Goal: Task Accomplishment & Management: Manage account settings

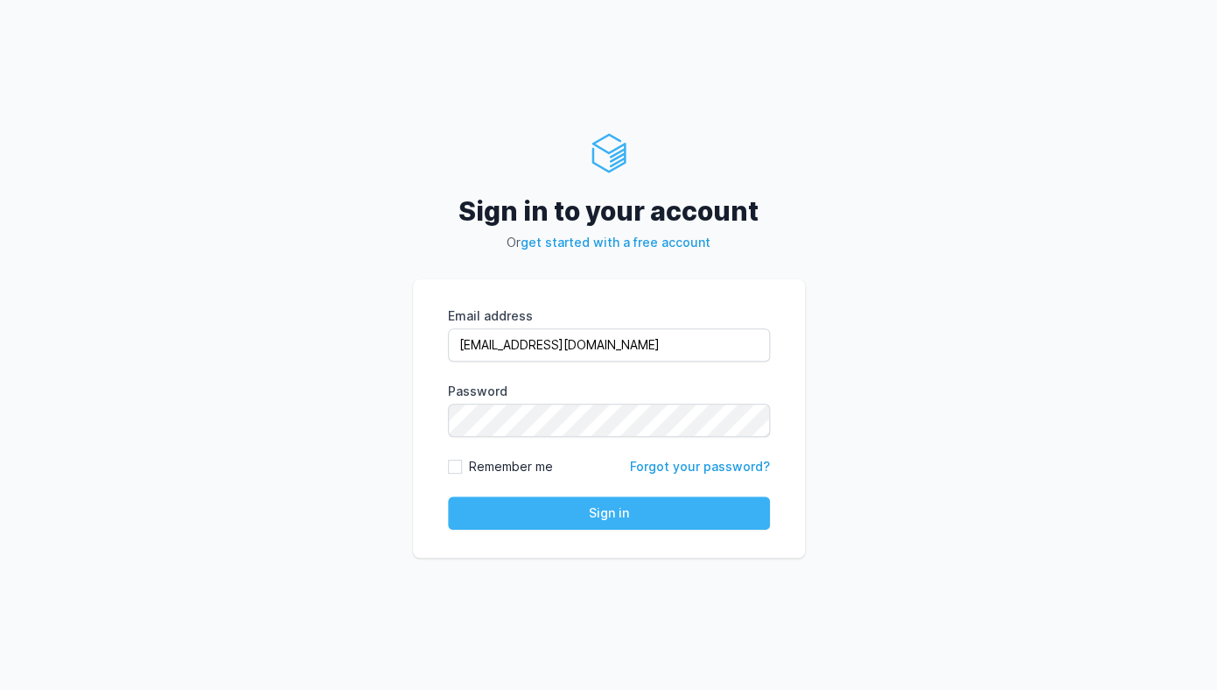
type input "[EMAIL_ADDRESS][DOMAIN_NAME]"
click at [612, 522] on button "Sign in" at bounding box center [609, 512] width 322 height 33
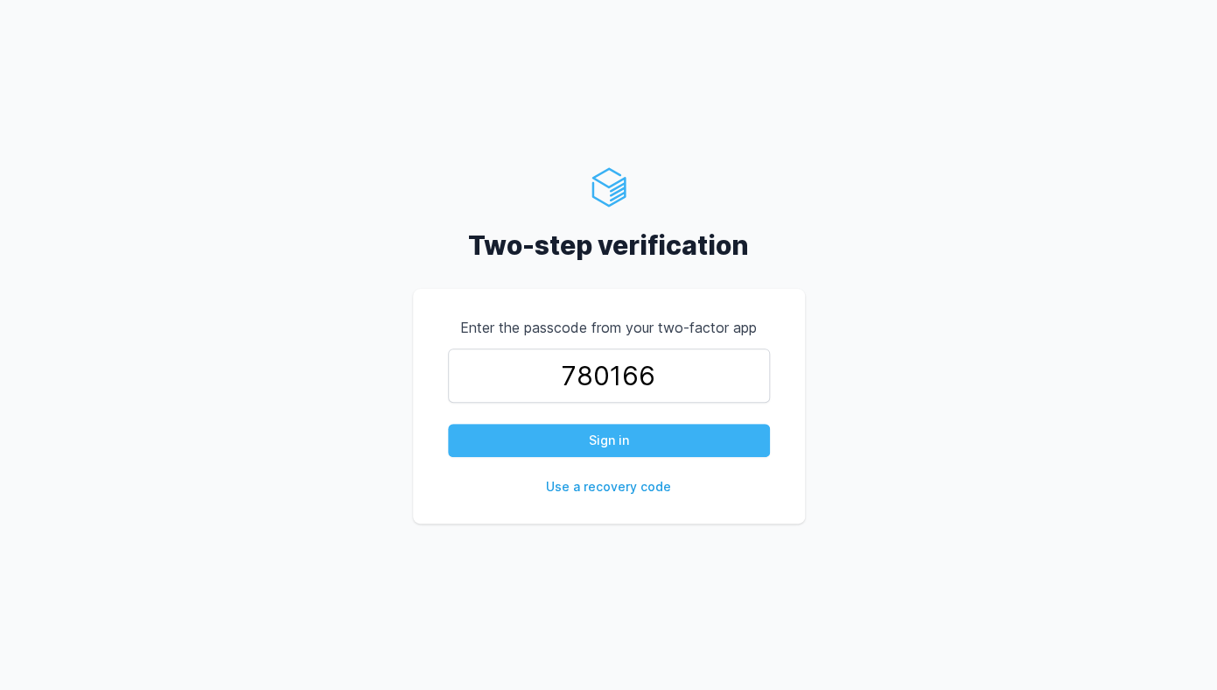
type input "780166"
click at [617, 445] on button "Sign in" at bounding box center [609, 440] width 322 height 33
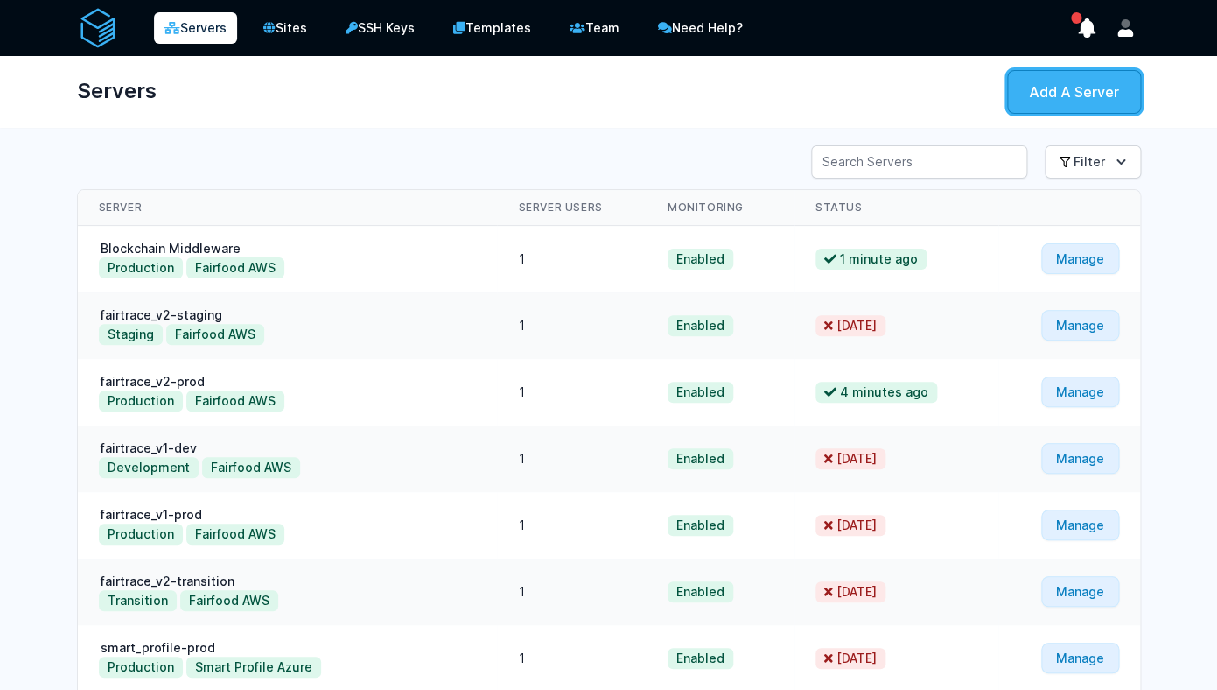
click at [1065, 100] on link "Add A Server" at bounding box center [1074, 92] width 134 height 44
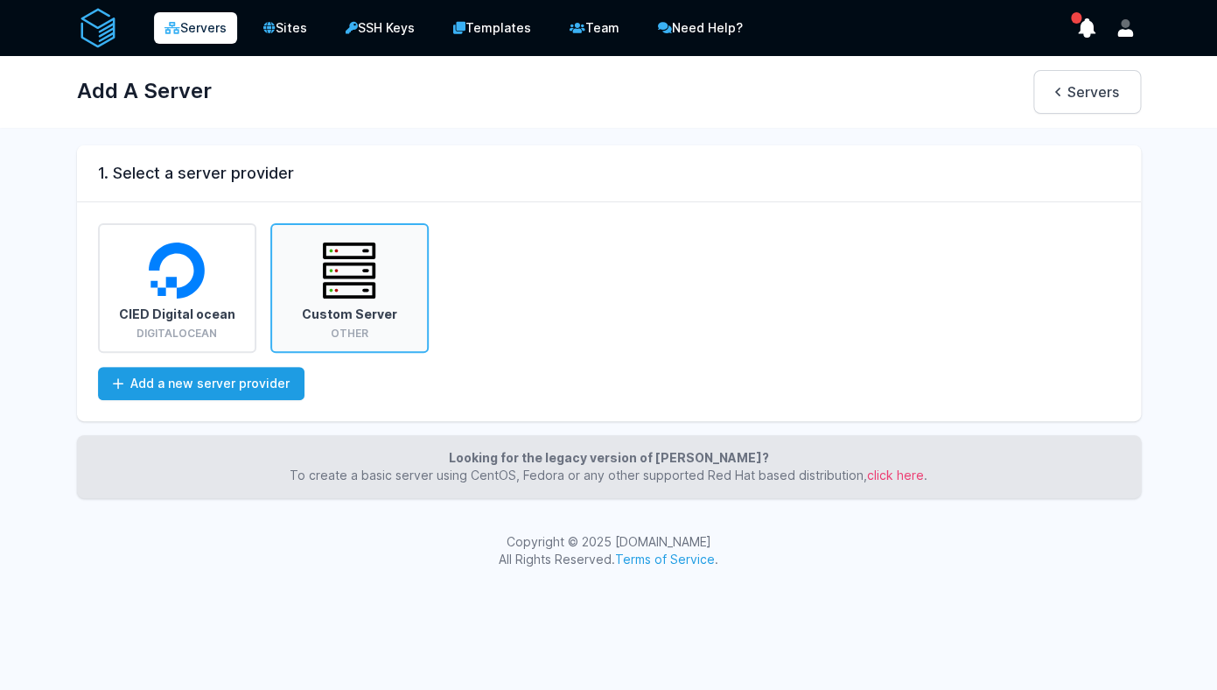
click at [361, 330] on div "Other" at bounding box center [350, 333] width 134 height 14
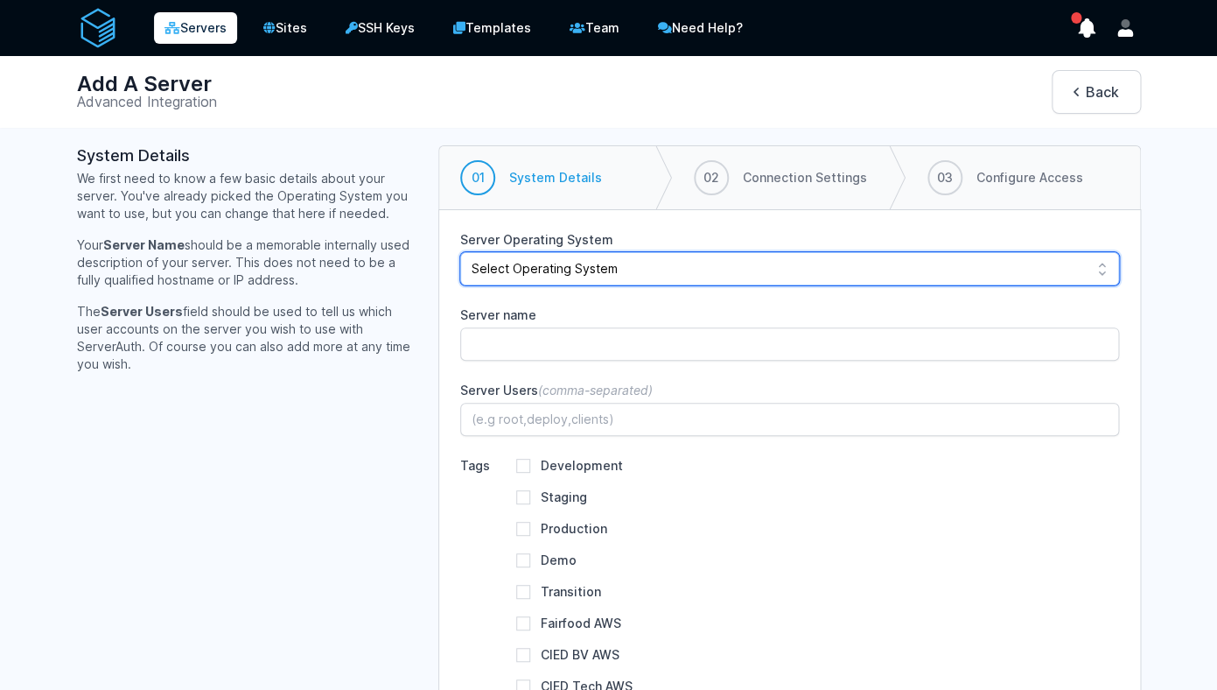
select select "ubuntu-2404"
click option "Ubuntu 24.04" at bounding box center [0, 0] width 0 height 0
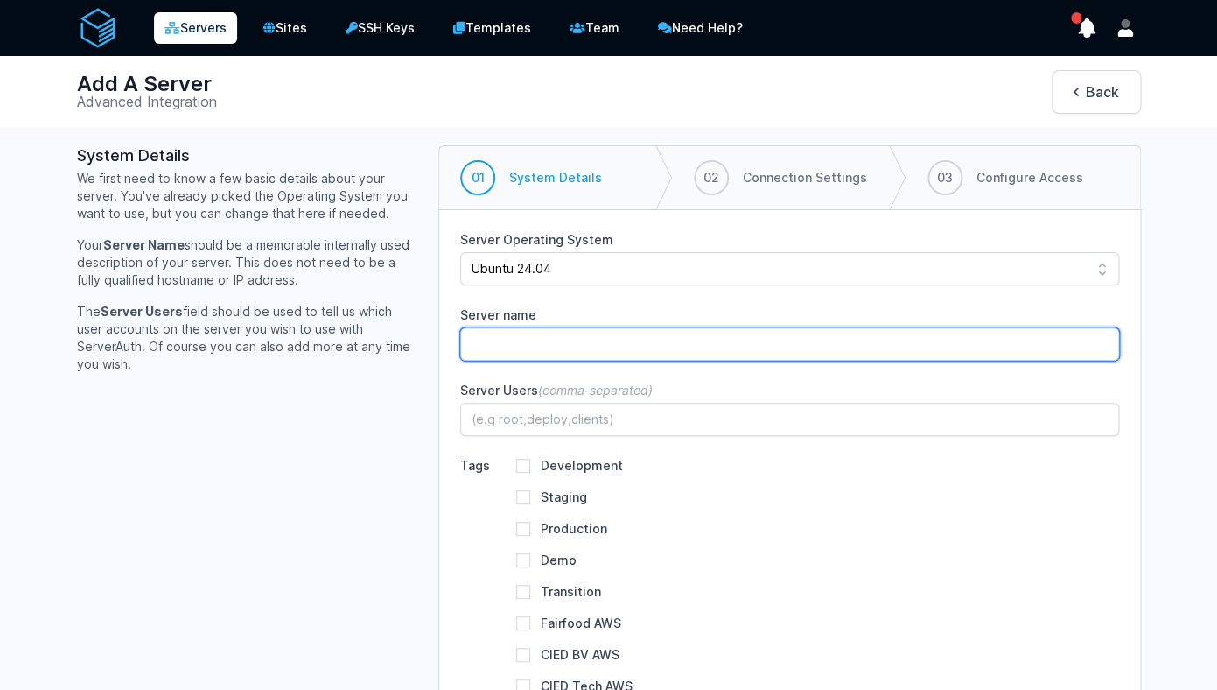
click at [536, 352] on input "Server name" at bounding box center [789, 343] width 659 height 33
type input "wood-vision-demo"
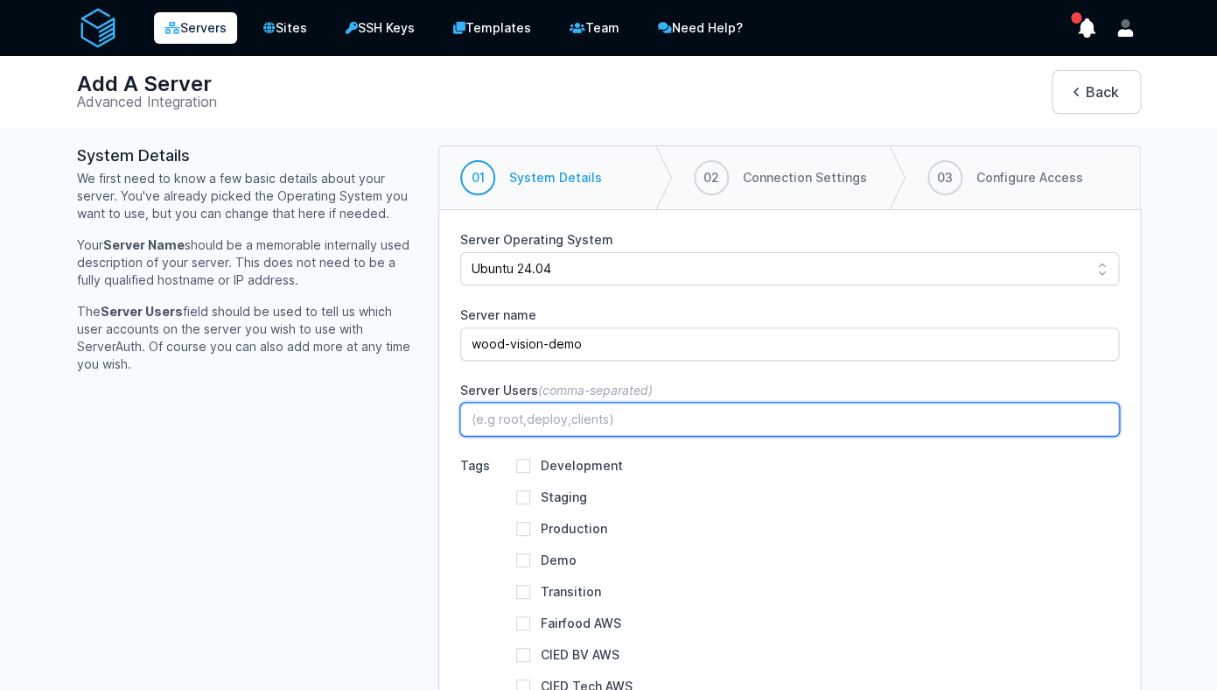
click at [540, 418] on input "Server Users (comma-separated)" at bounding box center [789, 419] width 659 height 33
type input "root"
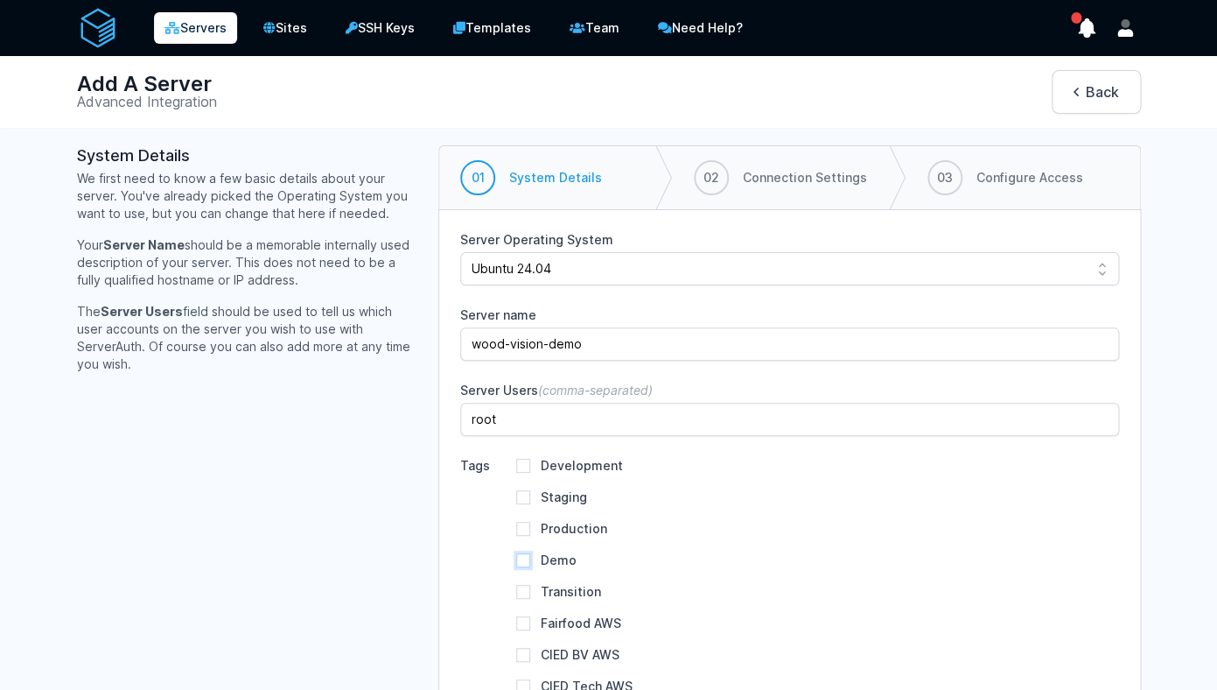
click at [528, 562] on input "Demo" at bounding box center [523, 560] width 14 height 14
checkbox input "true"
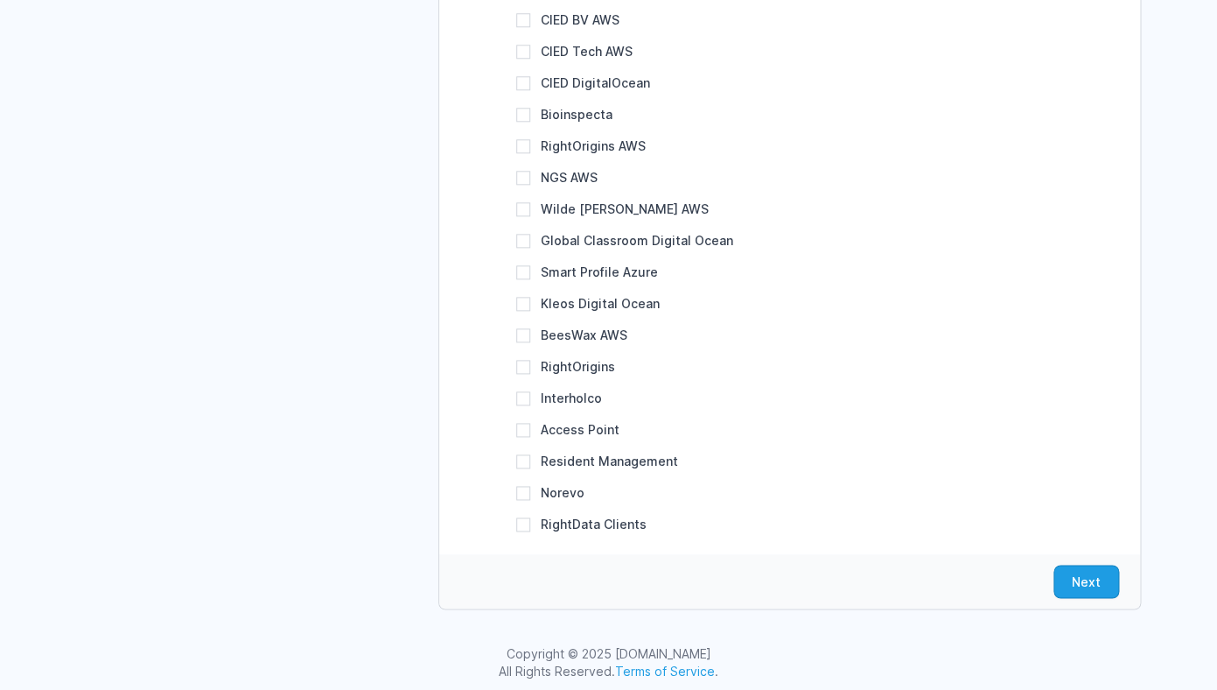
scroll to position [641, 0]
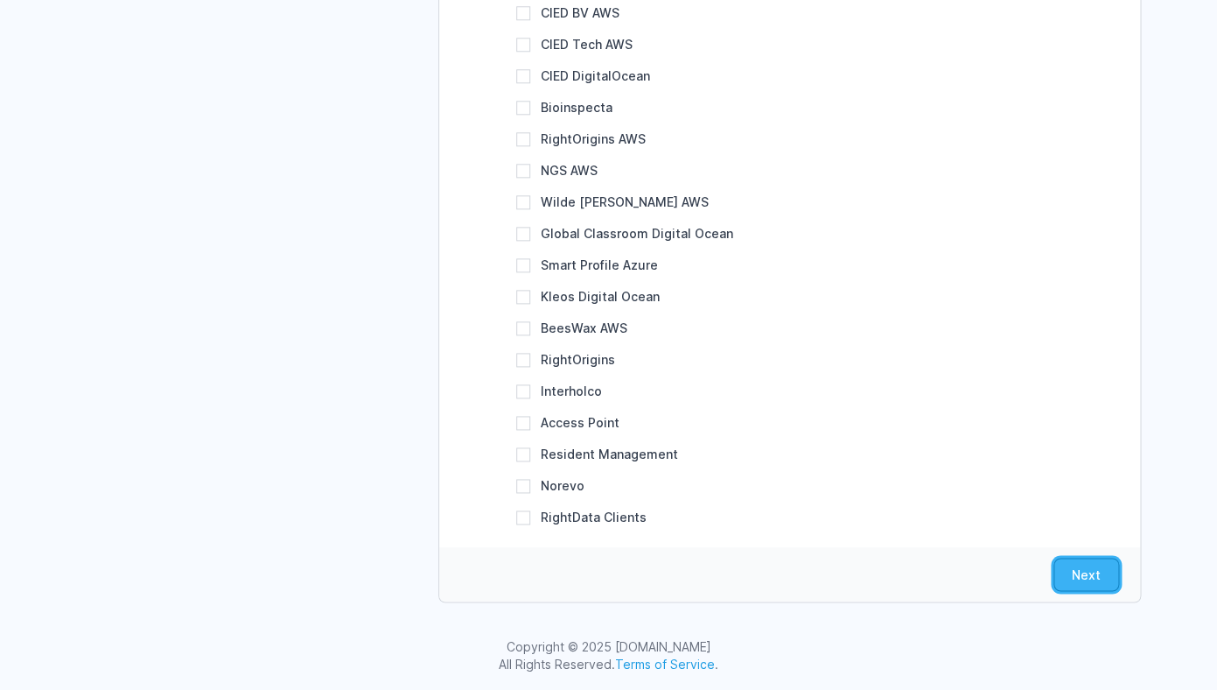
click at [1110, 586] on button "Next" at bounding box center [1087, 573] width 66 height 33
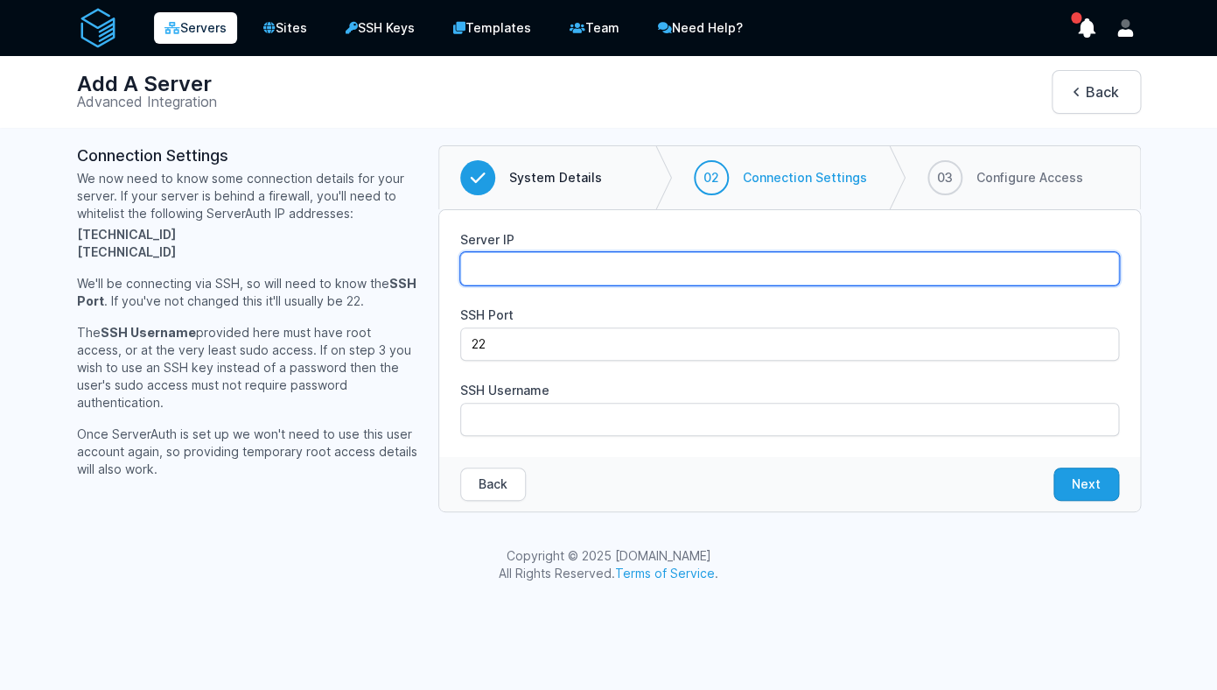
click at [552, 274] on input "Server IP" at bounding box center [789, 268] width 659 height 33
paste input "143.244.130.167"
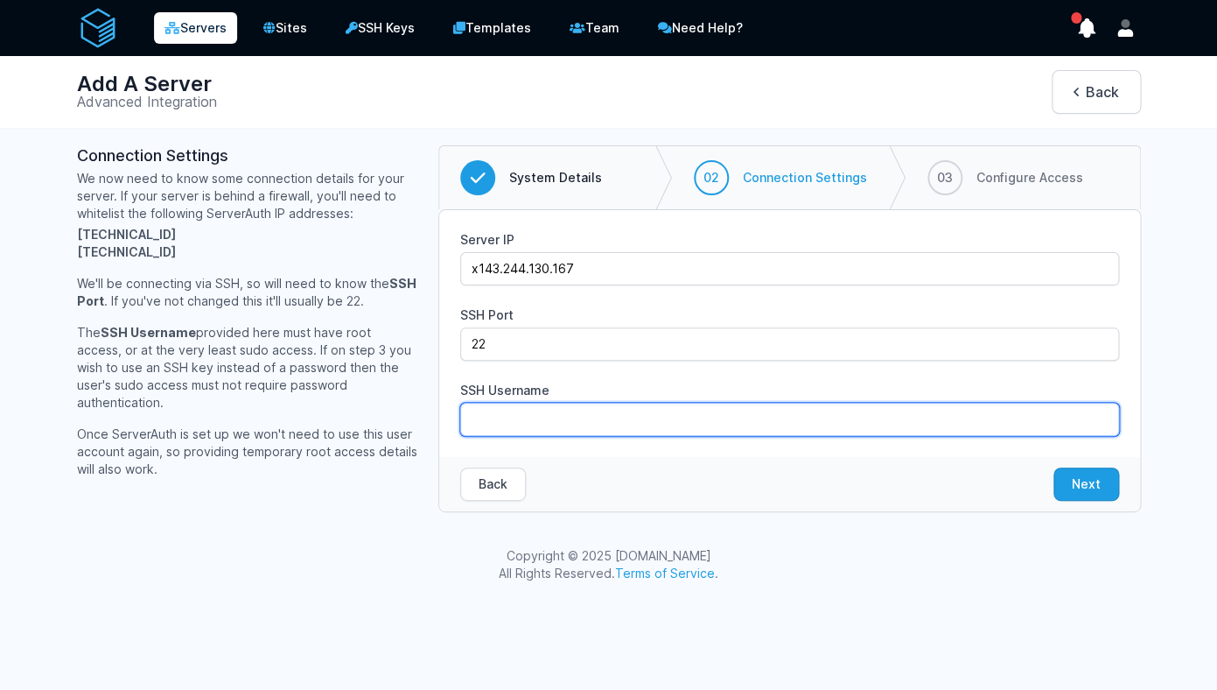
click at [526, 427] on input "SSH Username" at bounding box center [789, 419] width 659 height 33
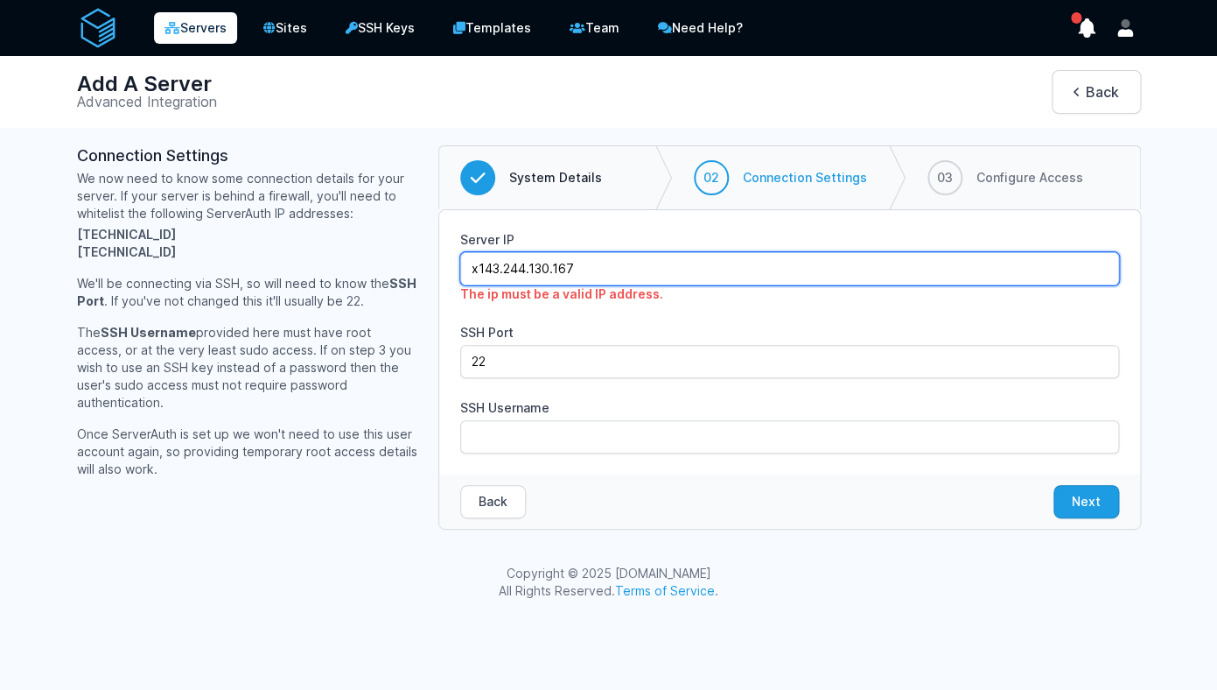
click at [482, 273] on input "x143.244.130.167" at bounding box center [789, 268] width 659 height 33
type input "143.244.130.167"
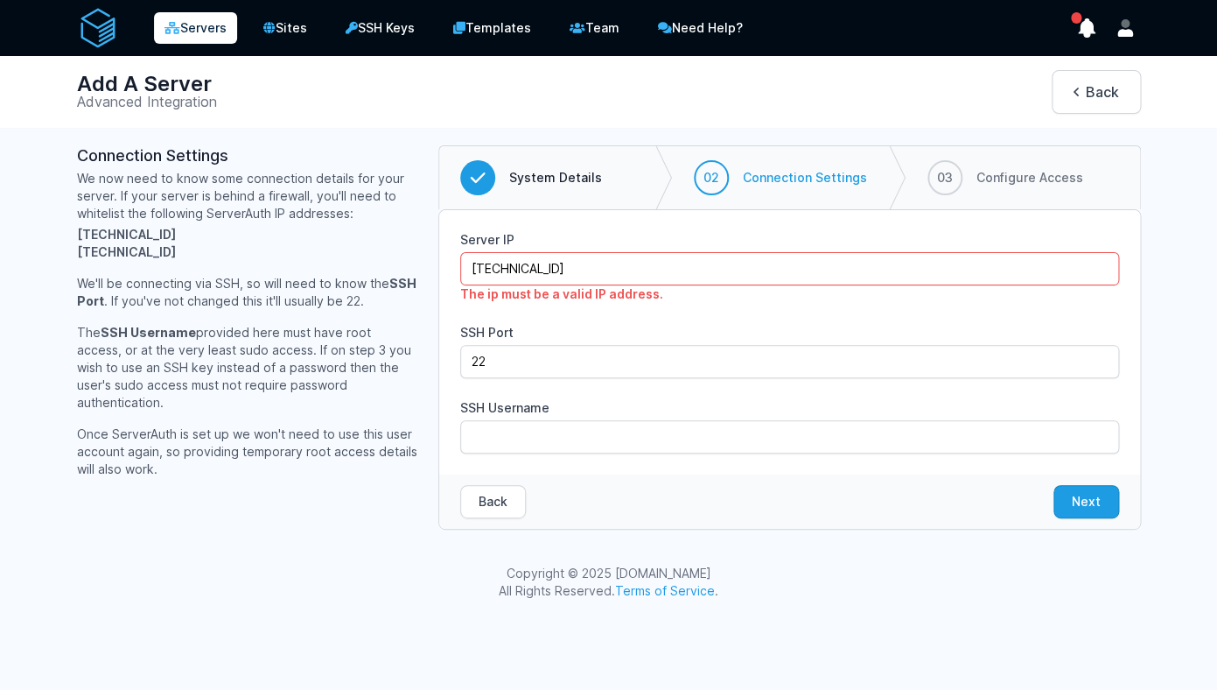
click at [634, 319] on div "Server IP 143.244.130.167 The ip must be a valid IP address. SSH Port 22 SSH Us…" at bounding box center [789, 342] width 659 height 222
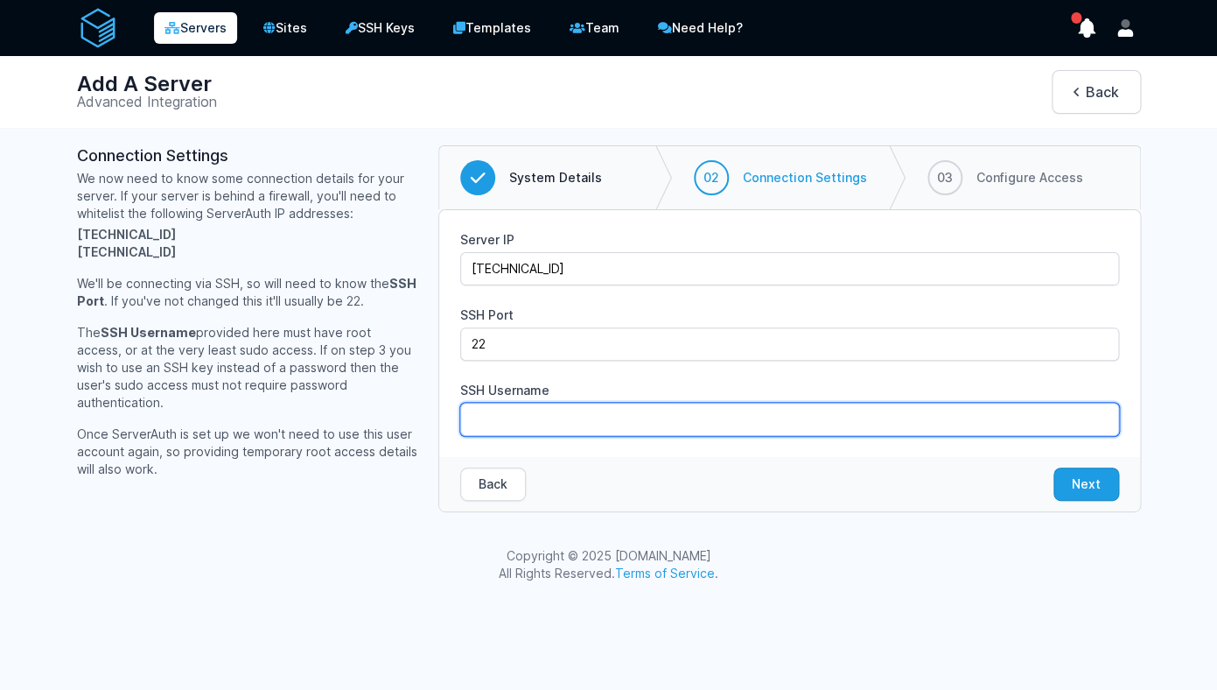
click at [482, 431] on input "SSH Username" at bounding box center [789, 419] width 659 height 33
type input "root"
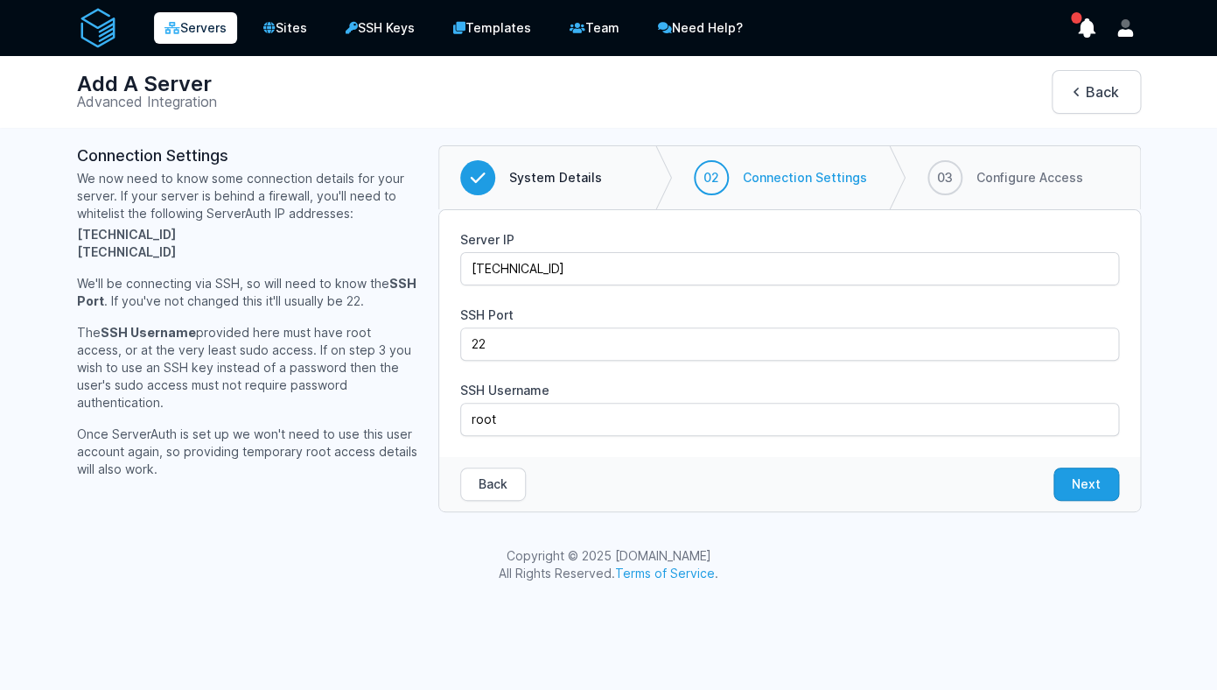
click at [668, 493] on div "Back Next" at bounding box center [789, 484] width 701 height 54
click at [1078, 494] on button "Next" at bounding box center [1087, 483] width 66 height 33
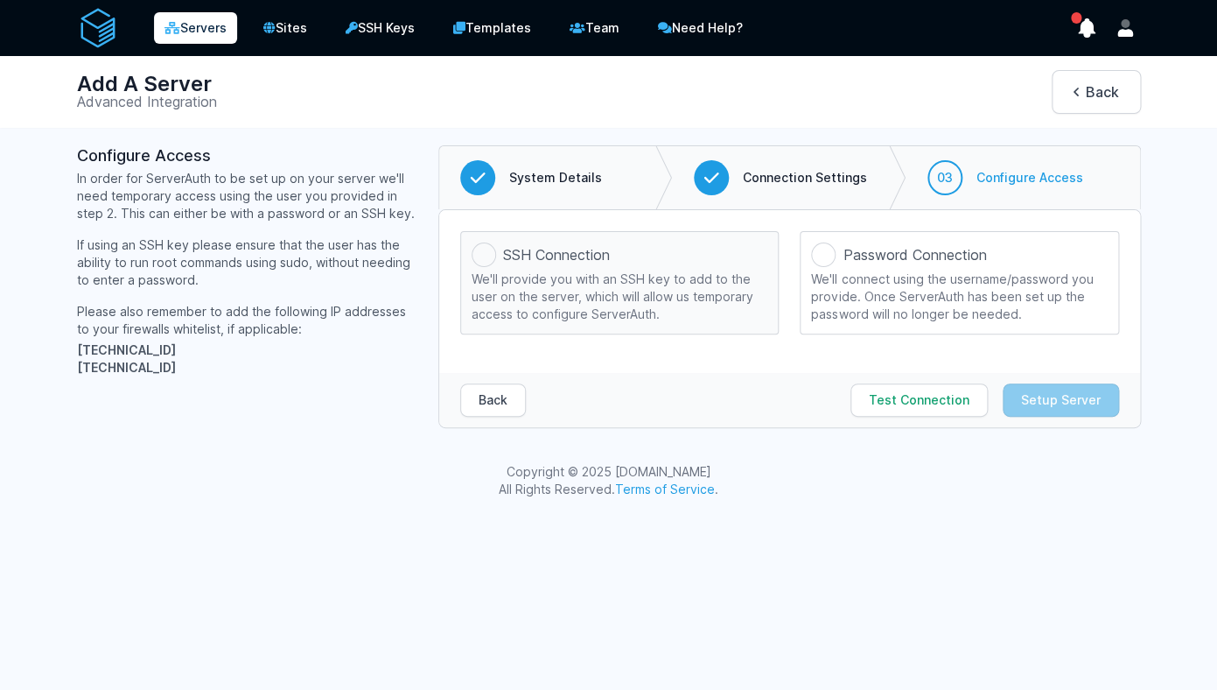
click at [673, 251] on div "SSH Connection" at bounding box center [620, 254] width 296 height 25
click at [0, 0] on input "SSH Connection We'll provide you with an SSH key to add to the user on the serv…" at bounding box center [0, 0] width 0 height 0
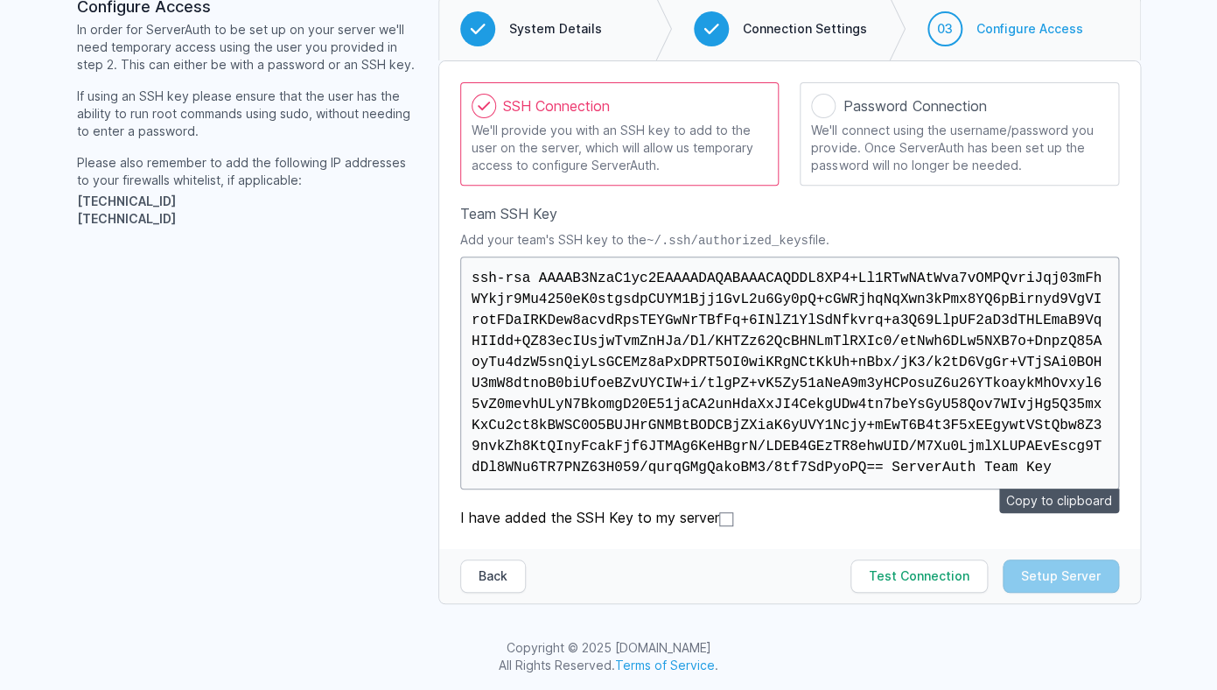
scroll to position [151, 0]
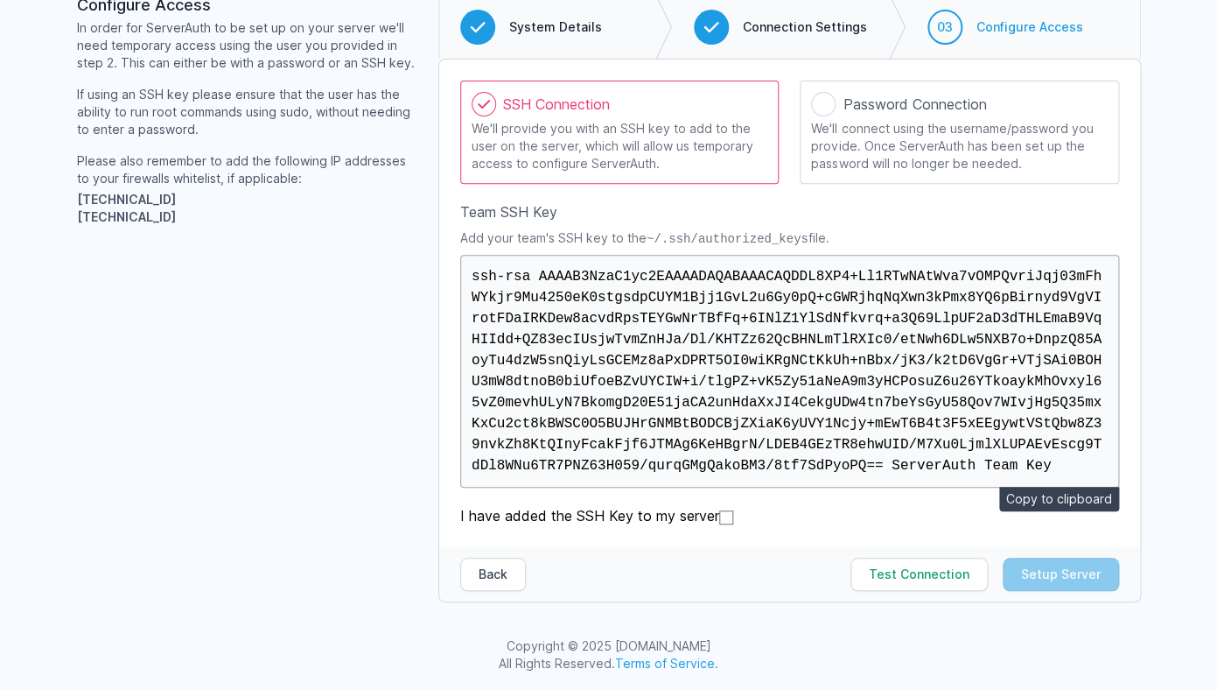
click at [1046, 499] on button "Copy to clipboard" at bounding box center [1059, 499] width 120 height 25
click at [850, 516] on label "I have added the SSH Key to my server" at bounding box center [789, 515] width 659 height 21
click at [733, 516] on input "I have added the SSH Key to my server" at bounding box center [726, 517] width 14 height 14
click at [730, 516] on input "I have added the SSH Key to my server" at bounding box center [726, 517] width 14 height 14
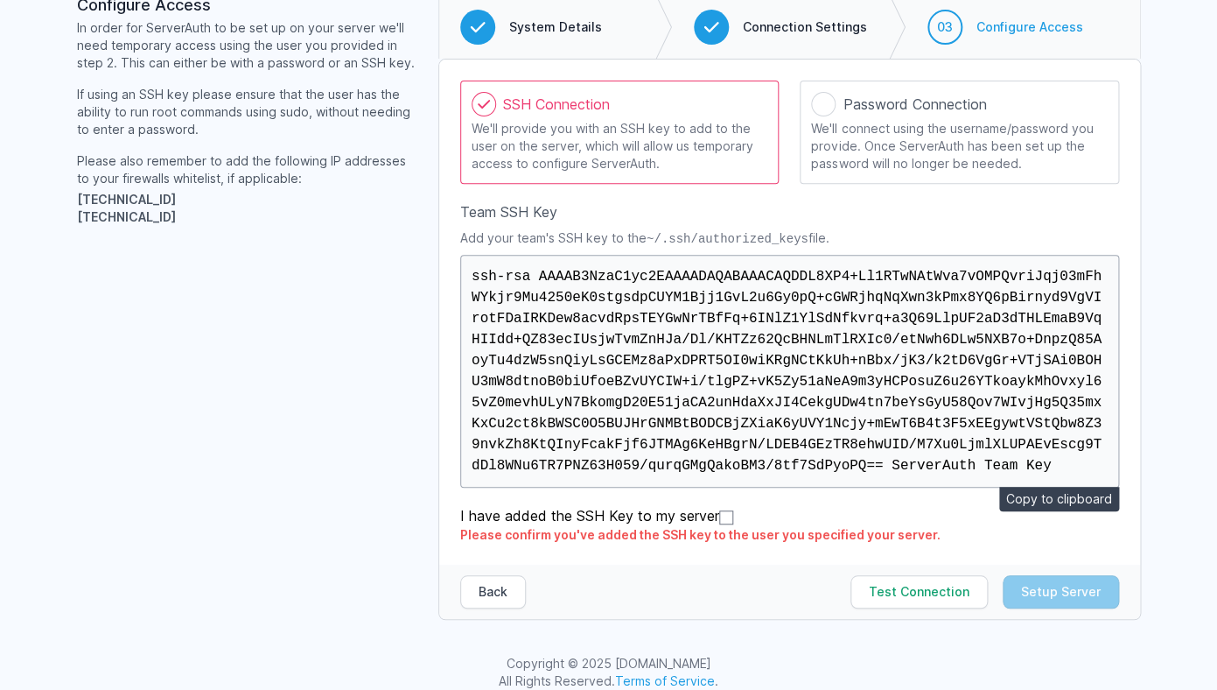
click at [1025, 500] on button "Copy to clipboard" at bounding box center [1059, 499] width 120 height 25
click at [837, 509] on label "I have added the SSH Key to my server" at bounding box center [789, 515] width 659 height 21
click at [733, 510] on input "I have added the SSH Key to my server" at bounding box center [726, 517] width 14 height 14
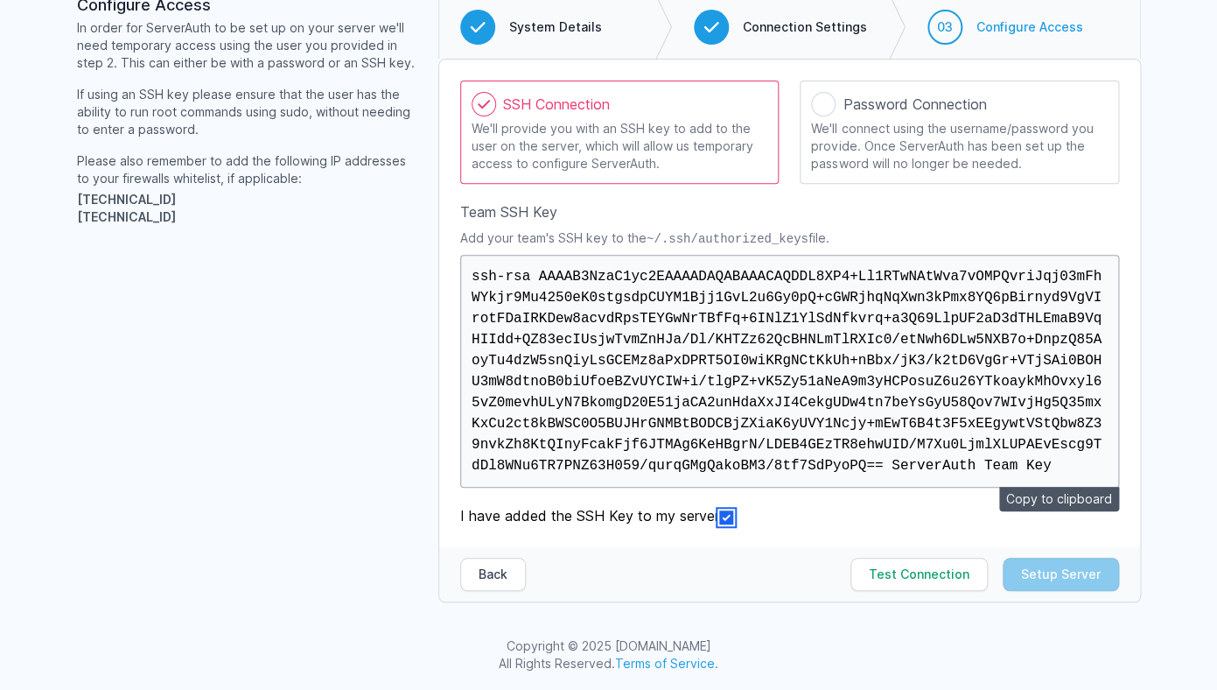
click at [732, 522] on input "I have added the SSH Key to my server" at bounding box center [726, 517] width 14 height 14
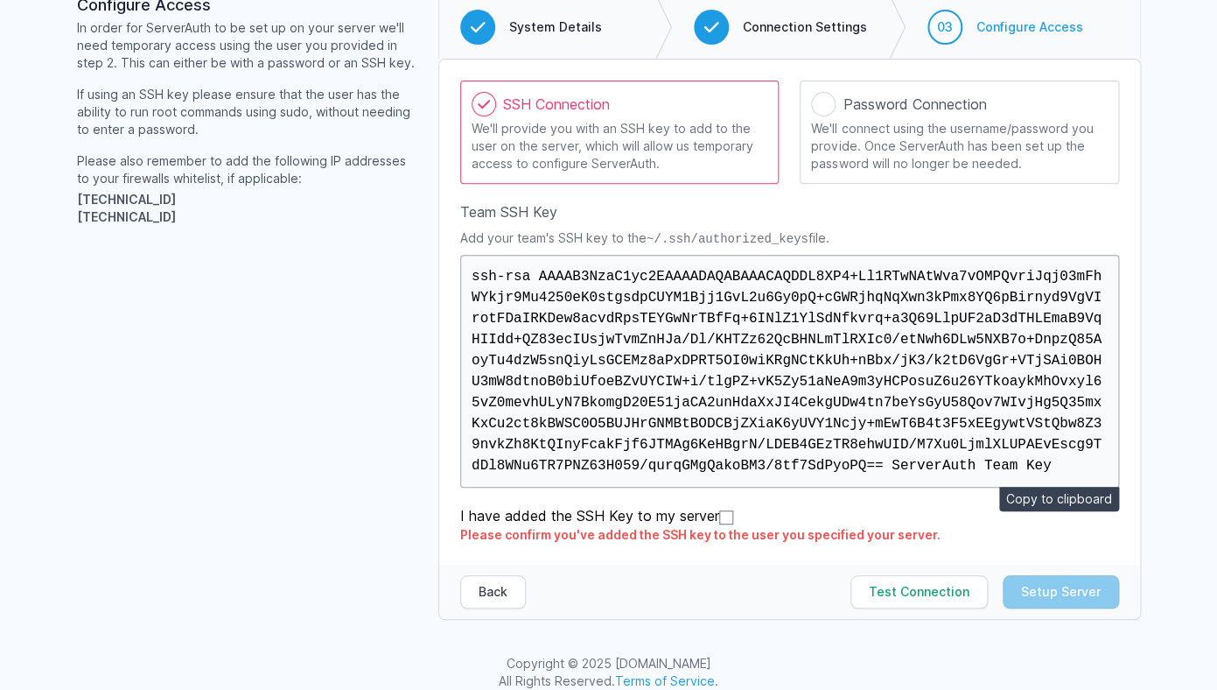
click at [1092, 500] on button "Copy to clipboard" at bounding box center [1059, 499] width 120 height 25
click at [732, 522] on input "I have added the SSH Key to my server" at bounding box center [726, 517] width 14 height 14
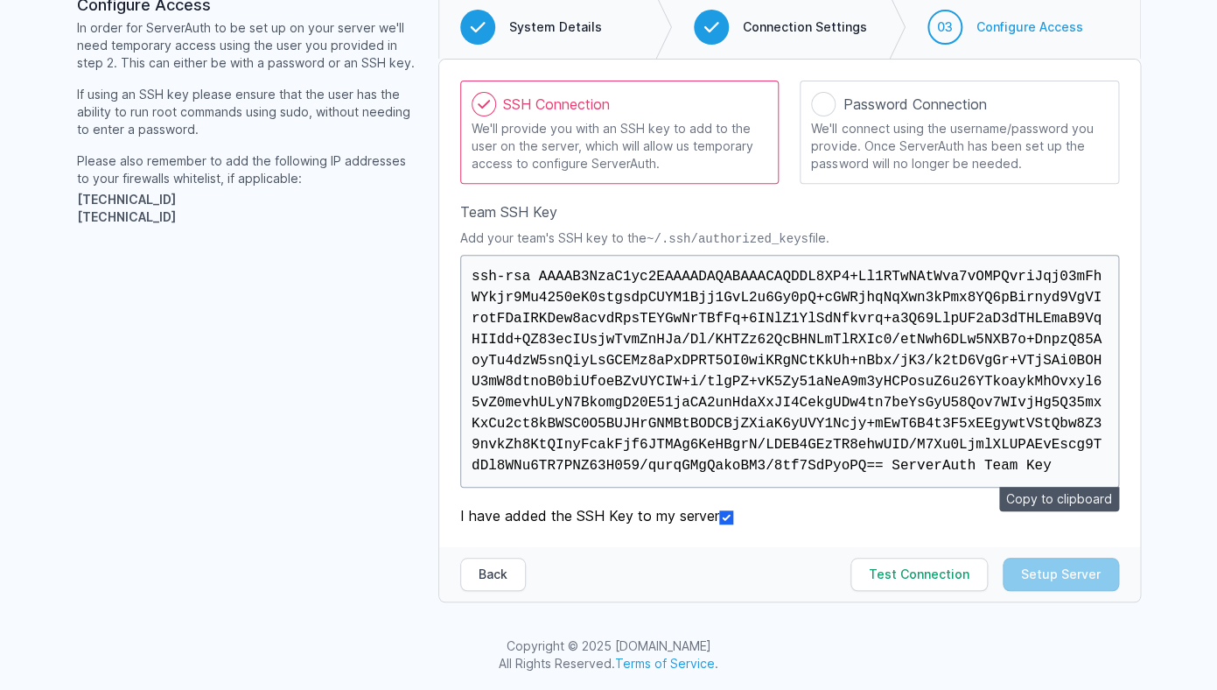
click at [828, 503] on div "SSH Connection We'll provide you with an SSH key to add to the user on the serv…" at bounding box center [789, 303] width 701 height 487
click at [727, 516] on input "I have added the SSH Key to my server" at bounding box center [726, 517] width 14 height 14
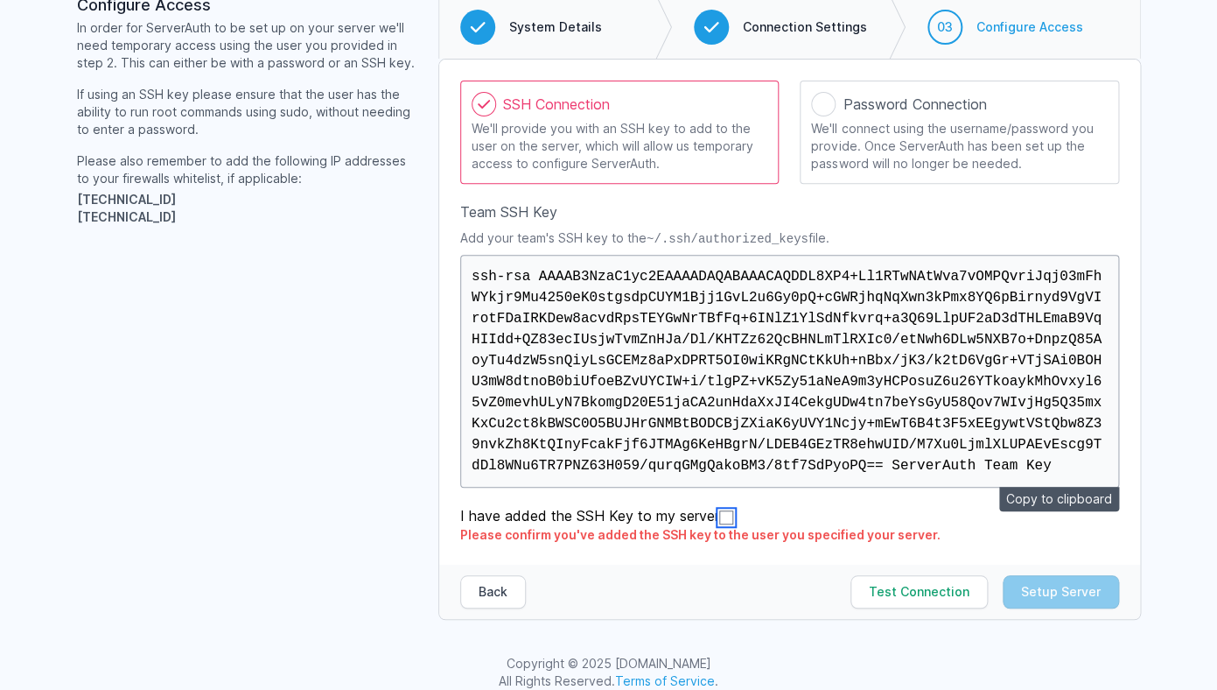
click at [727, 516] on input "I have added the SSH Key to my server" at bounding box center [726, 517] width 14 height 14
checkbox input "true"
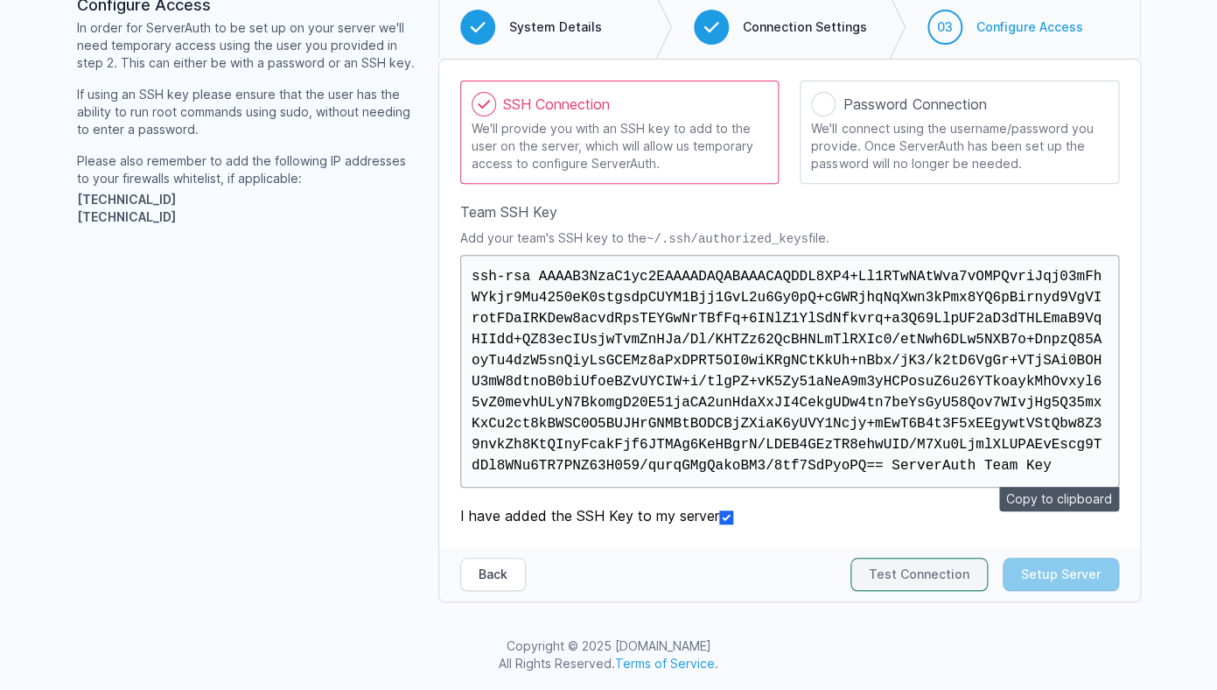
click at [930, 565] on button "Test Connection" at bounding box center [919, 573] width 137 height 33
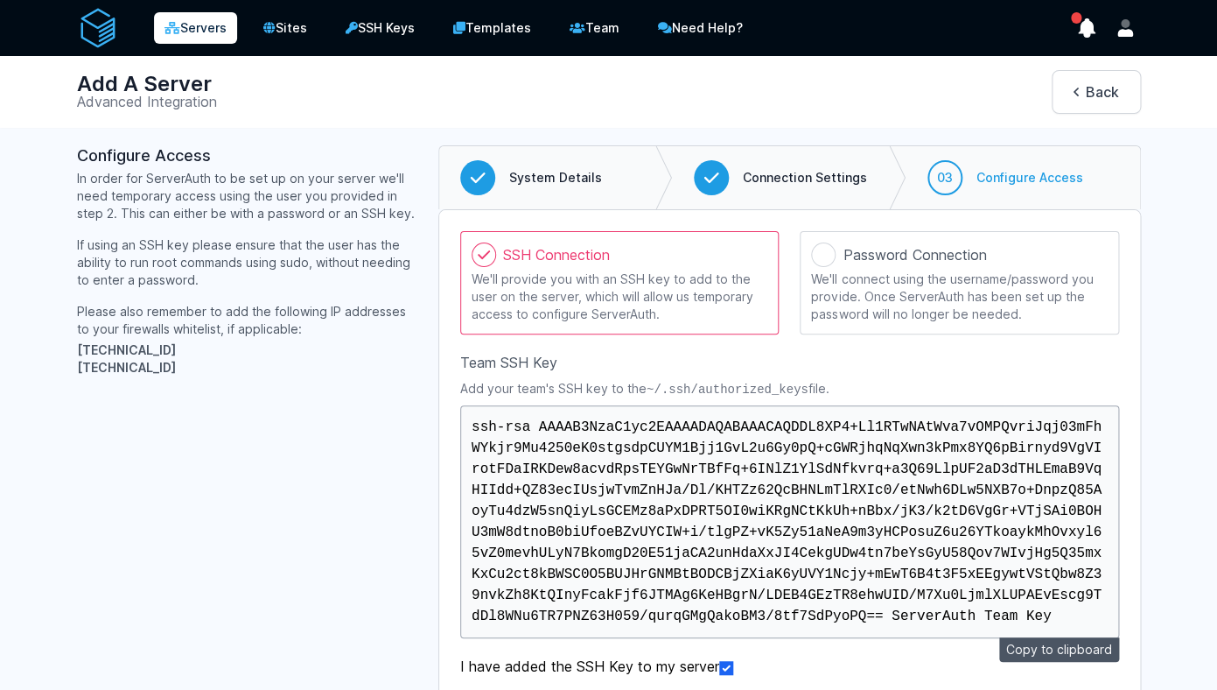
scroll to position [205, 0]
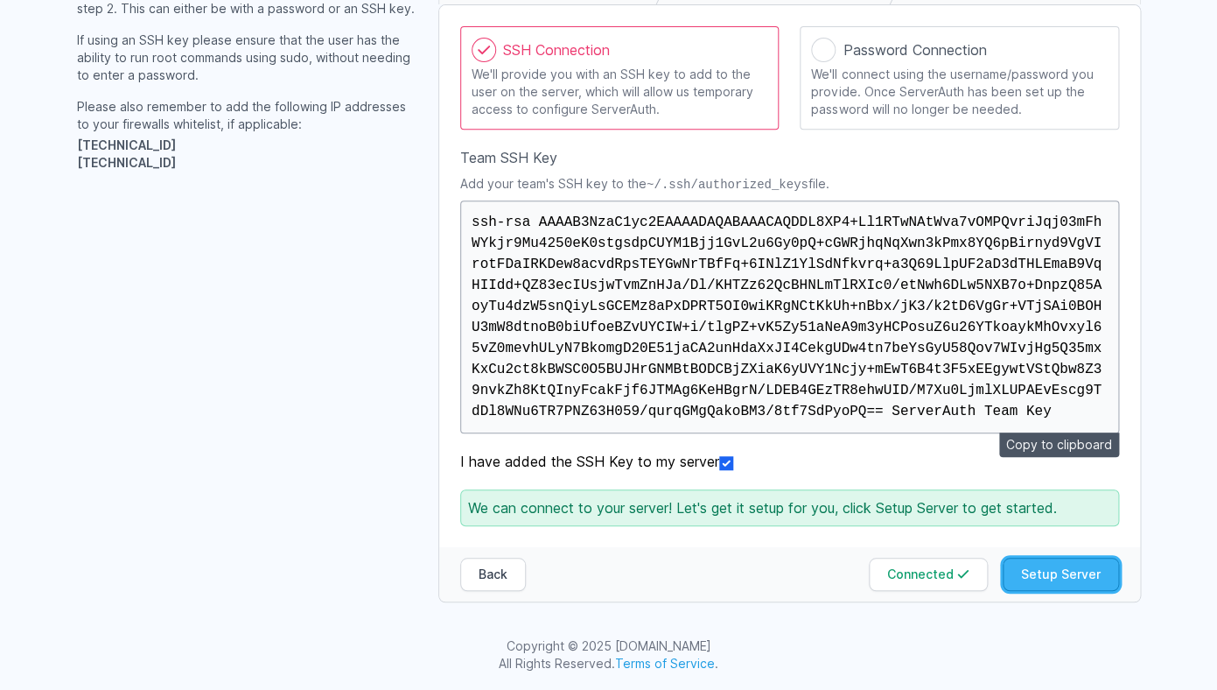
click at [1063, 579] on button "Setup Server" at bounding box center [1061, 573] width 116 height 33
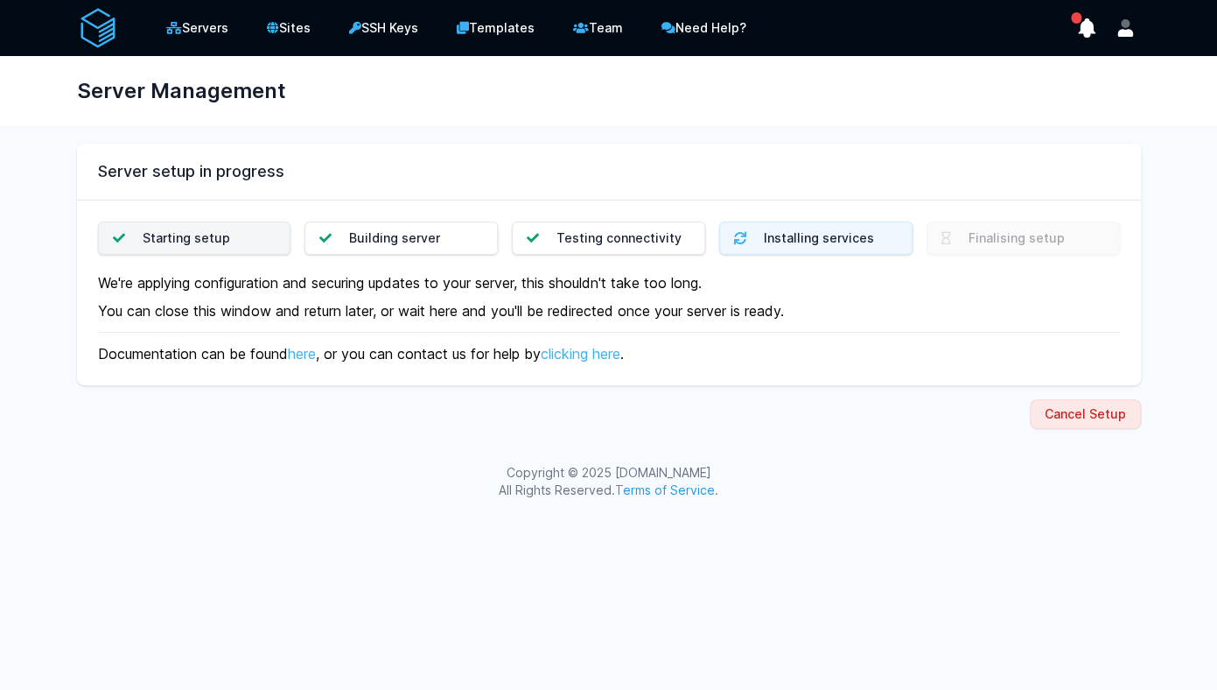
drag, startPoint x: 764, startPoint y: 237, endPoint x: 866, endPoint y: 237, distance: 102.4
click at [865, 237] on div "Installing services" at bounding box center [819, 238] width 110 height 18
click at [792, 368] on div "Starting setup Building server Testing connectivity here ." at bounding box center [609, 292] width 1064 height 185
drag, startPoint x: 761, startPoint y: 239, endPoint x: 870, endPoint y: 238, distance: 108.5
click at [871, 238] on div "Installing services" at bounding box center [816, 238] width 178 height 18
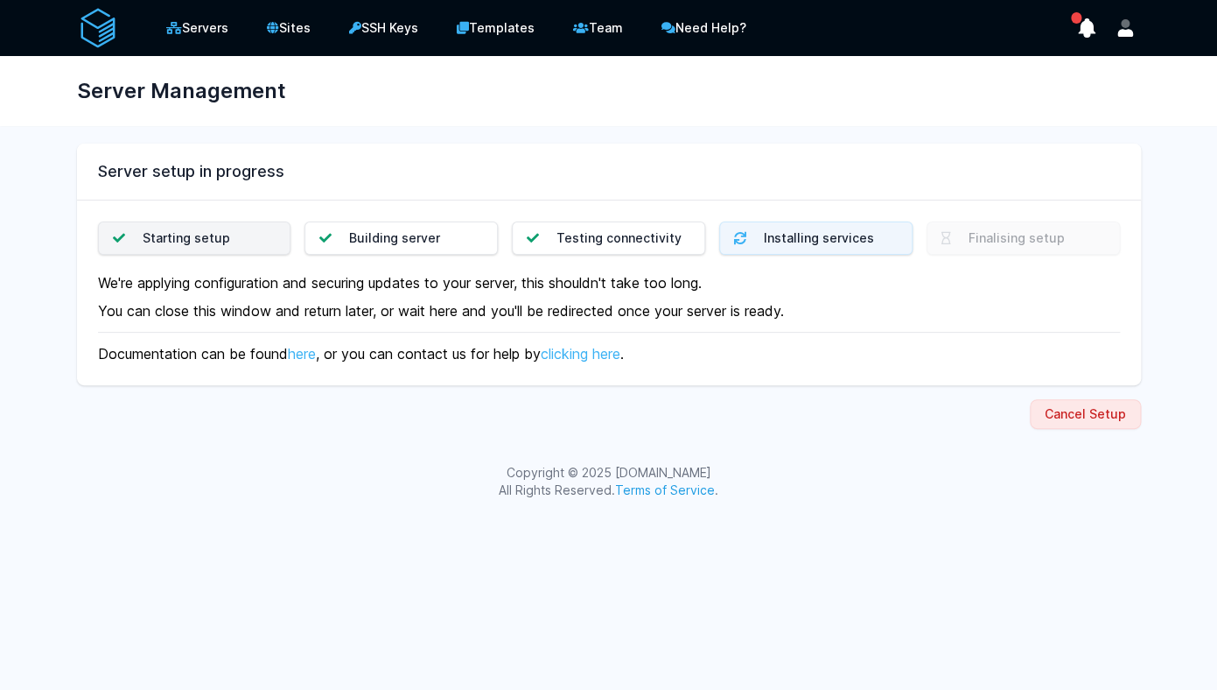
click at [795, 353] on p "Documentation can be found here , or you can contact us for help by clicking he…" at bounding box center [609, 353] width 1022 height 21
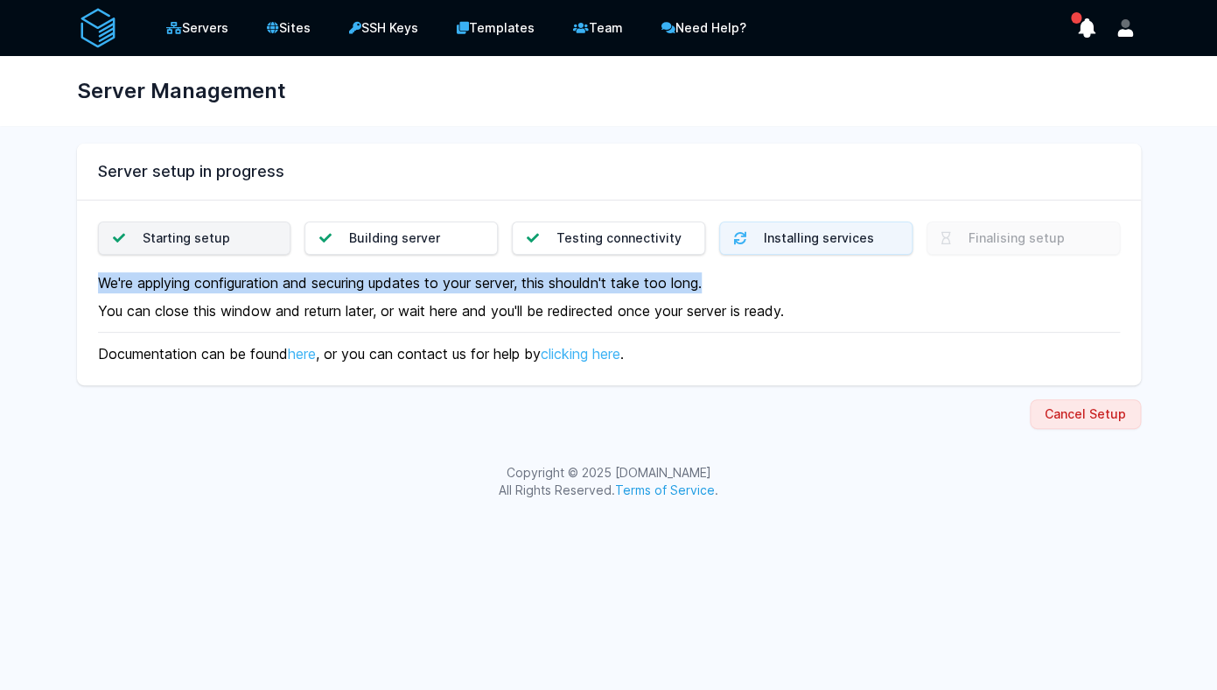
drag, startPoint x: 96, startPoint y: 281, endPoint x: 725, endPoint y: 284, distance: 628.3
click at [725, 284] on div "Starting setup Building server Testing connectivity here ." at bounding box center [609, 292] width 1064 height 185
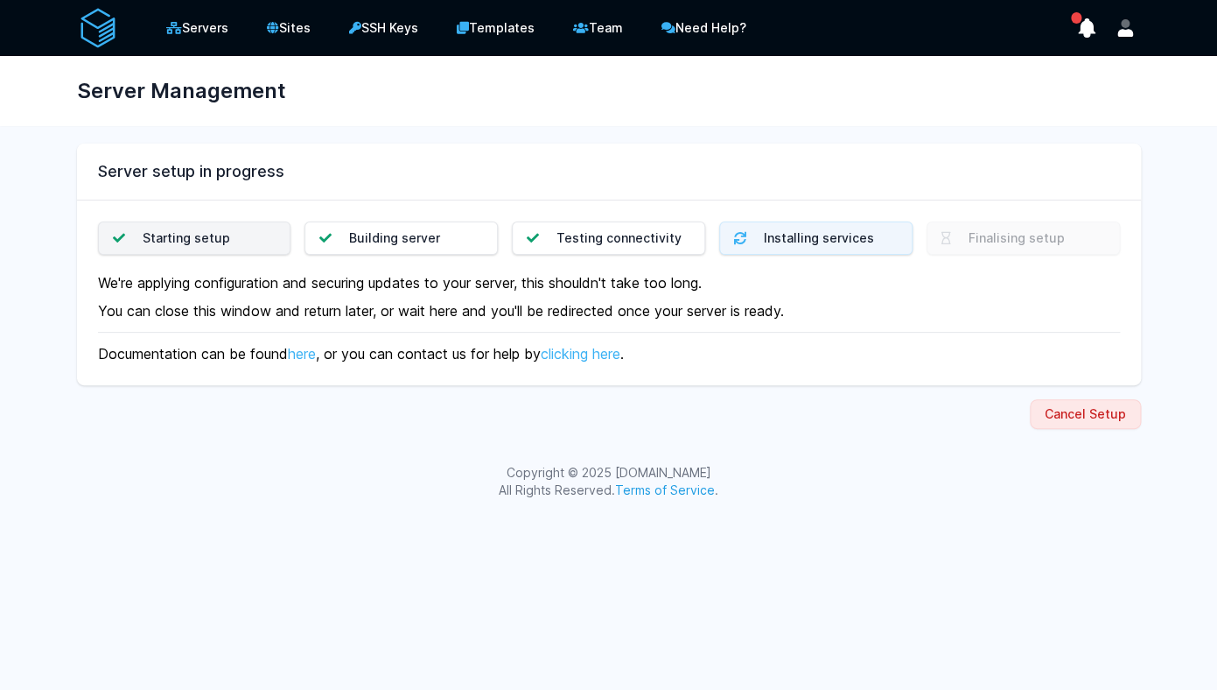
click at [724, 282] on p "We're applying configuration and securing updates to your server, this shouldn'…" at bounding box center [609, 282] width 1022 height 21
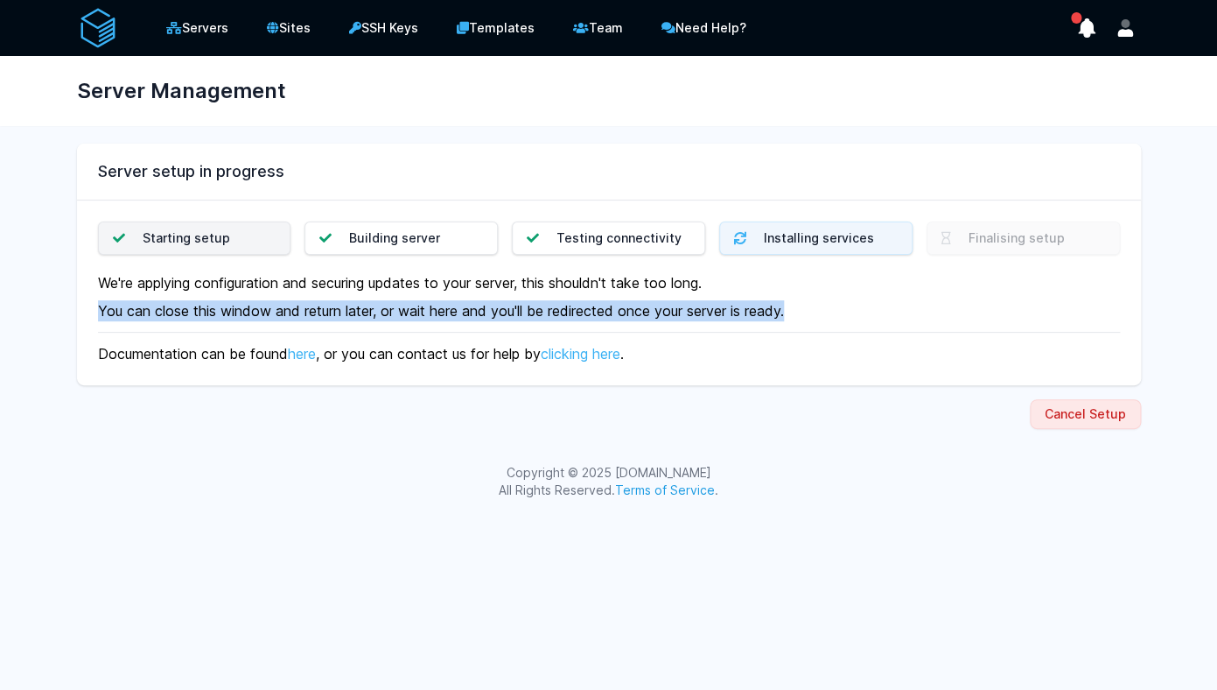
drag, startPoint x: 95, startPoint y: 309, endPoint x: 808, endPoint y: 318, distance: 713.2
click at [809, 319] on div "Starting setup Building server Testing connectivity here ." at bounding box center [609, 292] width 1064 height 185
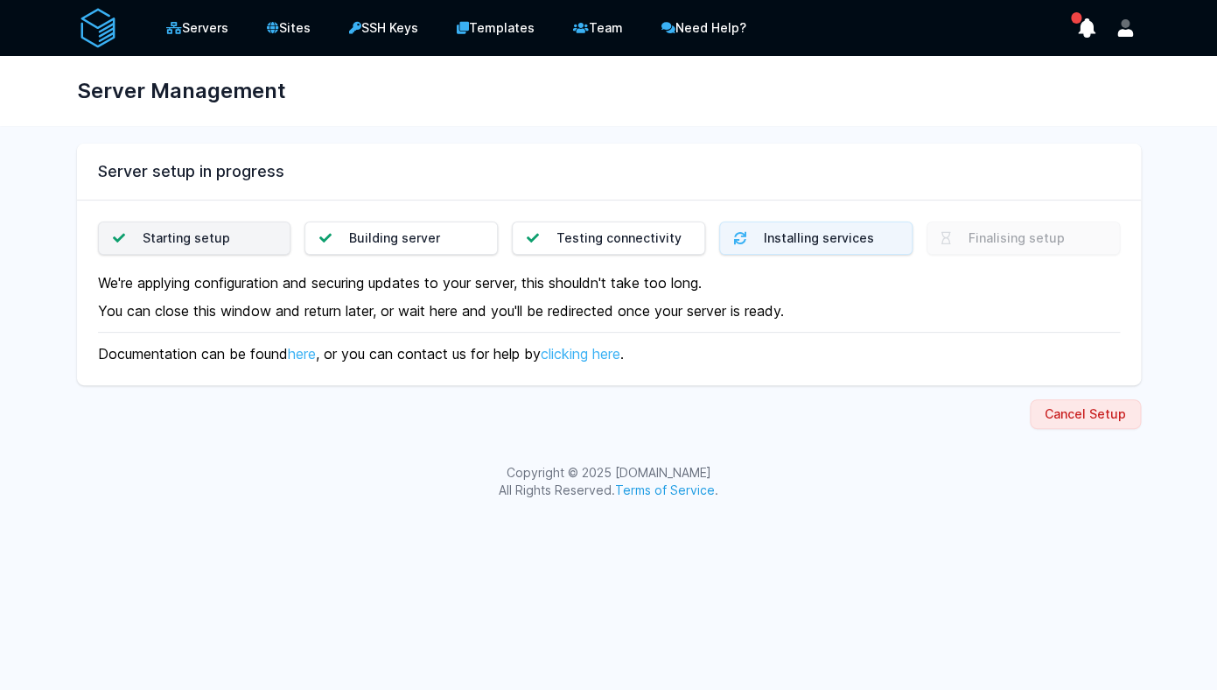
click at [769, 297] on div "Starting setup Building server Testing connectivity here ." at bounding box center [609, 292] width 1064 height 185
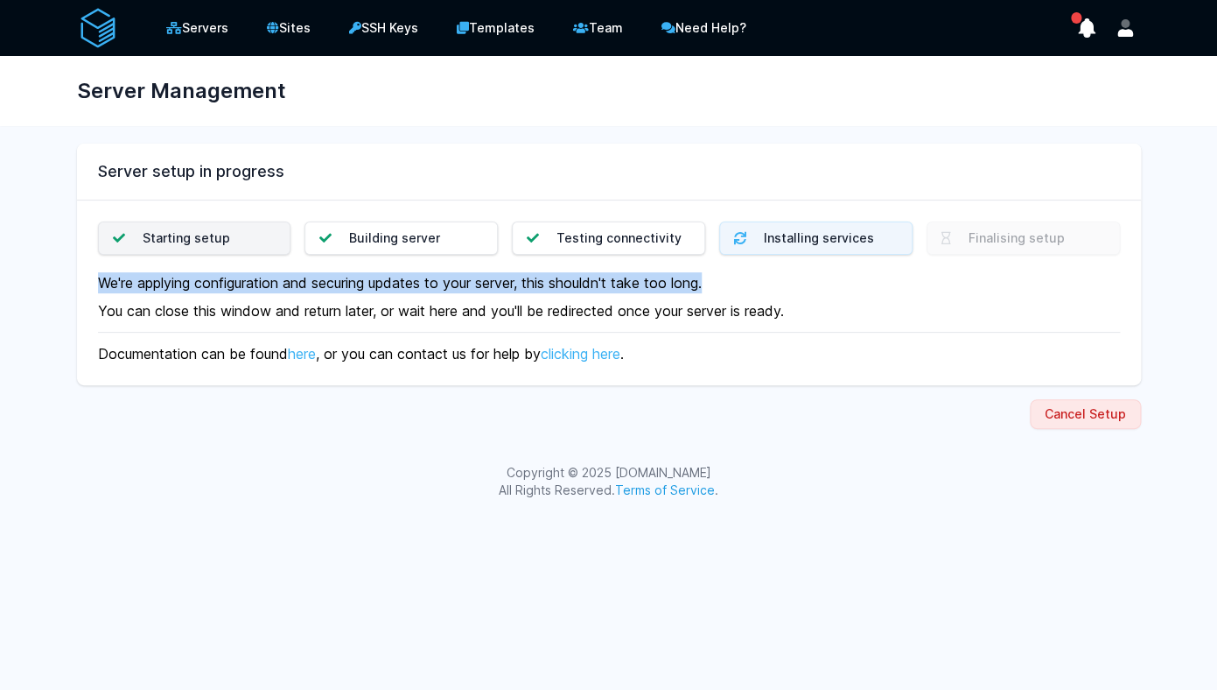
drag, startPoint x: 96, startPoint y: 282, endPoint x: 727, endPoint y: 284, distance: 630.9
click at [727, 284] on div "Starting setup Building server Testing connectivity here ." at bounding box center [609, 292] width 1064 height 185
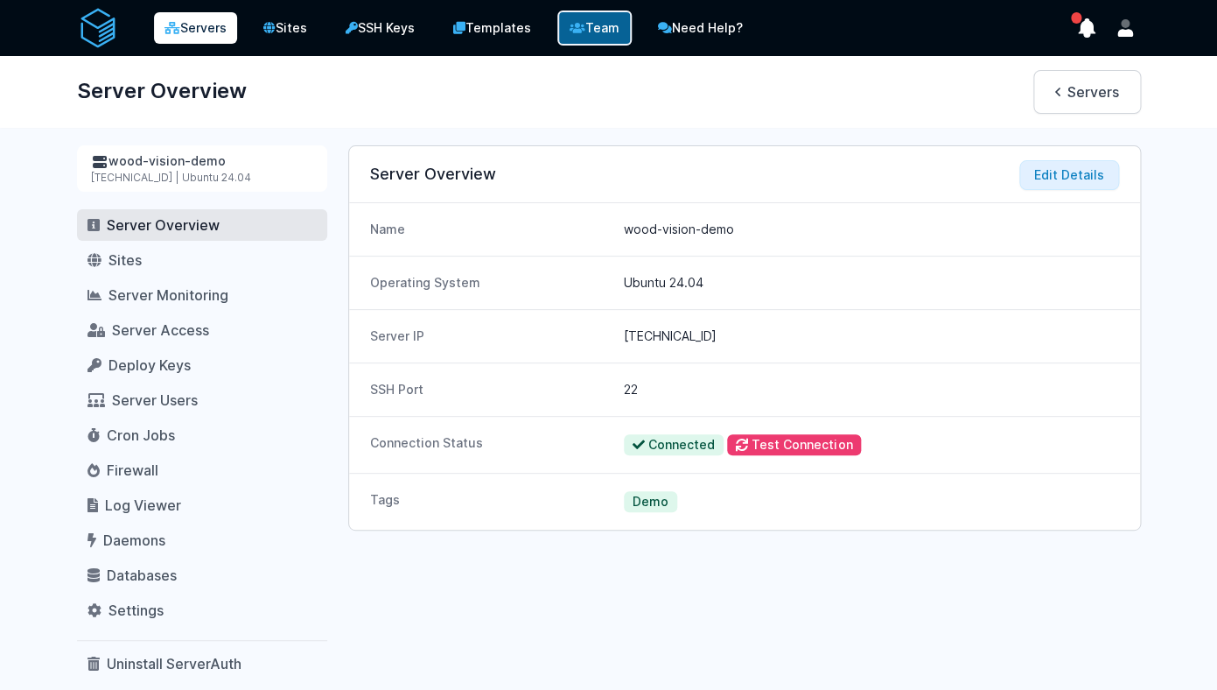
click at [605, 24] on link "Team" at bounding box center [594, 28] width 74 height 35
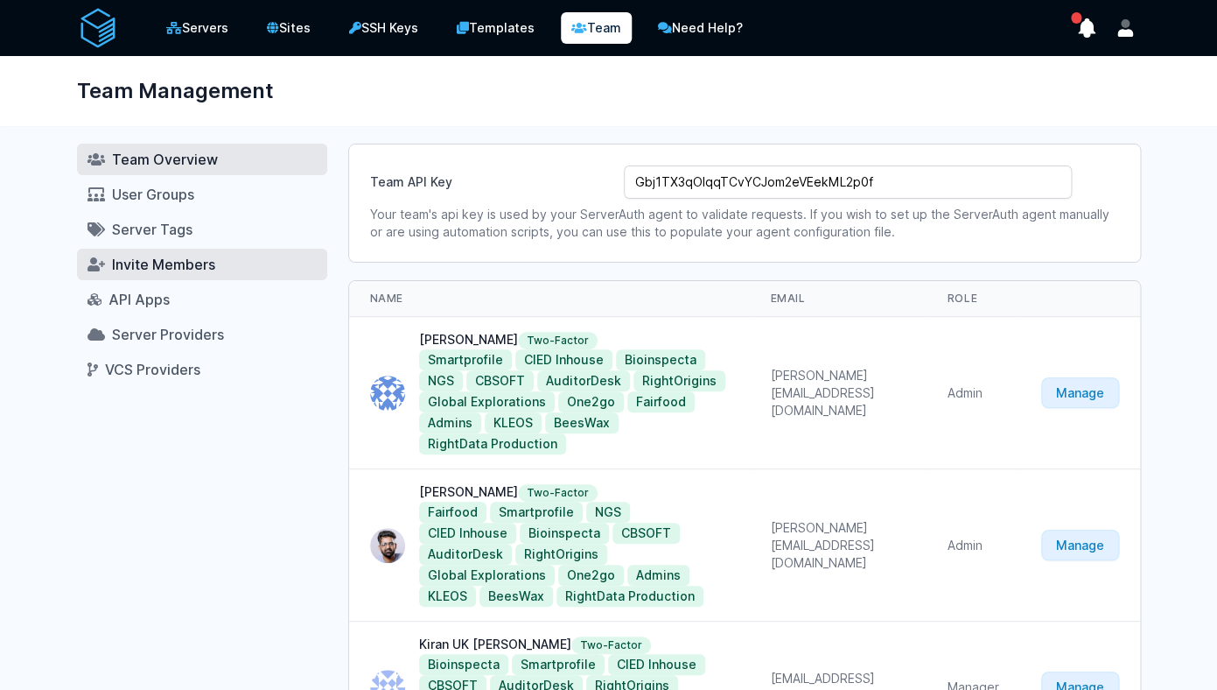
click at [192, 257] on span "Invite Members" at bounding box center [163, 265] width 103 height 18
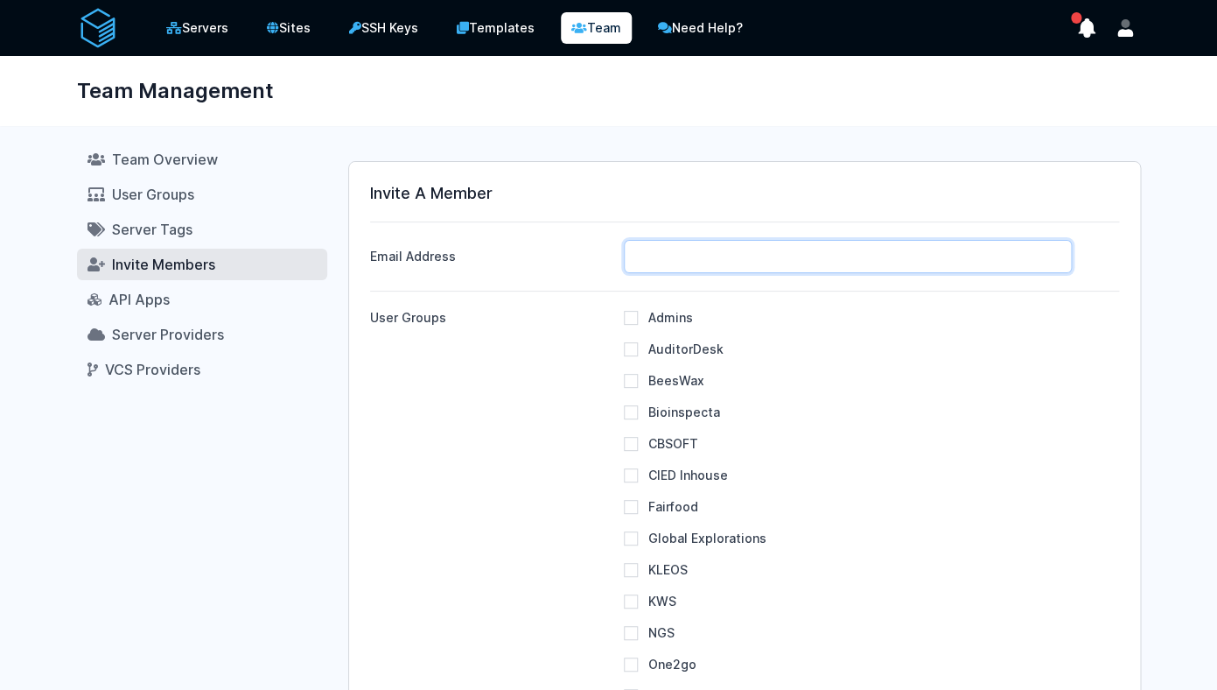
click at [711, 267] on input "Email Address" at bounding box center [848, 256] width 448 height 33
type input "sangeeth.pm@cied.in"
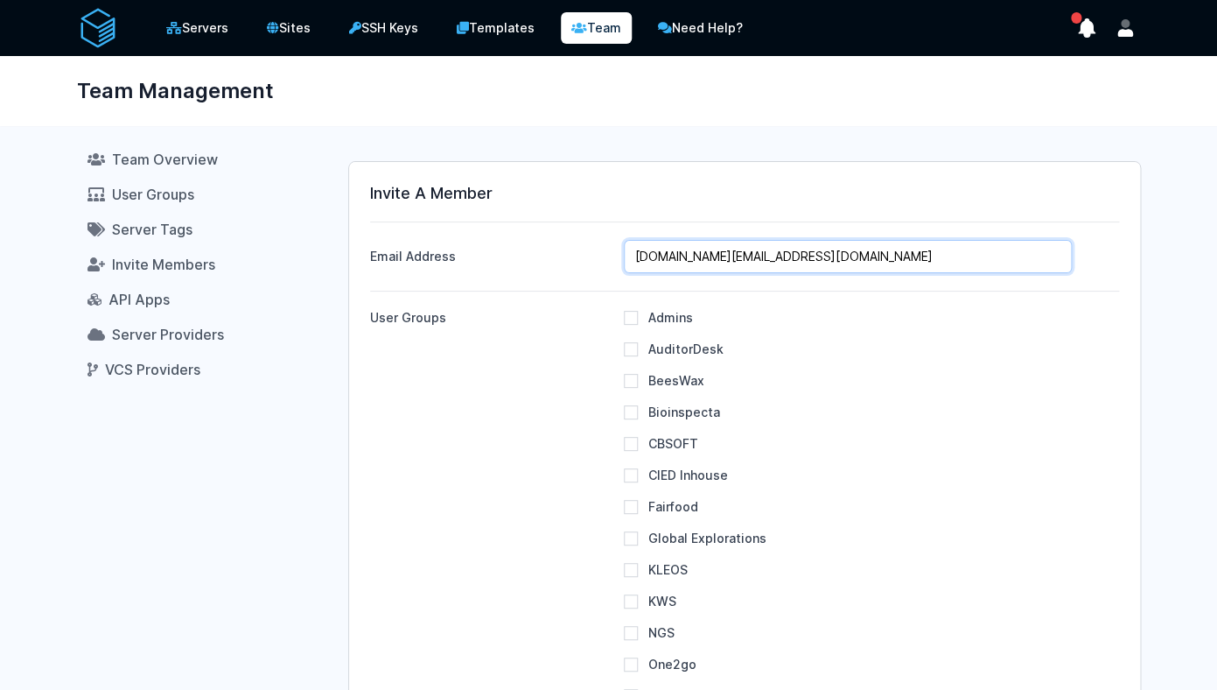
click at [833, 260] on input "[DOMAIN_NAME][EMAIL_ADDRESS][DOMAIN_NAME]" at bounding box center [848, 256] width 448 height 33
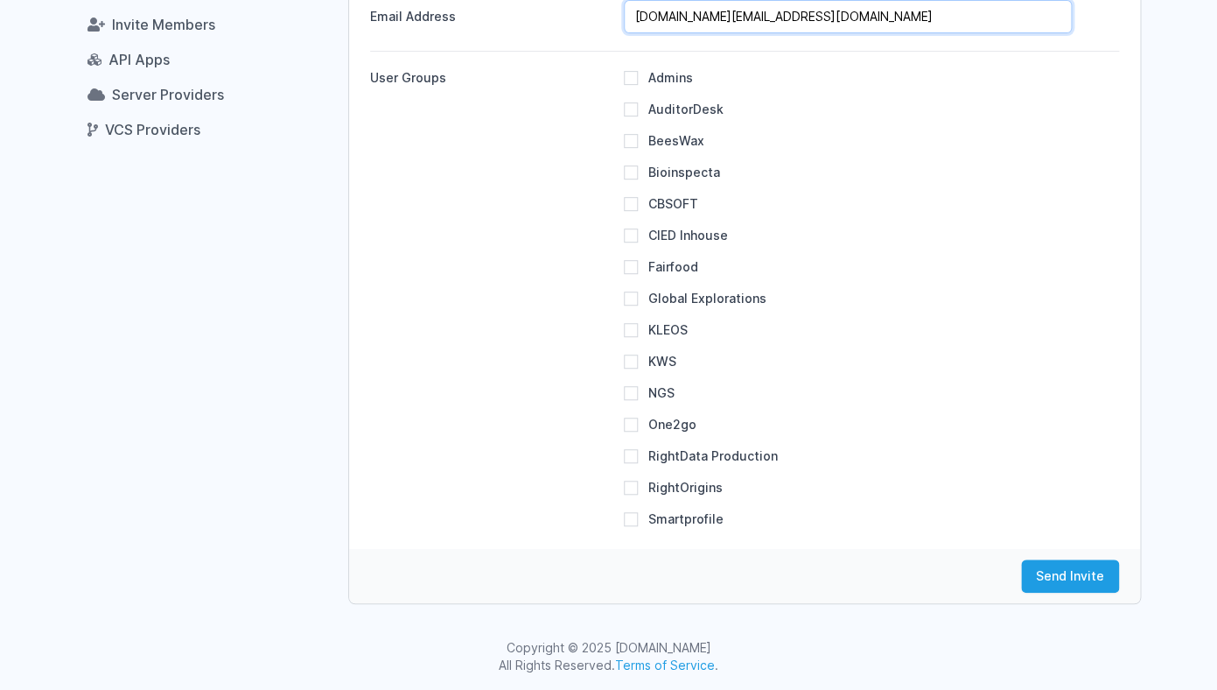
scroll to position [242, 0]
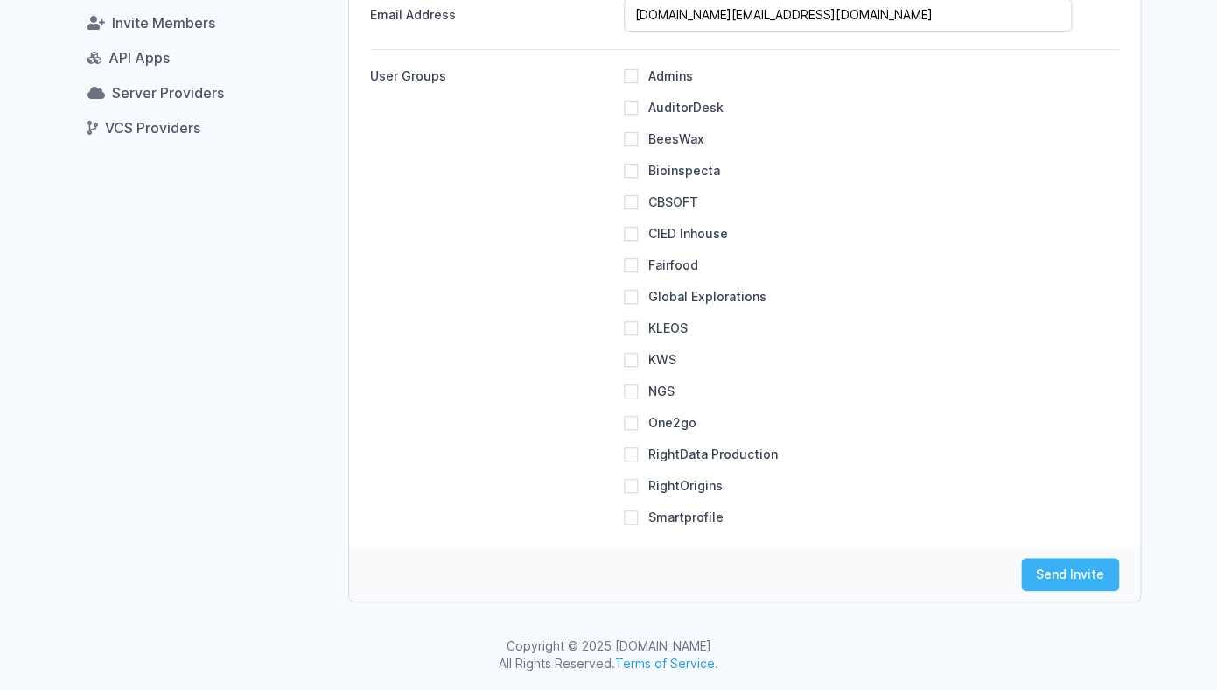
click at [1061, 571] on button "Send Invite" at bounding box center [1070, 573] width 98 height 33
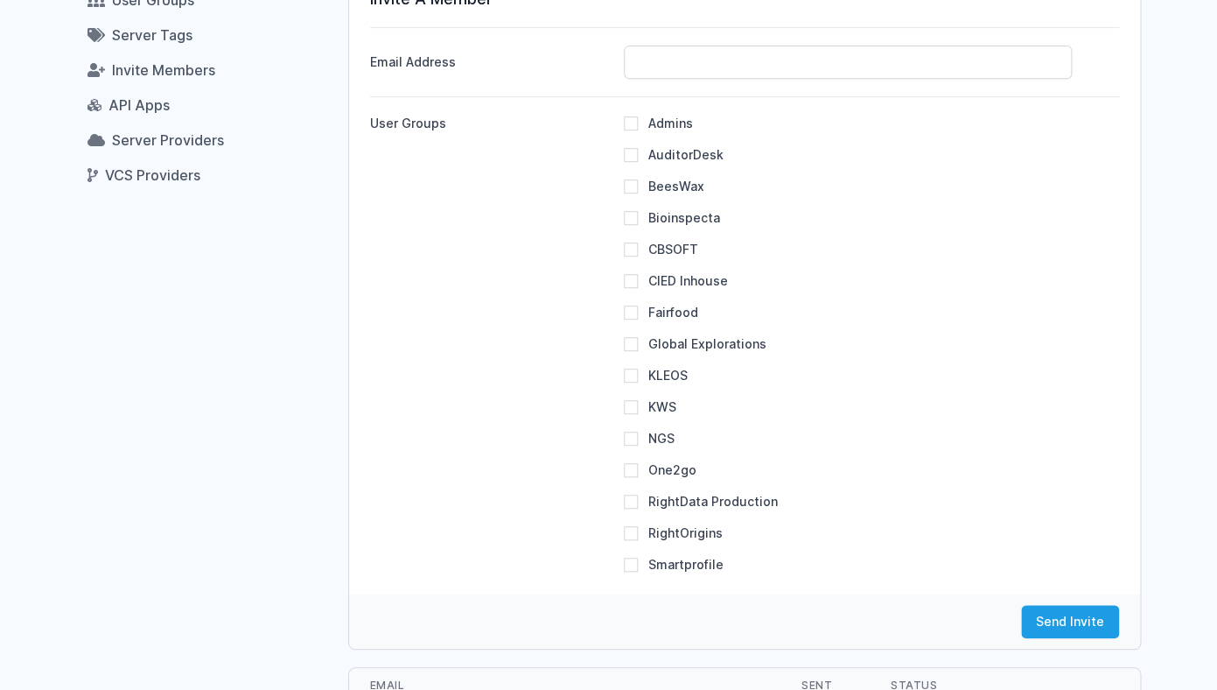
scroll to position [0, 0]
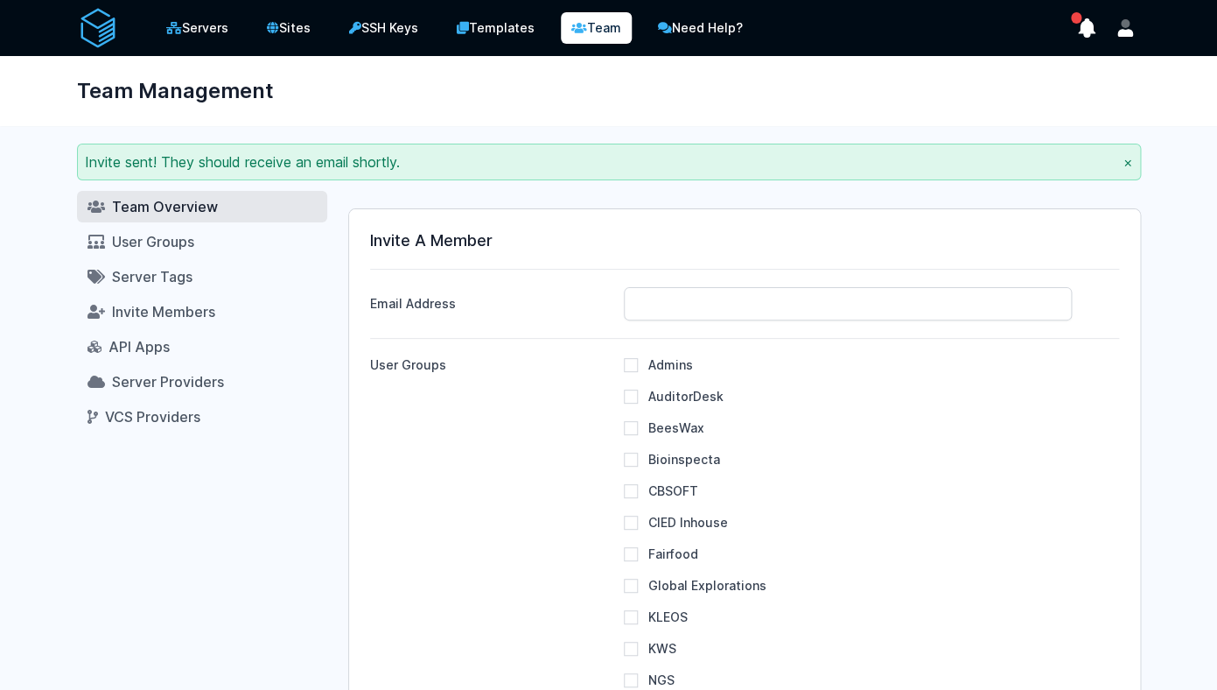
click at [179, 218] on link "Team Overview" at bounding box center [202, 207] width 250 height 32
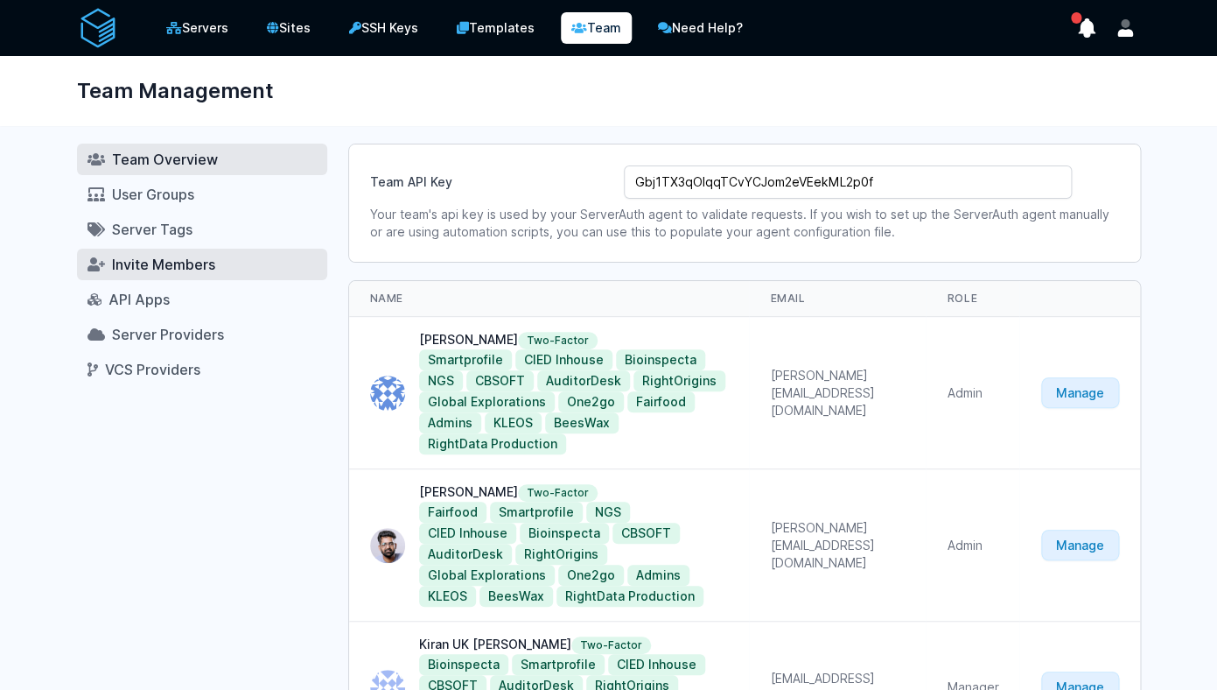
click at [225, 269] on link "Invite Members" at bounding box center [202, 265] width 250 height 32
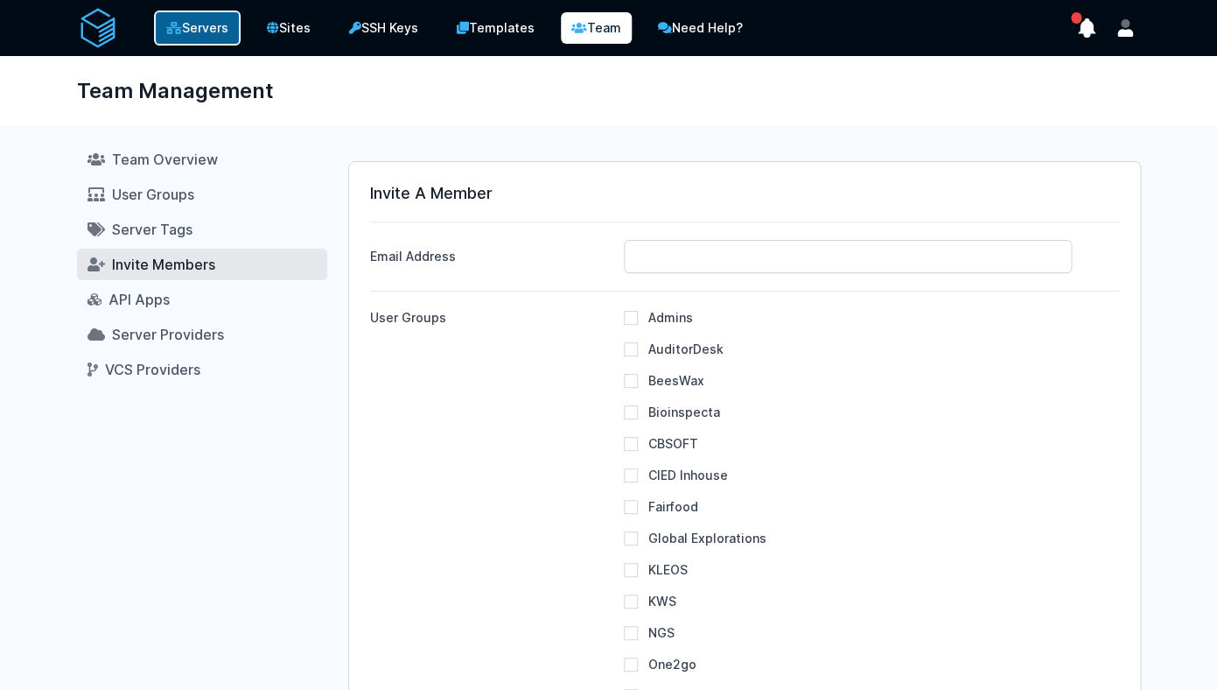
click at [194, 28] on link "Servers" at bounding box center [197, 28] width 87 height 35
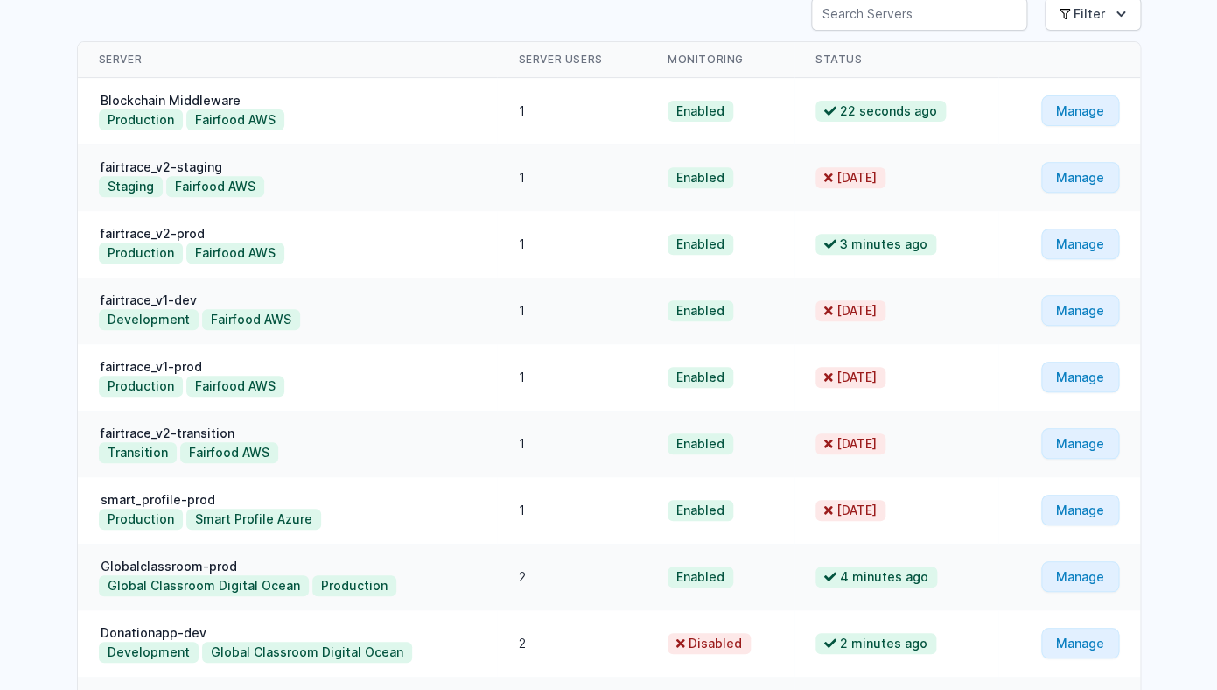
scroll to position [323, 0]
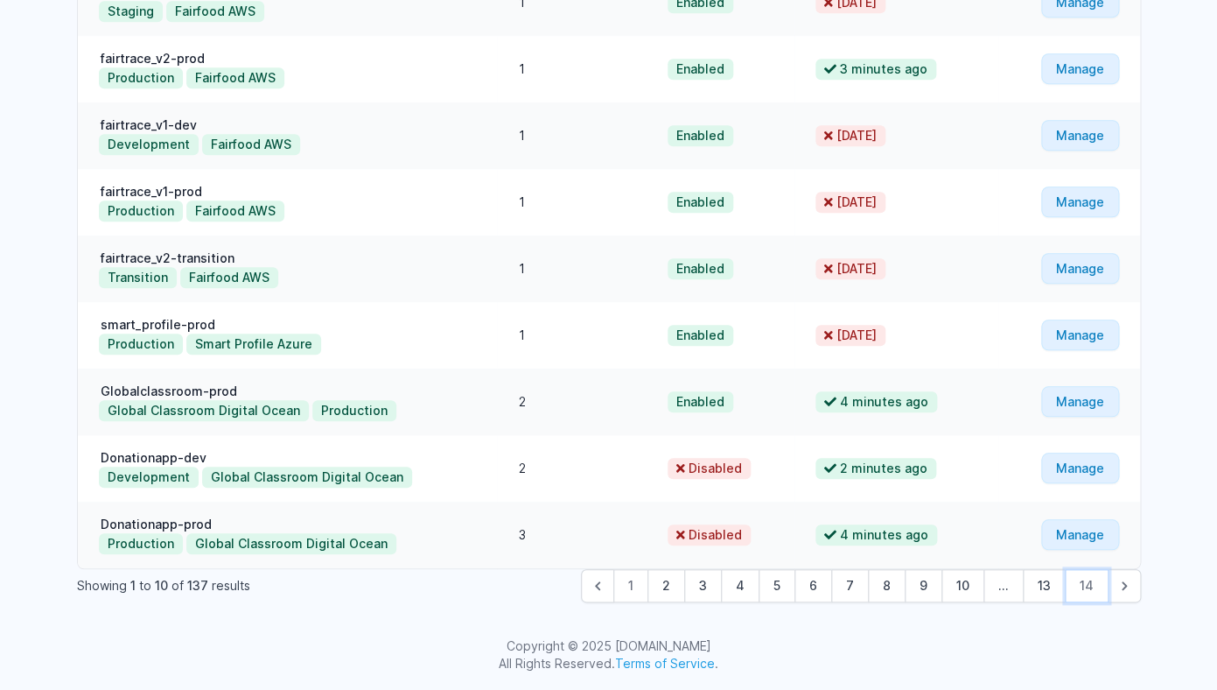
click at [1089, 591] on button "14" at bounding box center [1087, 585] width 44 height 33
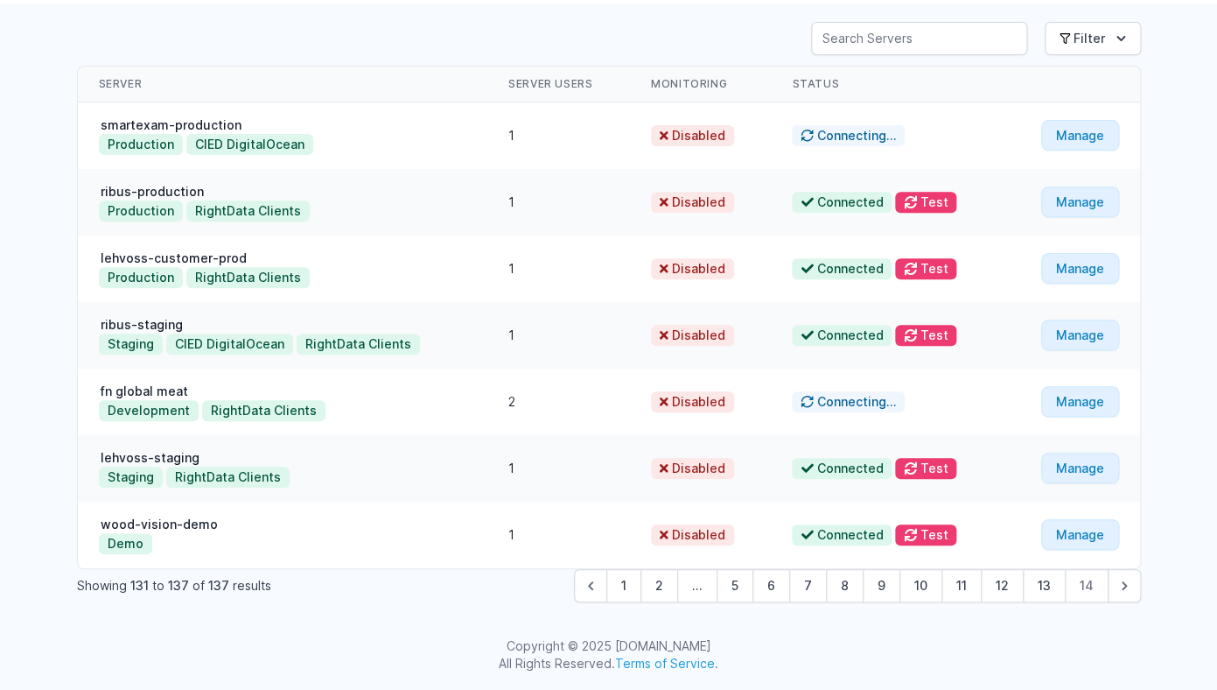
scroll to position [123, 0]
click at [1079, 530] on link "Manage" at bounding box center [1080, 534] width 78 height 31
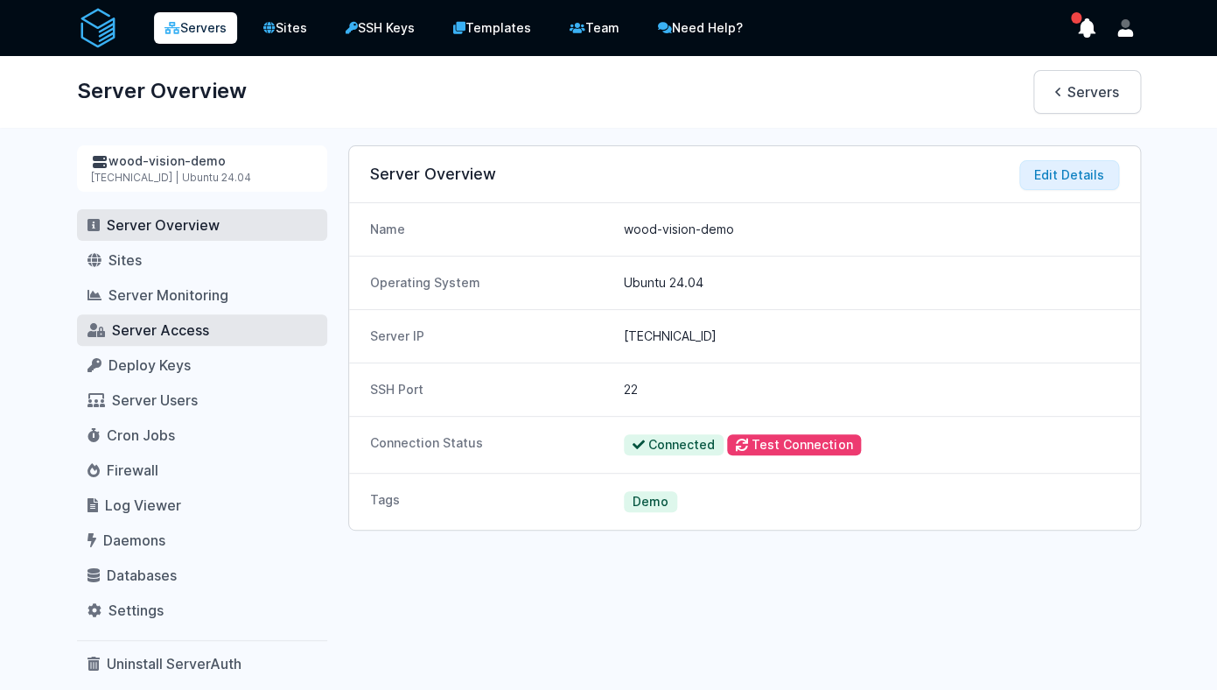
click at [215, 334] on link "Server Access" at bounding box center [202, 330] width 250 height 32
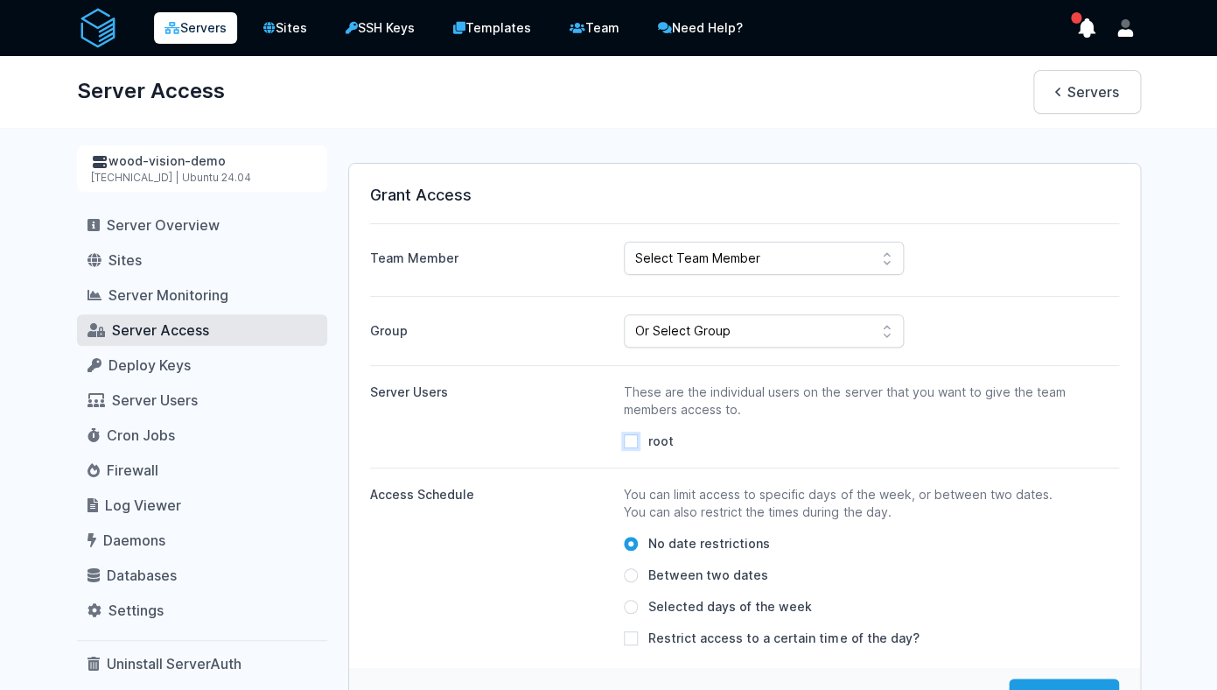
click at [634, 434] on input "root" at bounding box center [631, 441] width 14 height 14
checkbox input "true"
click option "Sudeesh" at bounding box center [0, 0] width 0 height 0
click at [727, 270] on select "Select Team Member Sudeesh Sankaran Kiran UK Pillai Gogul Chalil Vengara ahdil …" at bounding box center [764, 258] width 280 height 33
select select "1326"
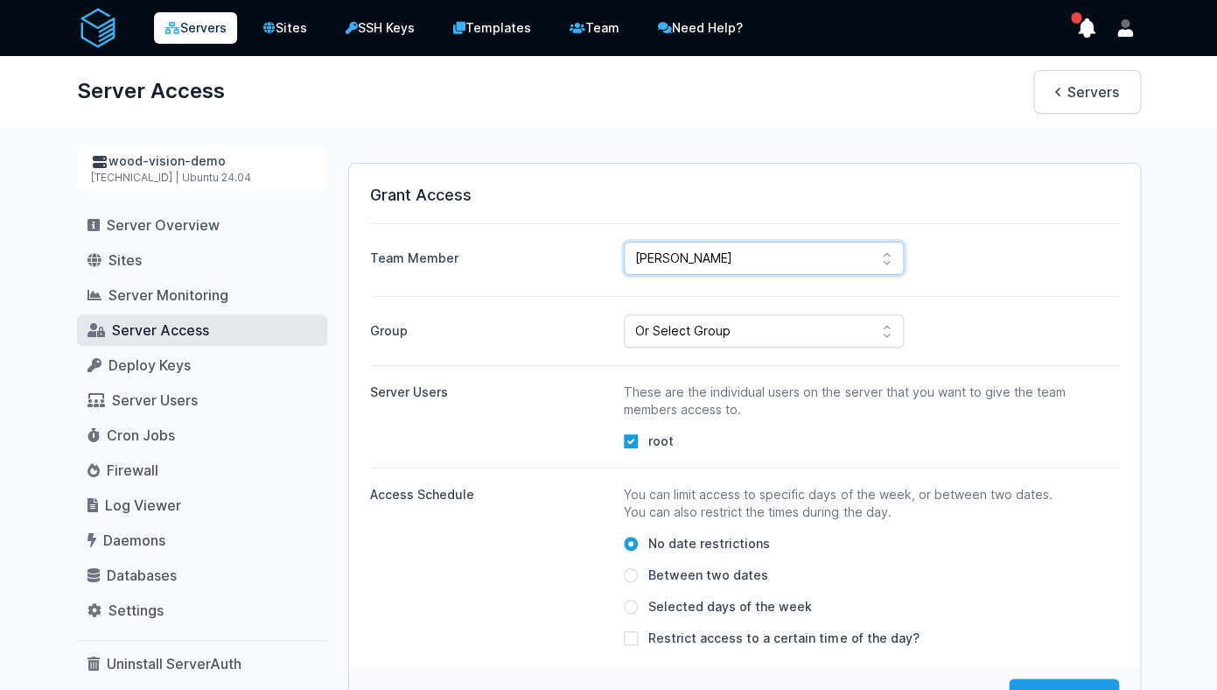
click option "Sangeeth" at bounding box center [0, 0] width 0 height 0
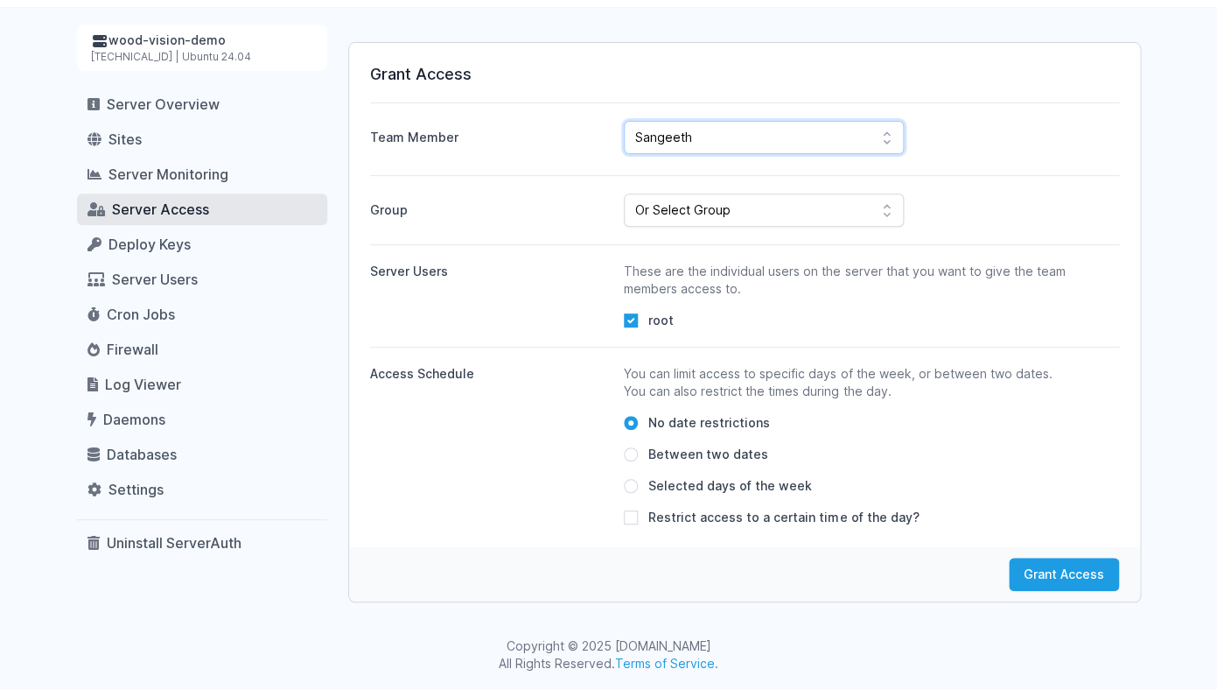
scroll to position [116, 0]
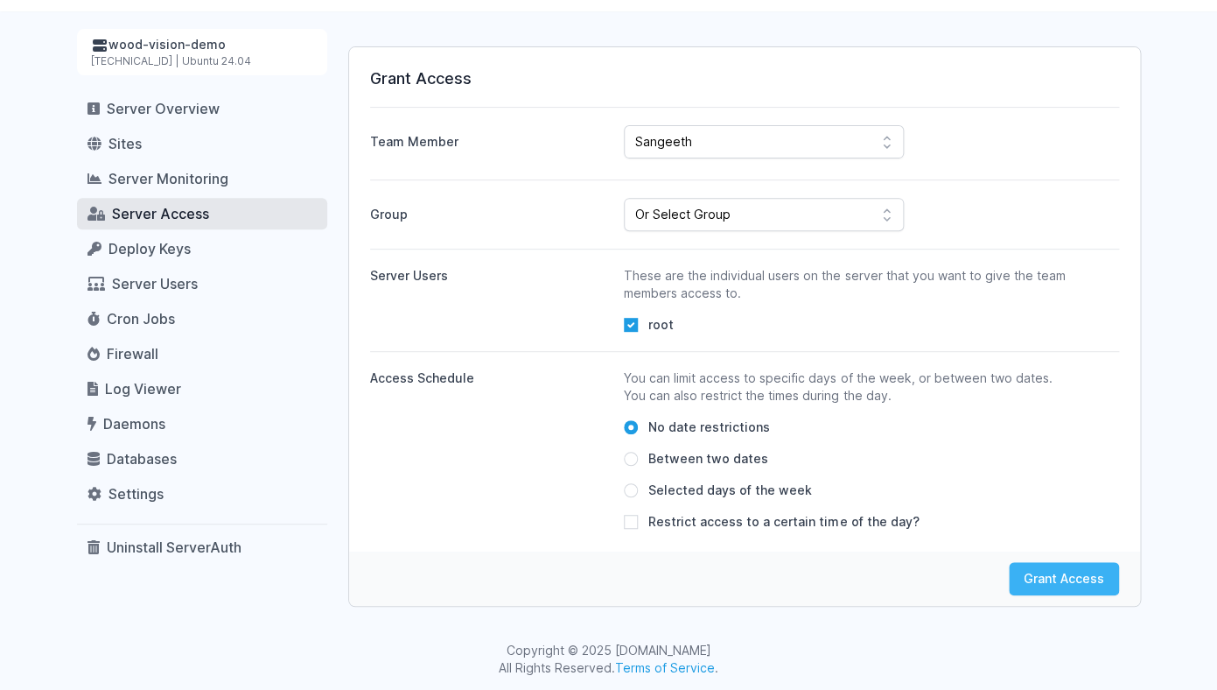
click at [1046, 585] on button "Grant Access" at bounding box center [1064, 578] width 110 height 33
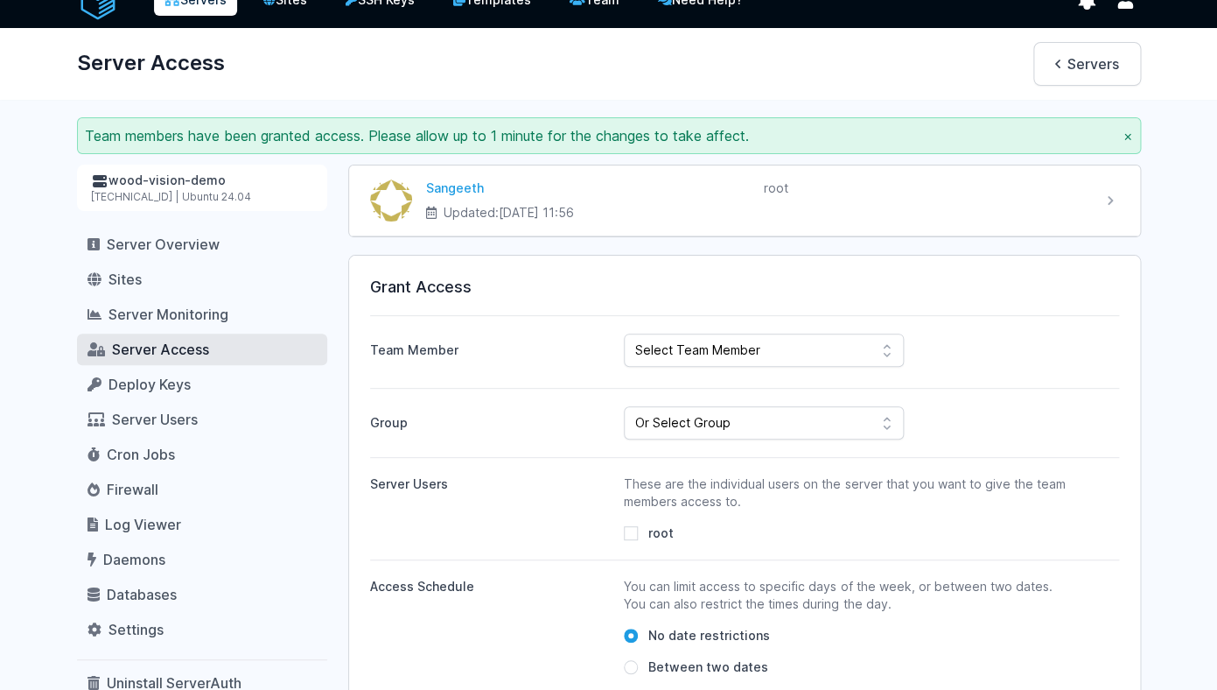
scroll to position [33, 0]
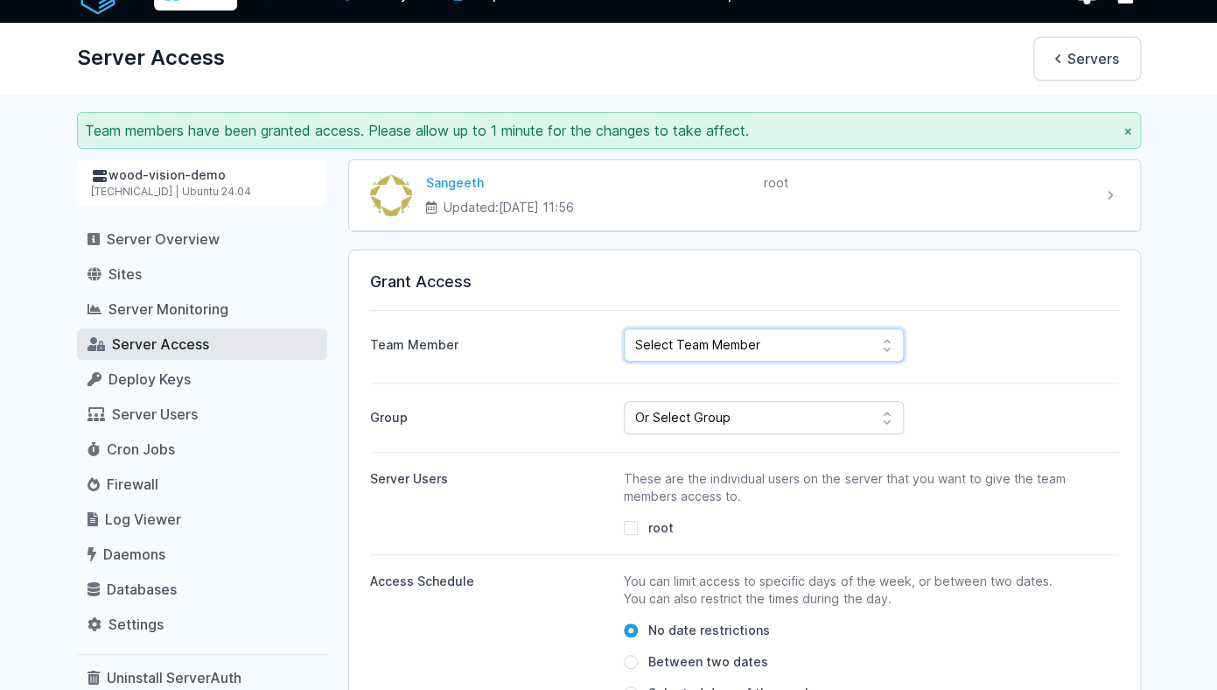
select select "397"
click option "Kiran UK [PERSON_NAME]" at bounding box center [0, 0] width 0 height 0
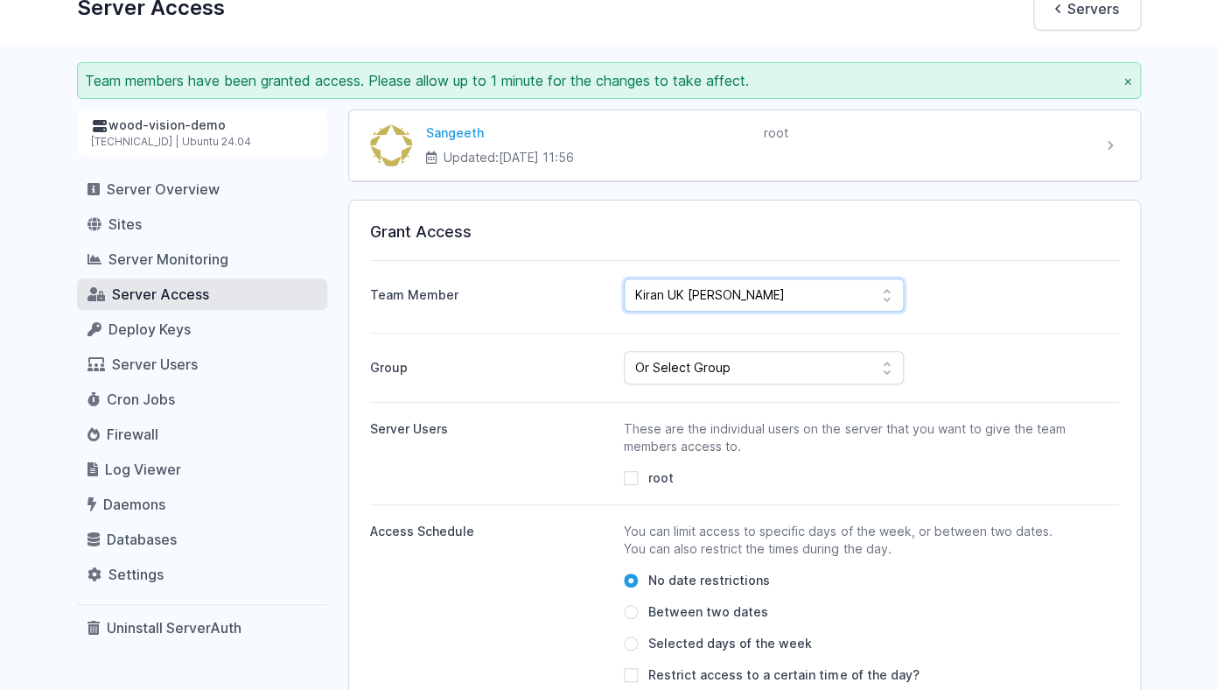
scroll to position [135, 0]
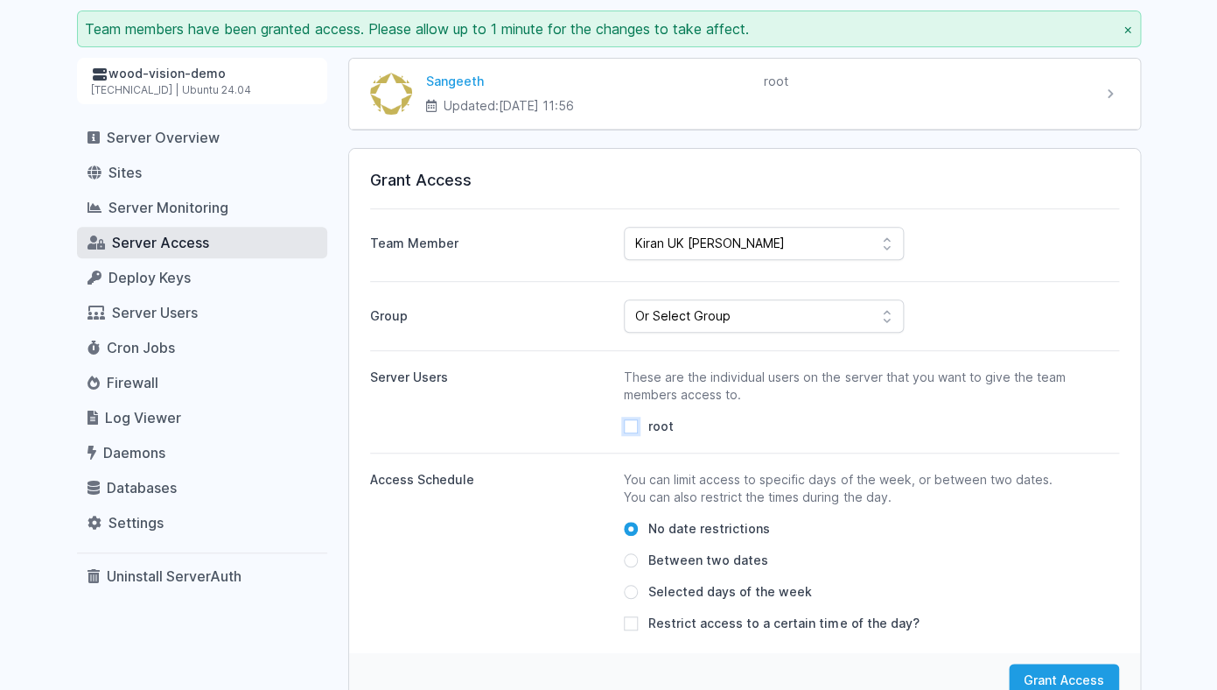
click at [631, 426] on input "root" at bounding box center [631, 426] width 14 height 14
checkbox input "true"
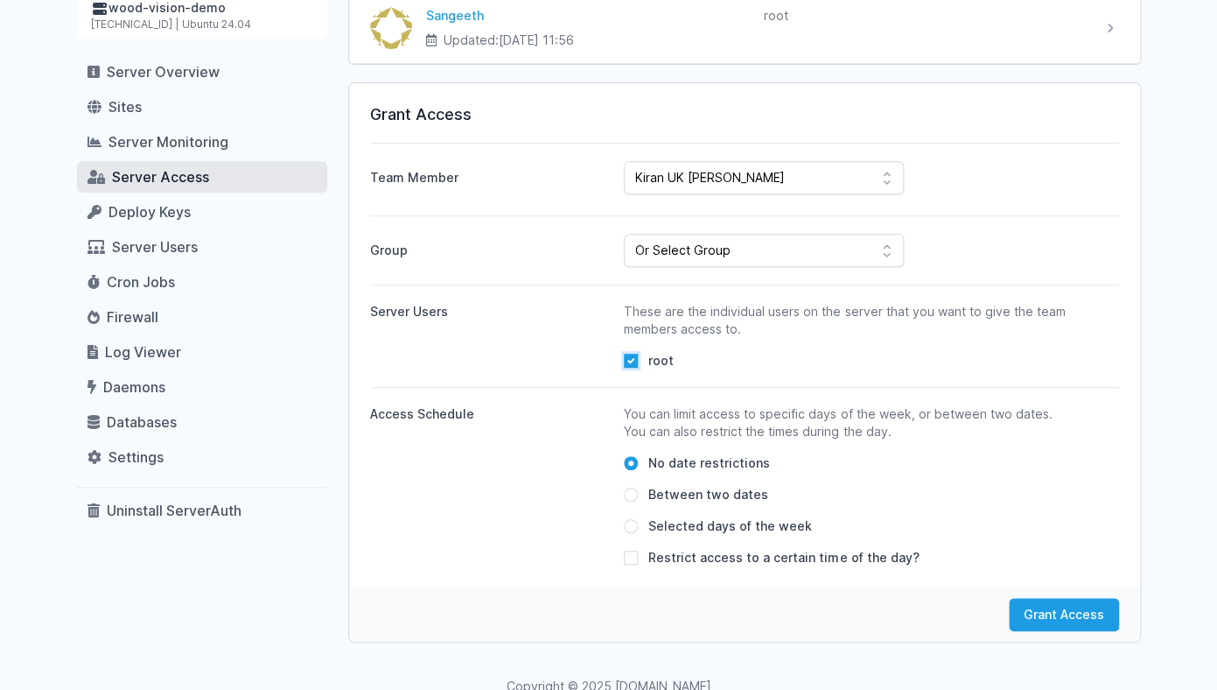
scroll to position [241, 0]
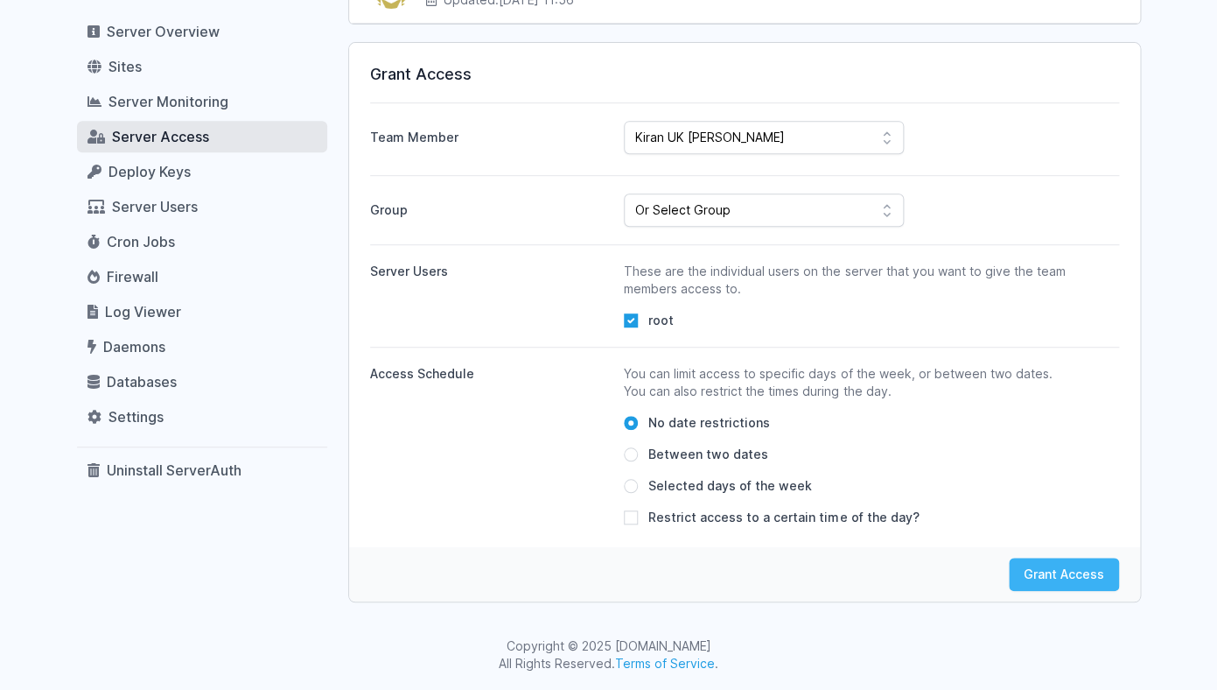
click at [1038, 577] on button "Grant Access" at bounding box center [1064, 573] width 110 height 33
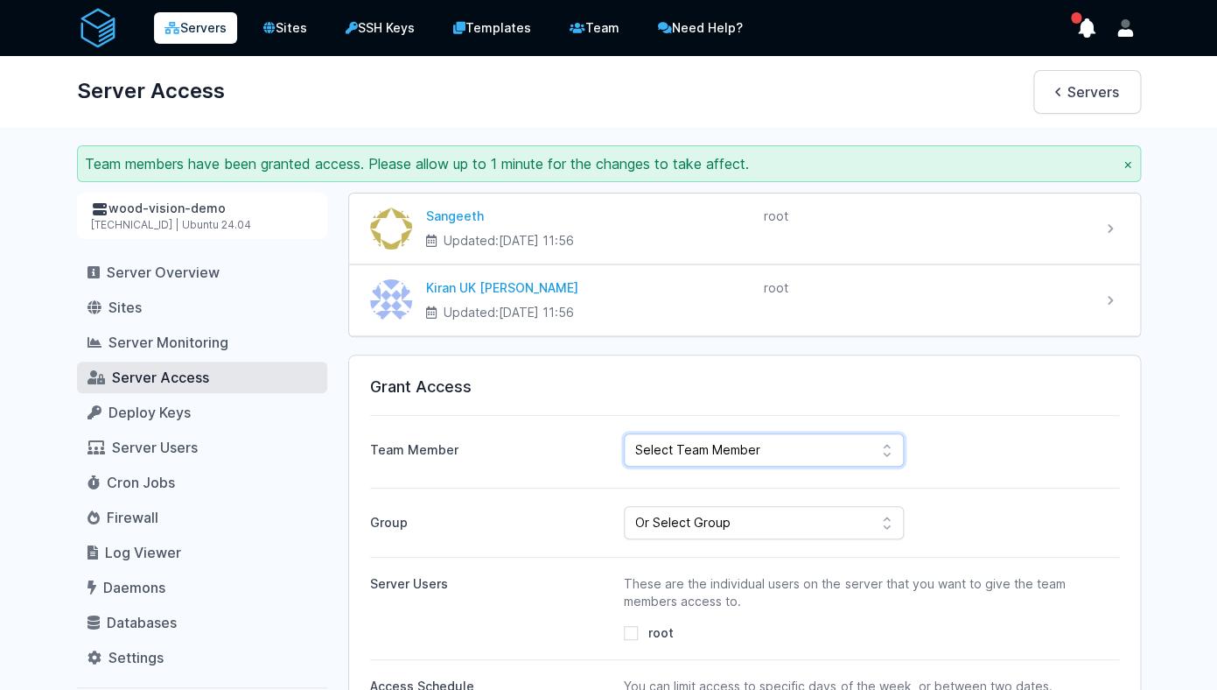
click at [624, 433] on select "Select Team Member [PERSON_NAME] Kiran UK [PERSON_NAME] ahdil [PERSON_NAME] [PE…" at bounding box center [764, 449] width 280 height 33
select select "401"
click option "[PERSON_NAME]" at bounding box center [0, 0] width 0 height 0
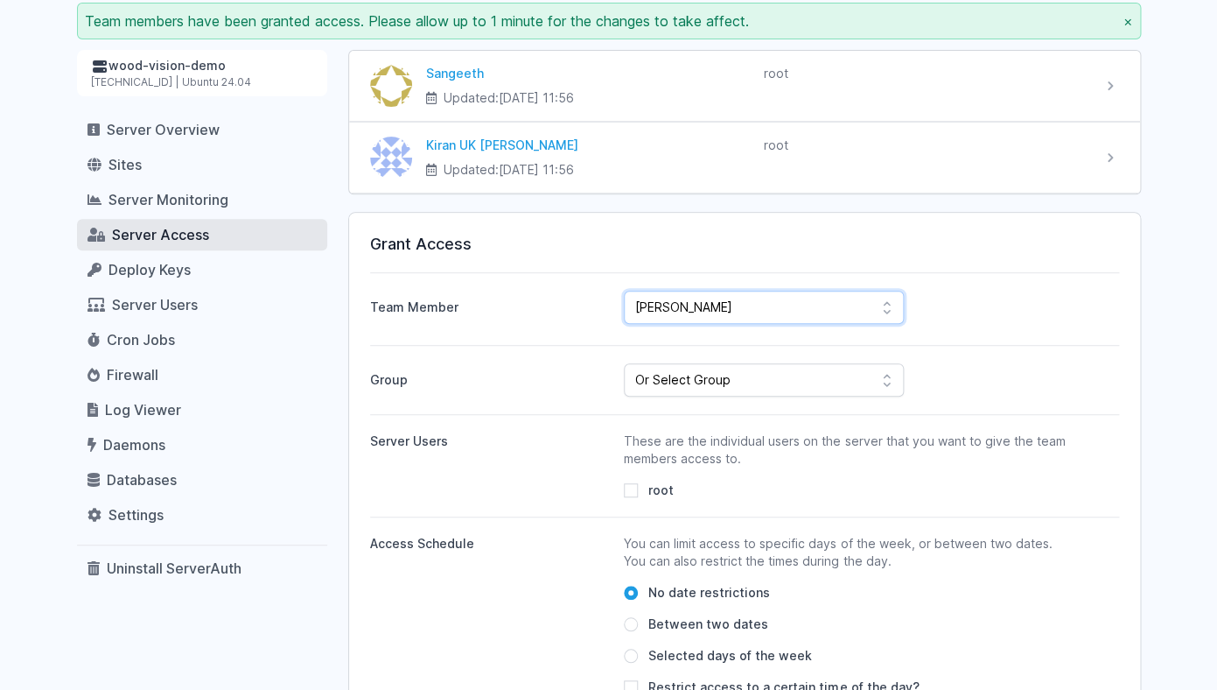
scroll to position [175, 0]
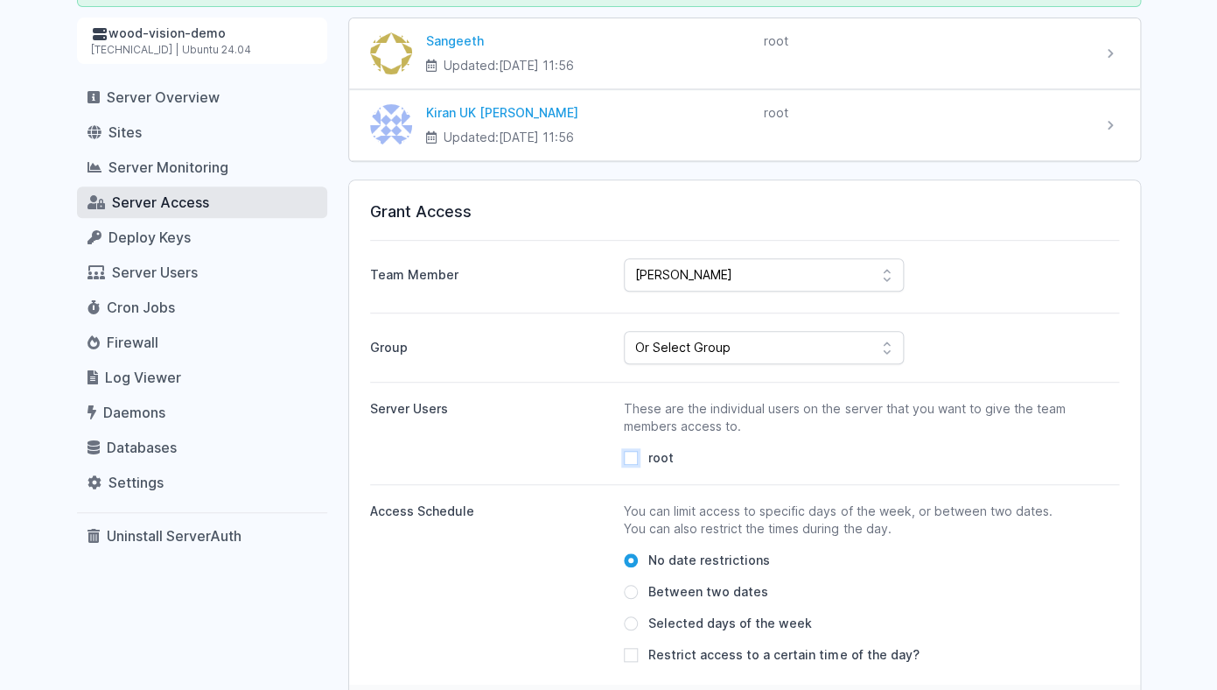
click at [629, 464] on input "root" at bounding box center [631, 458] width 14 height 14
checkbox input "true"
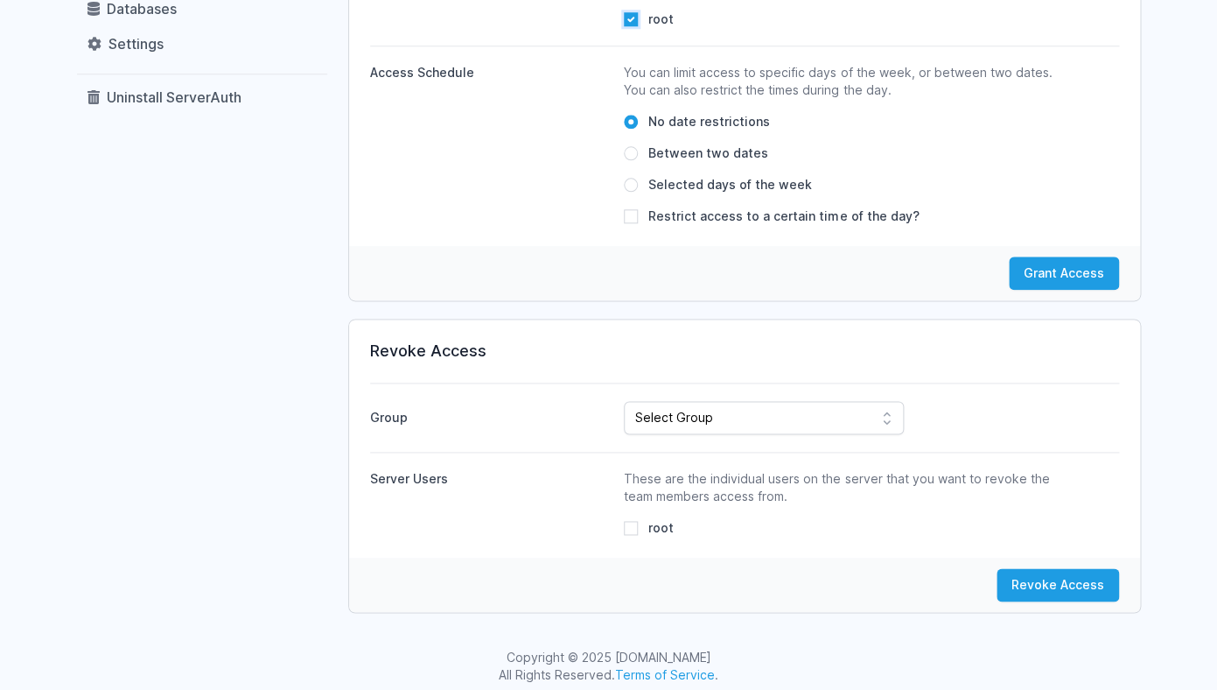
scroll to position [624, 0]
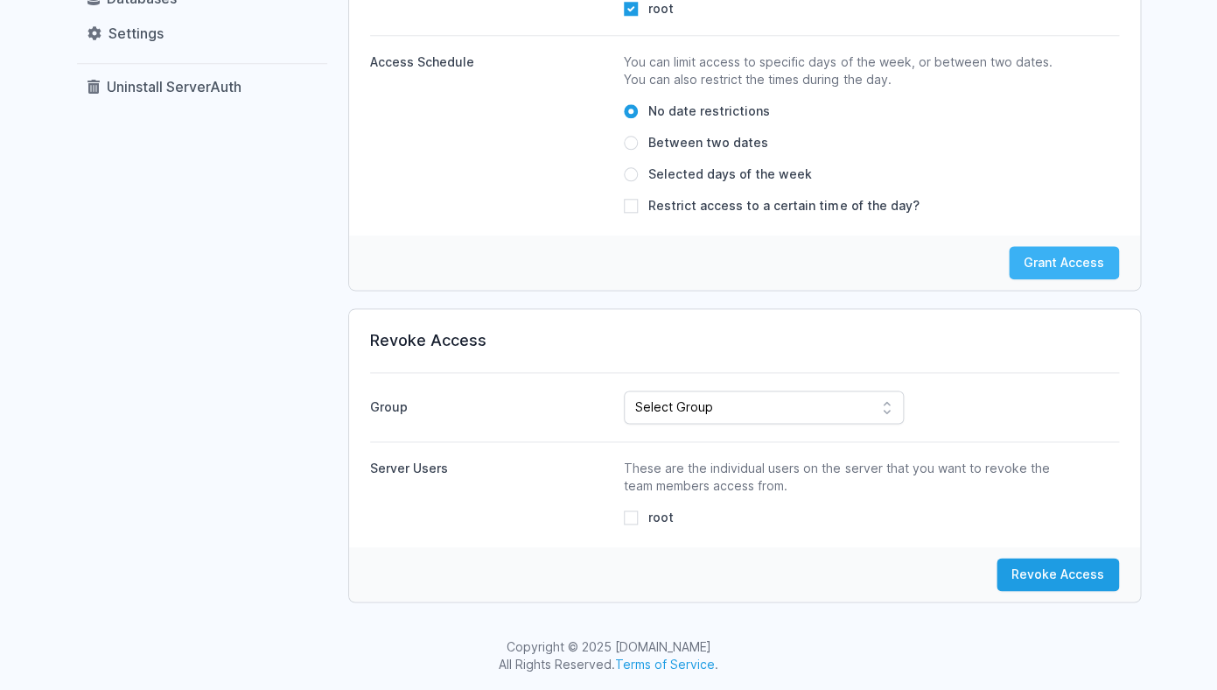
click at [1056, 255] on button "Grant Access" at bounding box center [1064, 262] width 110 height 33
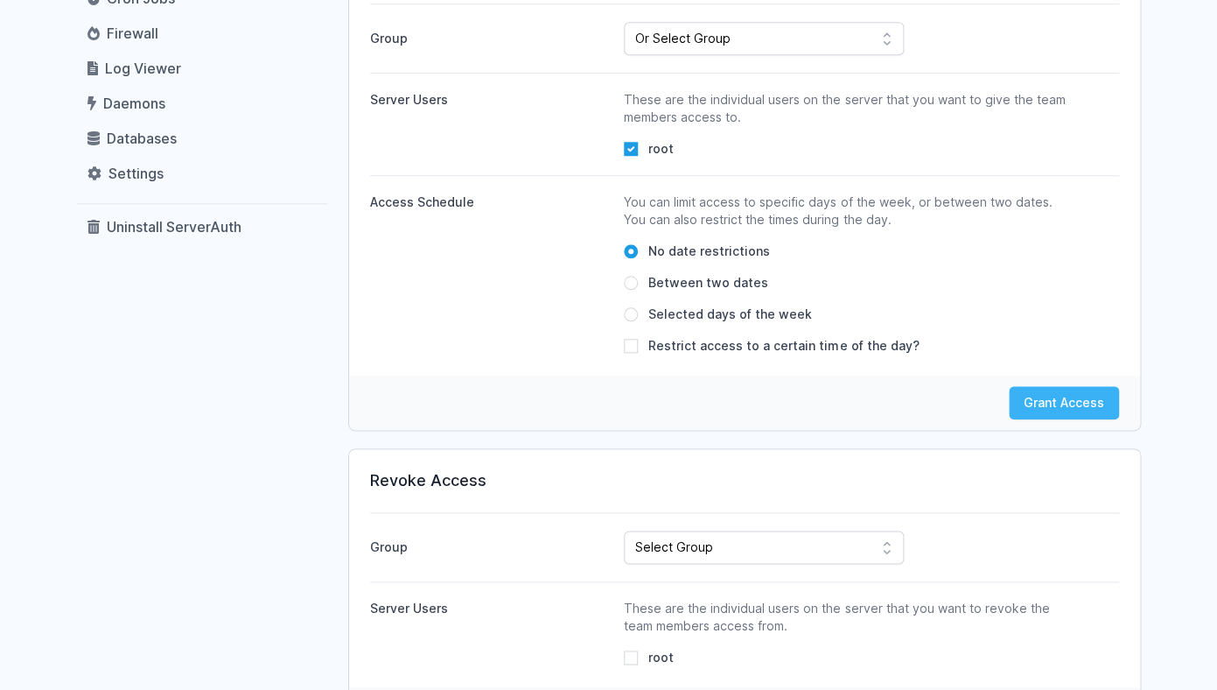
scroll to position [425, 0]
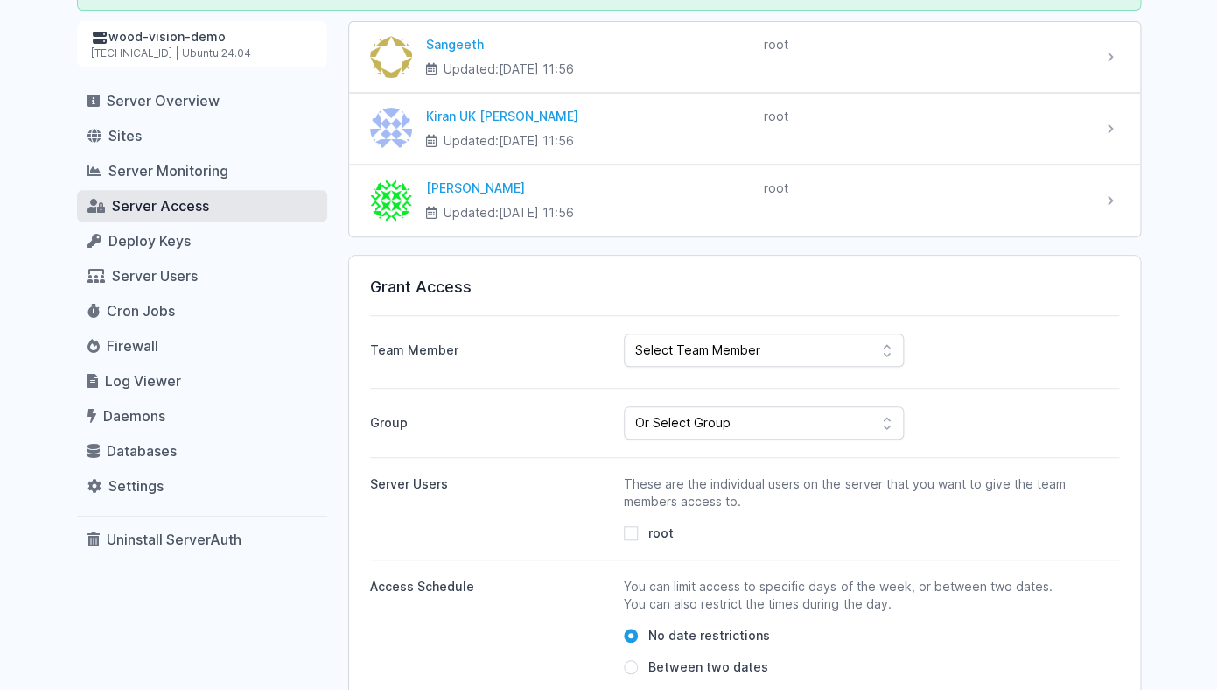
scroll to position [192, 0]
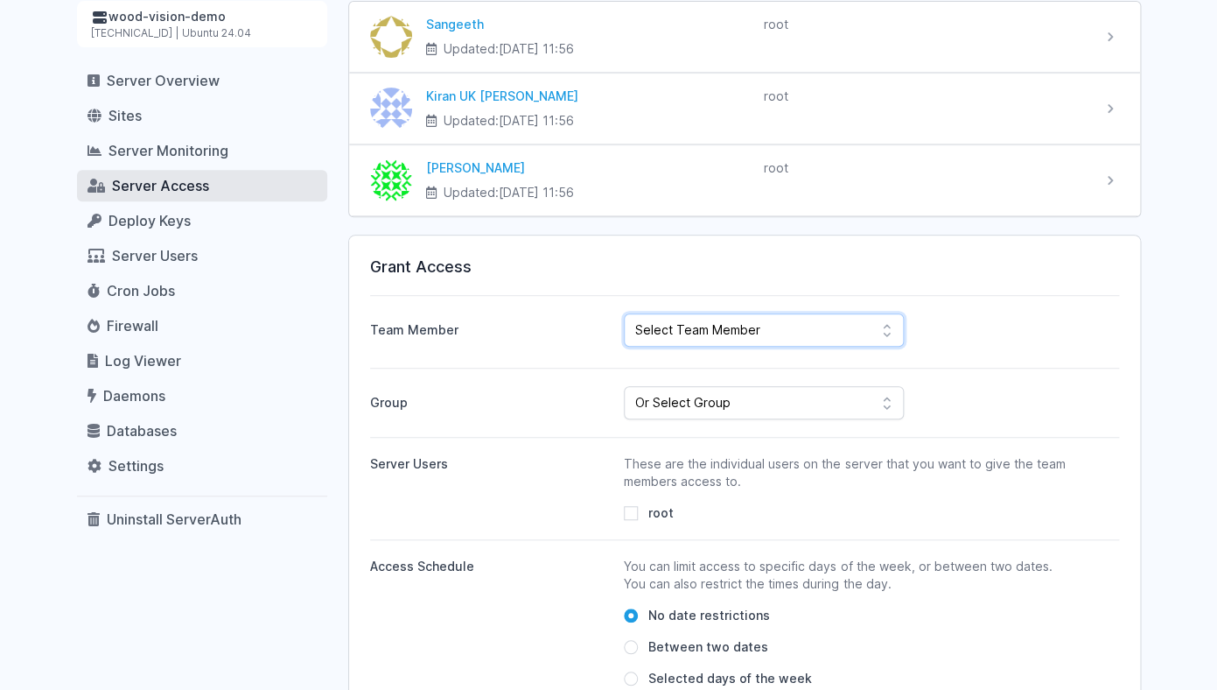
select select "805"
click option "Sooraj E P" at bounding box center [0, 0] width 0 height 0
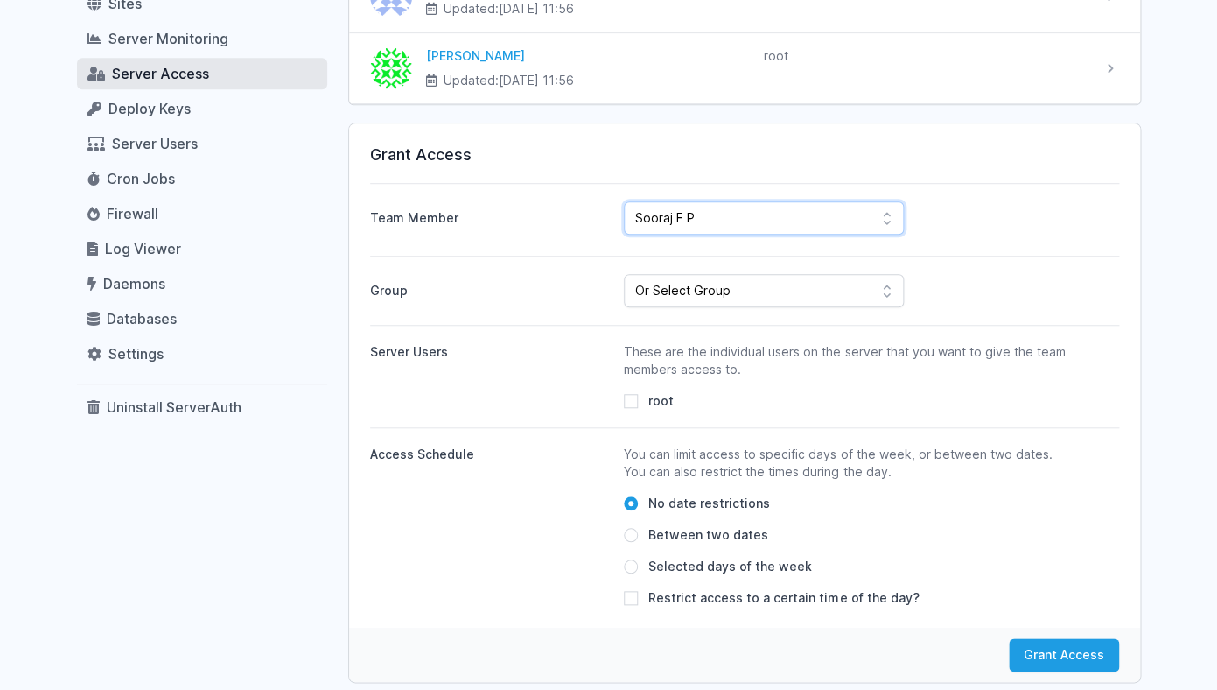
scroll to position [348, 0]
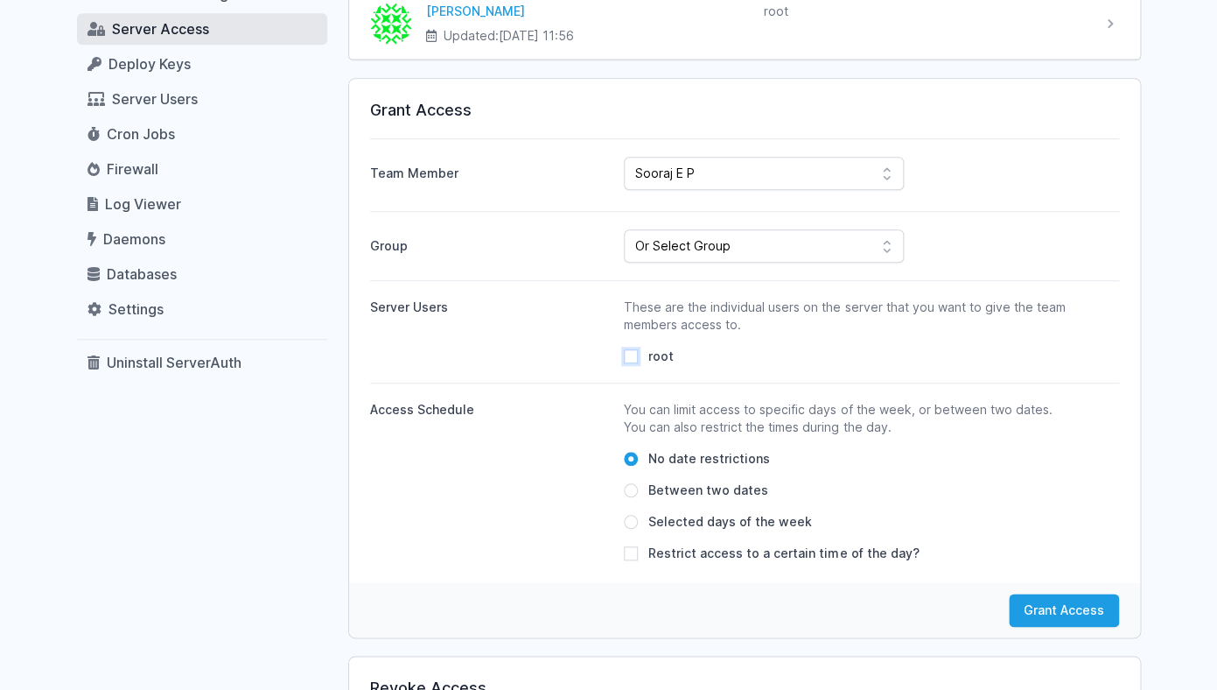
click at [636, 353] on input "root" at bounding box center [631, 356] width 14 height 14
checkbox input "true"
click at [1047, 614] on button "Grant Access" at bounding box center [1064, 609] width 110 height 33
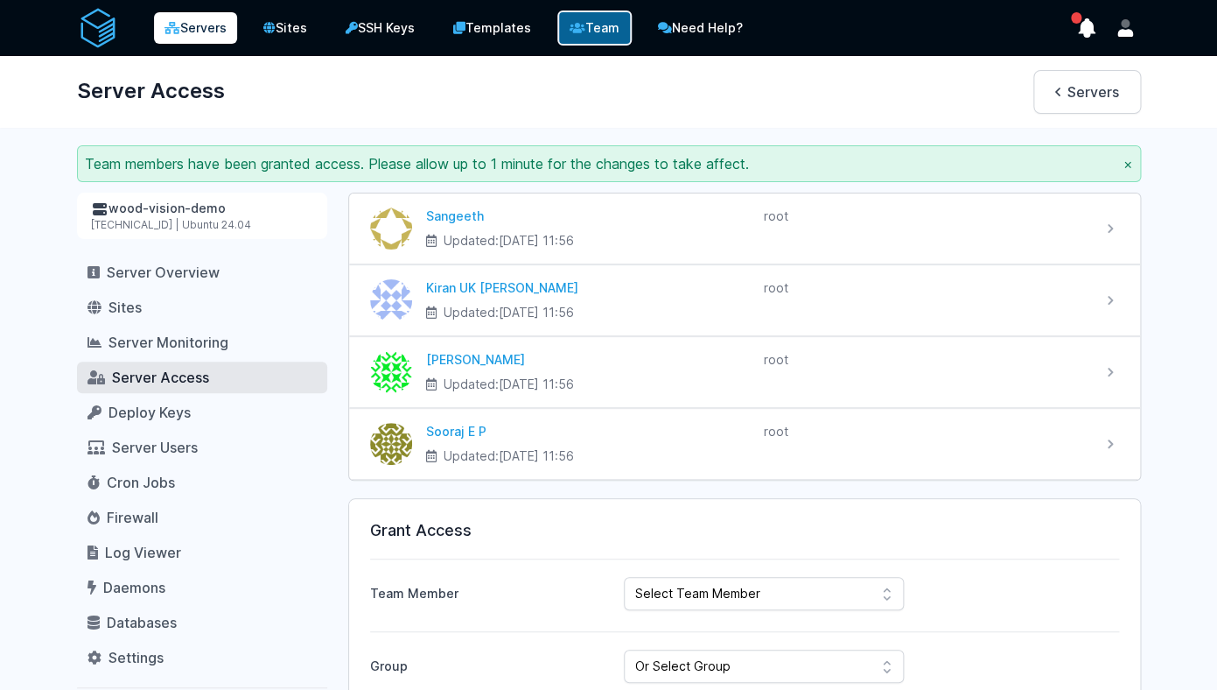
click at [591, 38] on link "Team" at bounding box center [594, 28] width 74 height 35
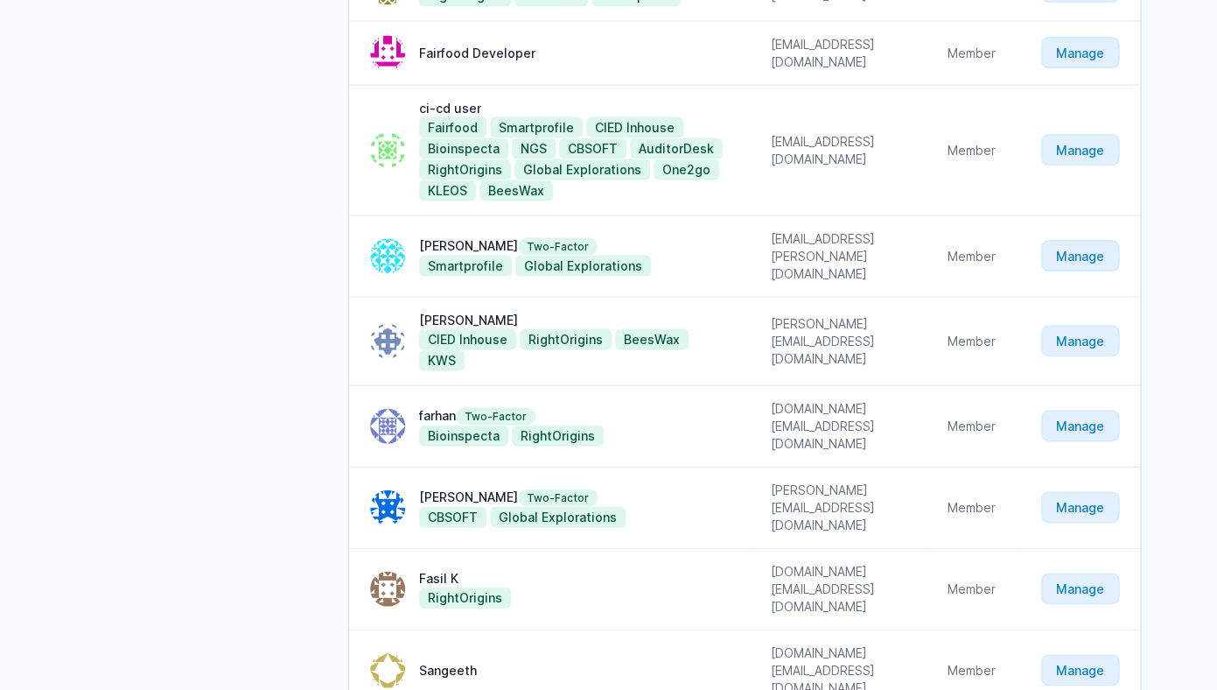
scroll to position [1213, 0]
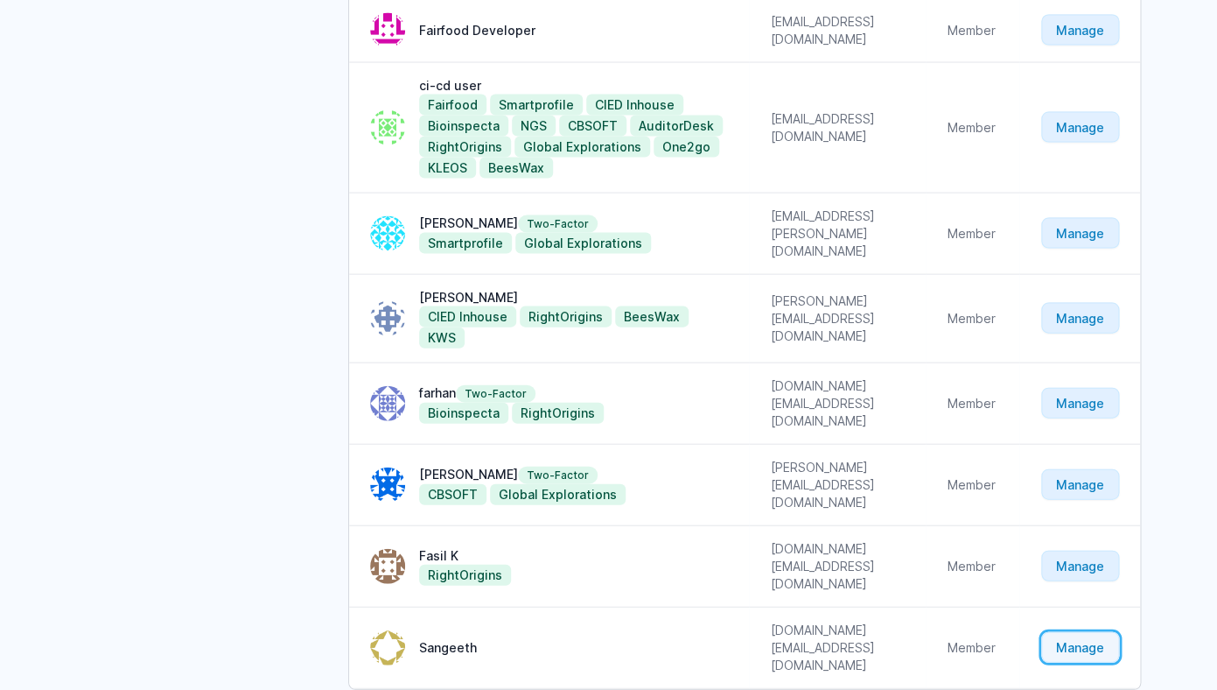
click at [1068, 631] on link "Manage" at bounding box center [1080, 646] width 78 height 31
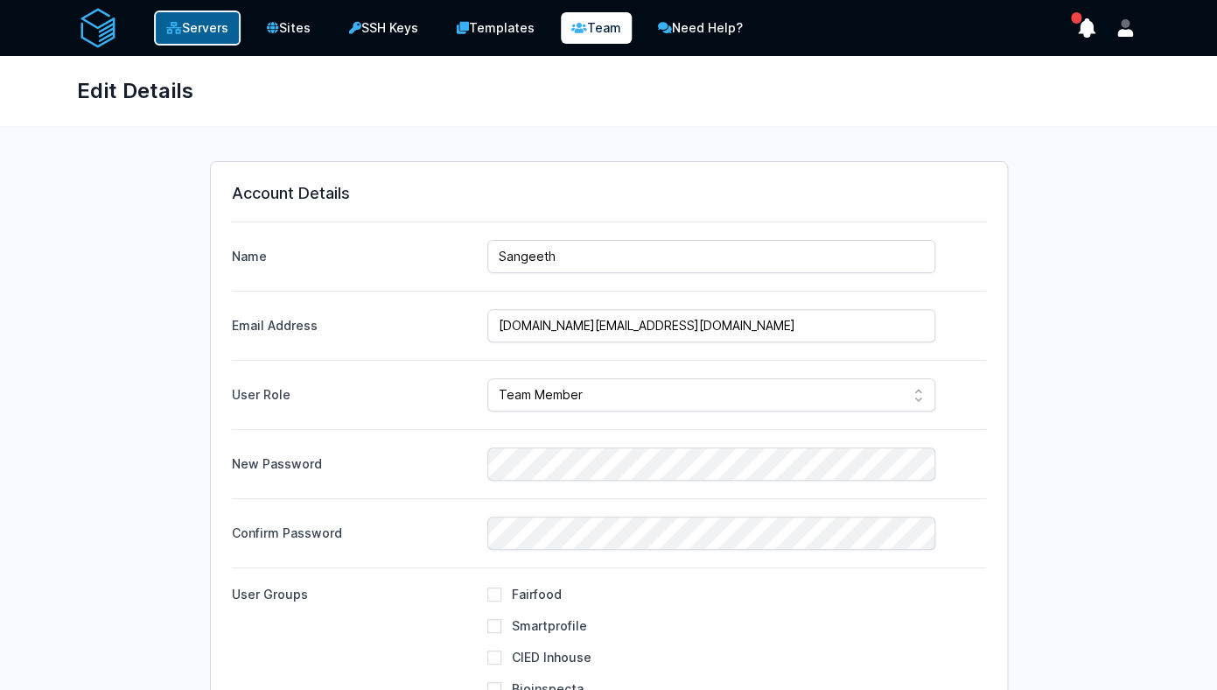
click at [181, 20] on link "Servers" at bounding box center [197, 28] width 87 height 35
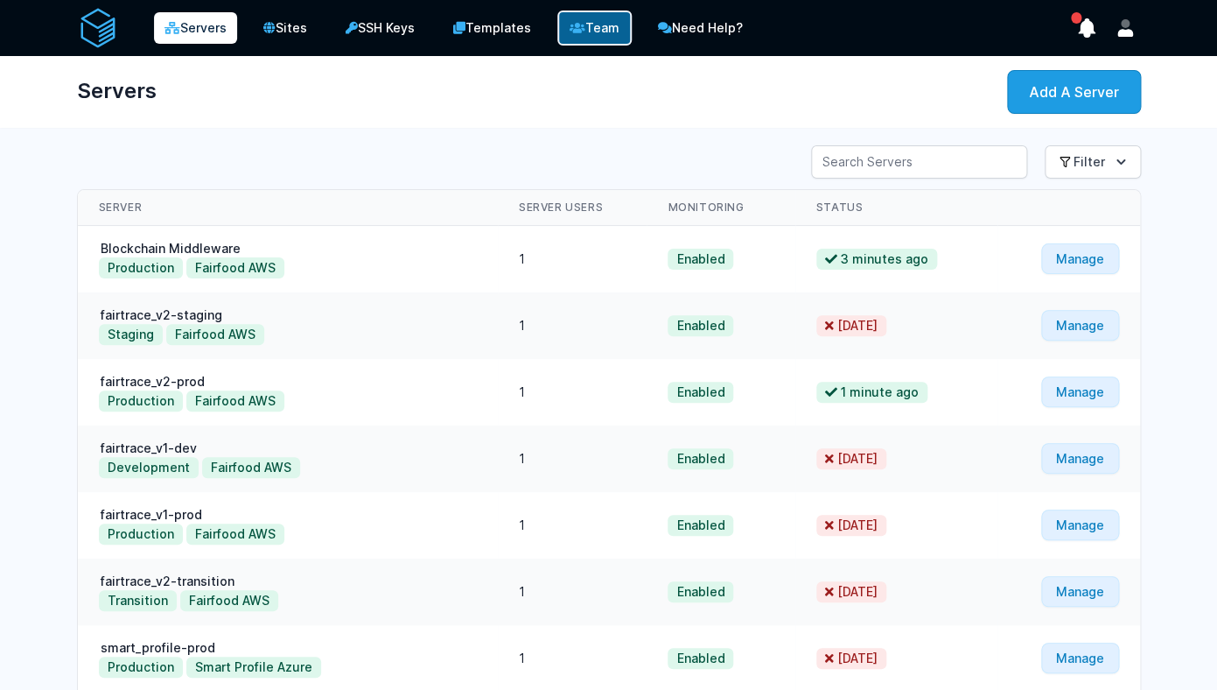
click at [598, 32] on link "Team" at bounding box center [594, 28] width 74 height 35
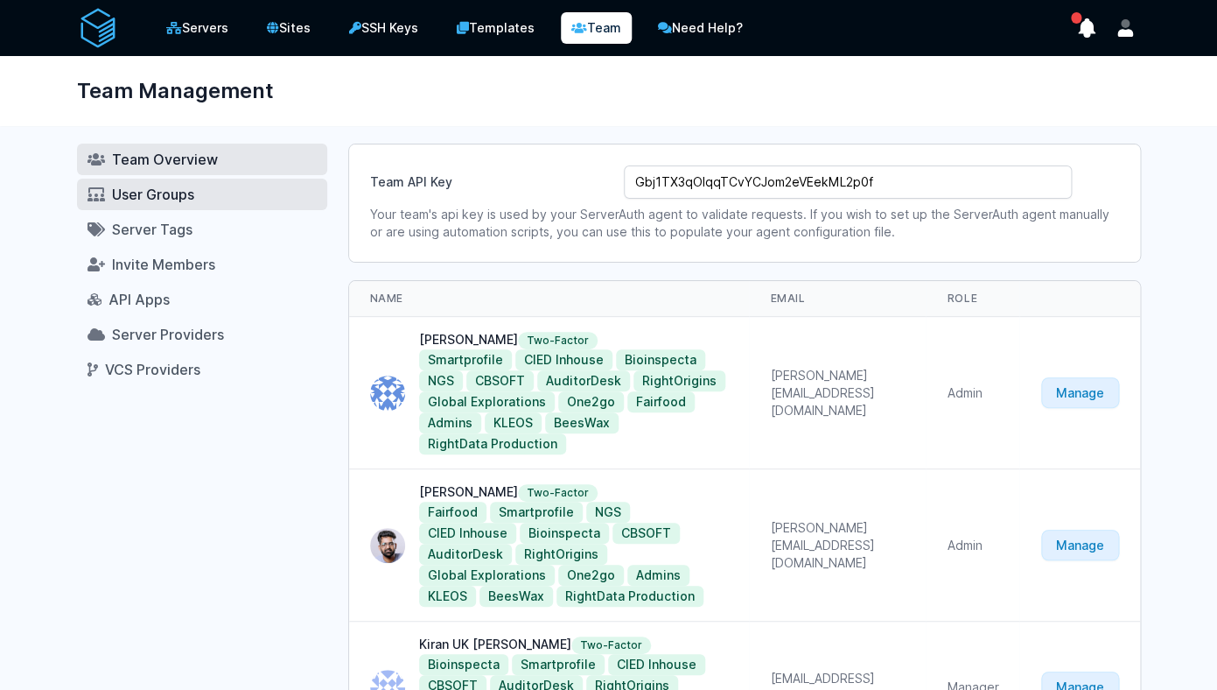
click at [211, 204] on link "User Groups" at bounding box center [202, 195] width 250 height 32
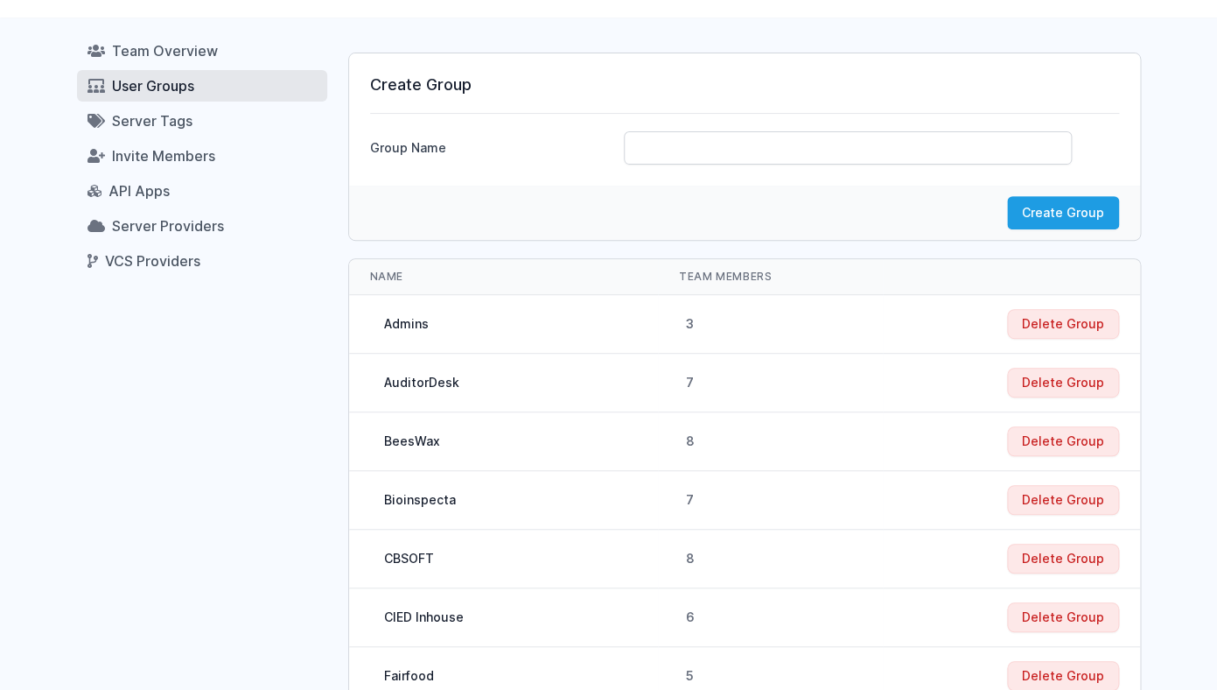
scroll to position [99, 0]
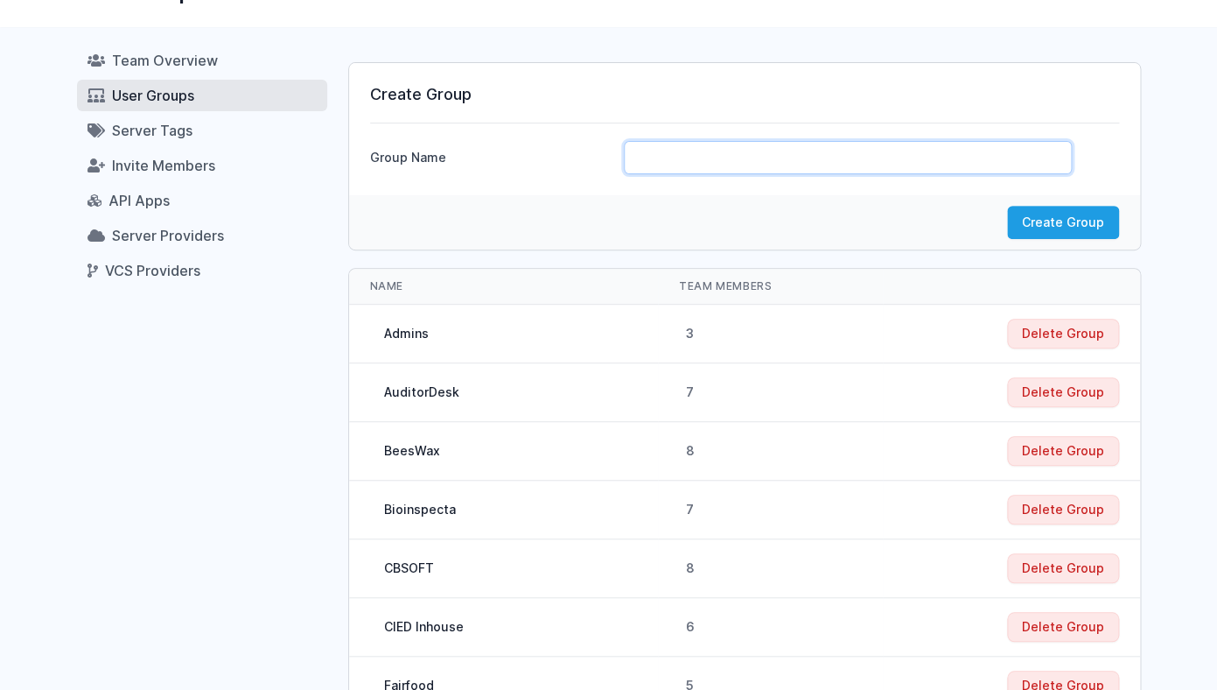
click at [690, 157] on input "text" at bounding box center [848, 157] width 448 height 33
type input "wood-vision"
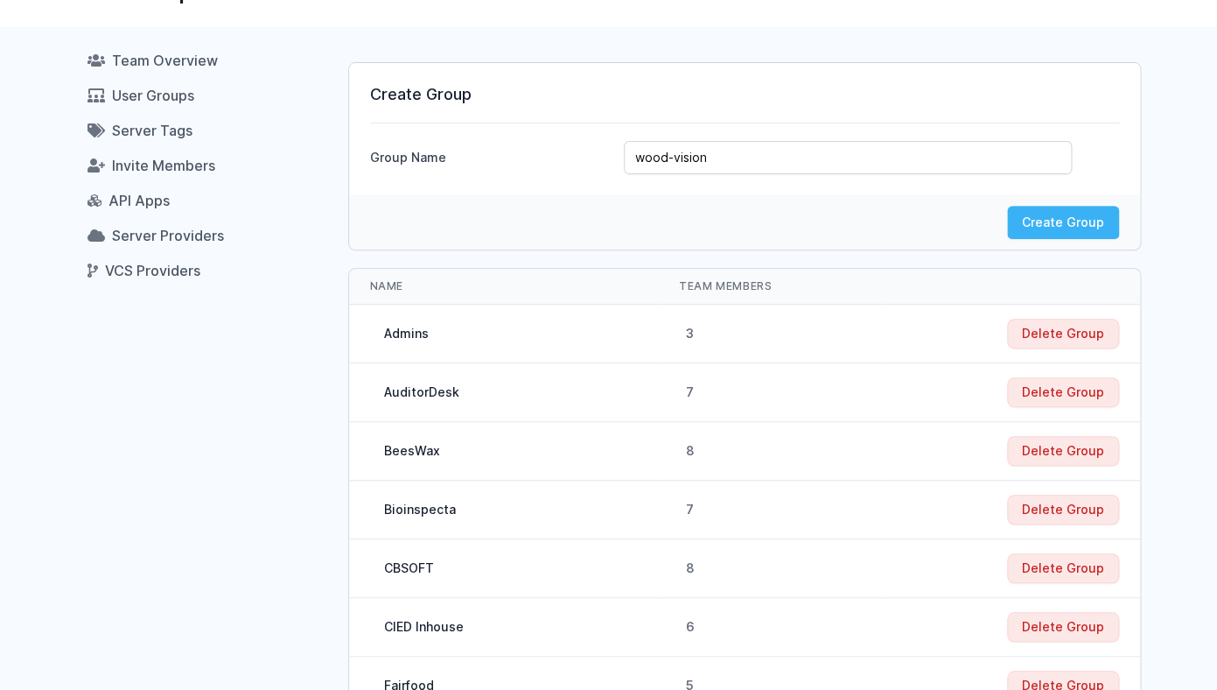
click at [1058, 222] on button "Create Group" at bounding box center [1063, 222] width 112 height 33
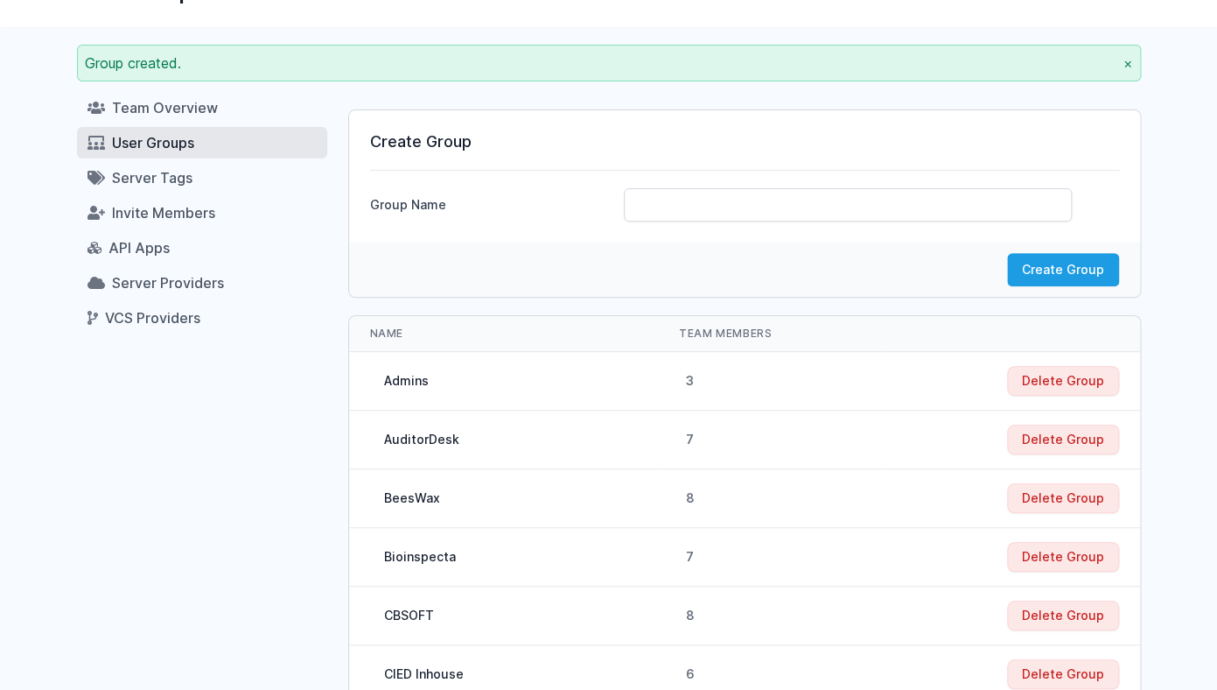
click at [173, 147] on span "User Groups" at bounding box center [153, 143] width 82 height 18
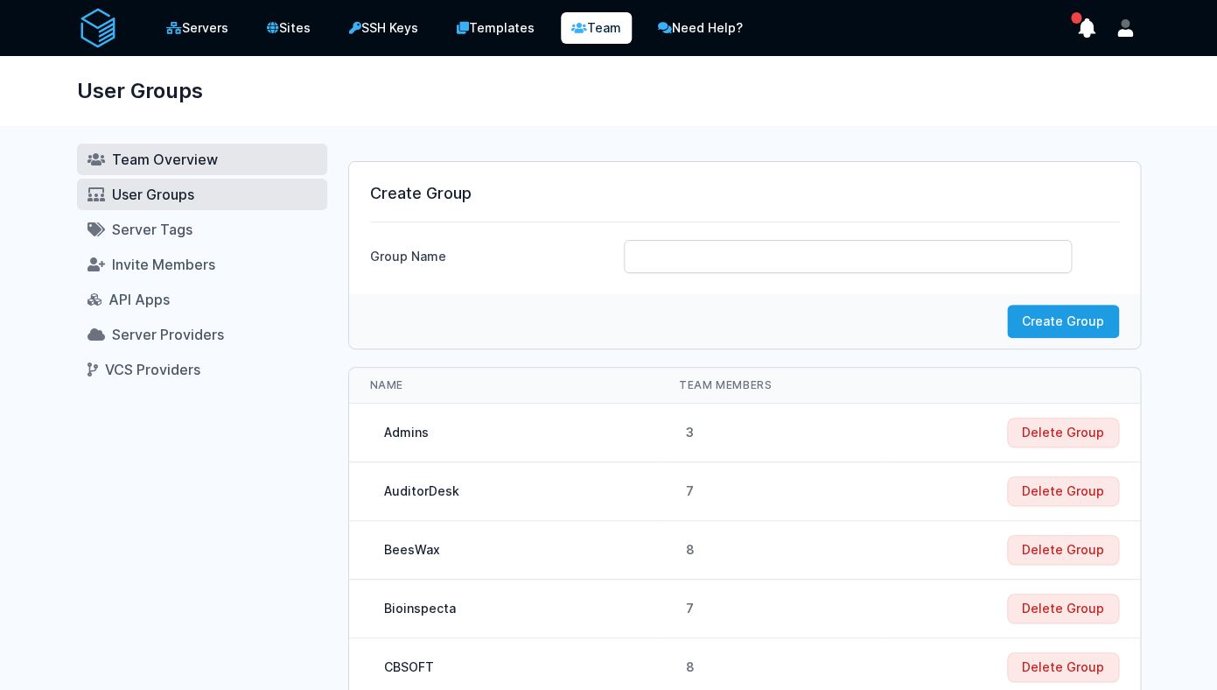
click at [193, 162] on span "Team Overview" at bounding box center [165, 160] width 106 height 18
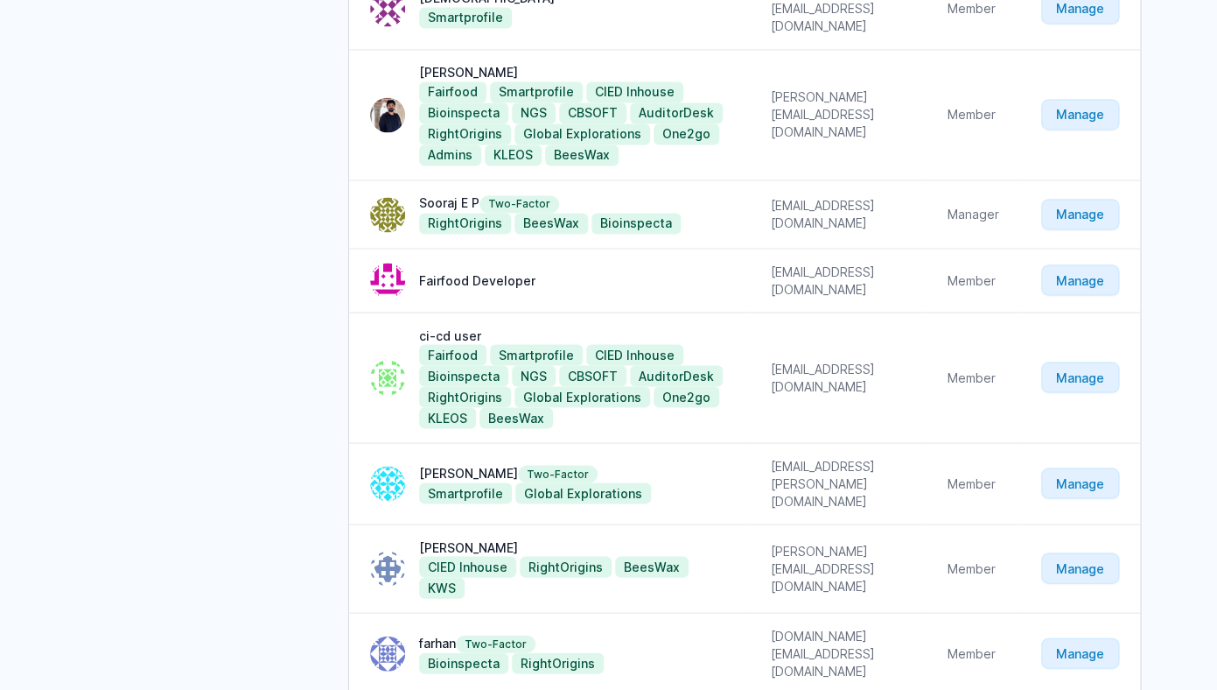
scroll to position [1213, 0]
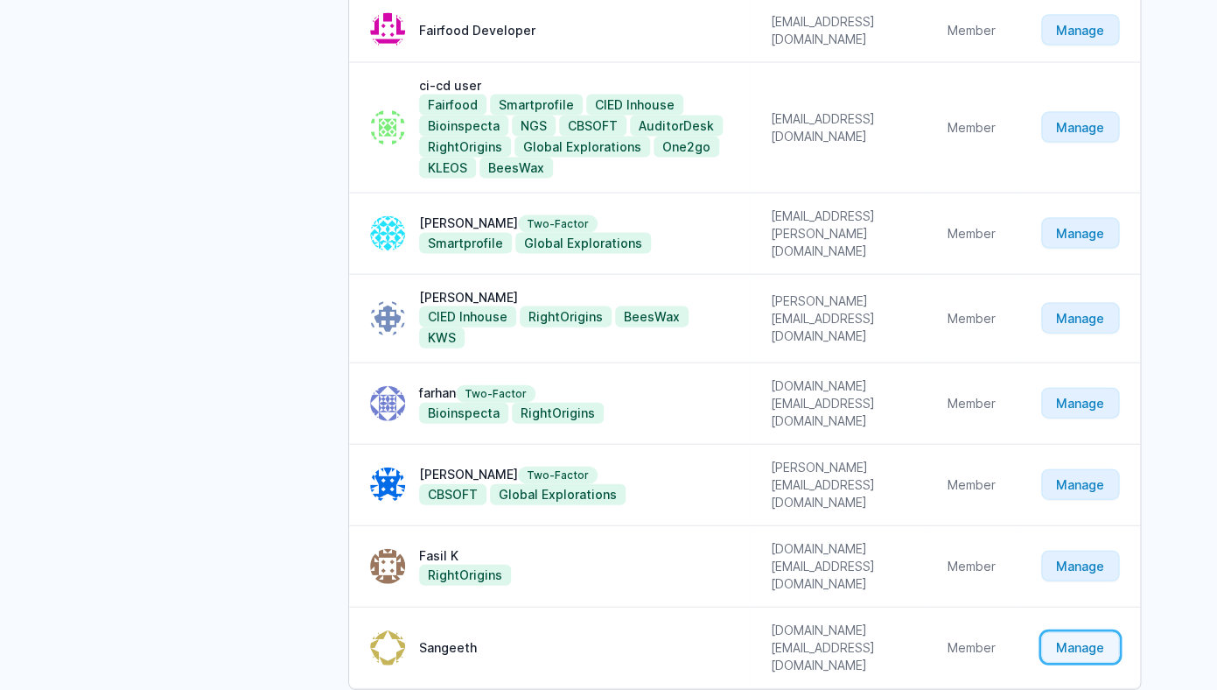
click at [1091, 631] on link "Manage" at bounding box center [1080, 646] width 78 height 31
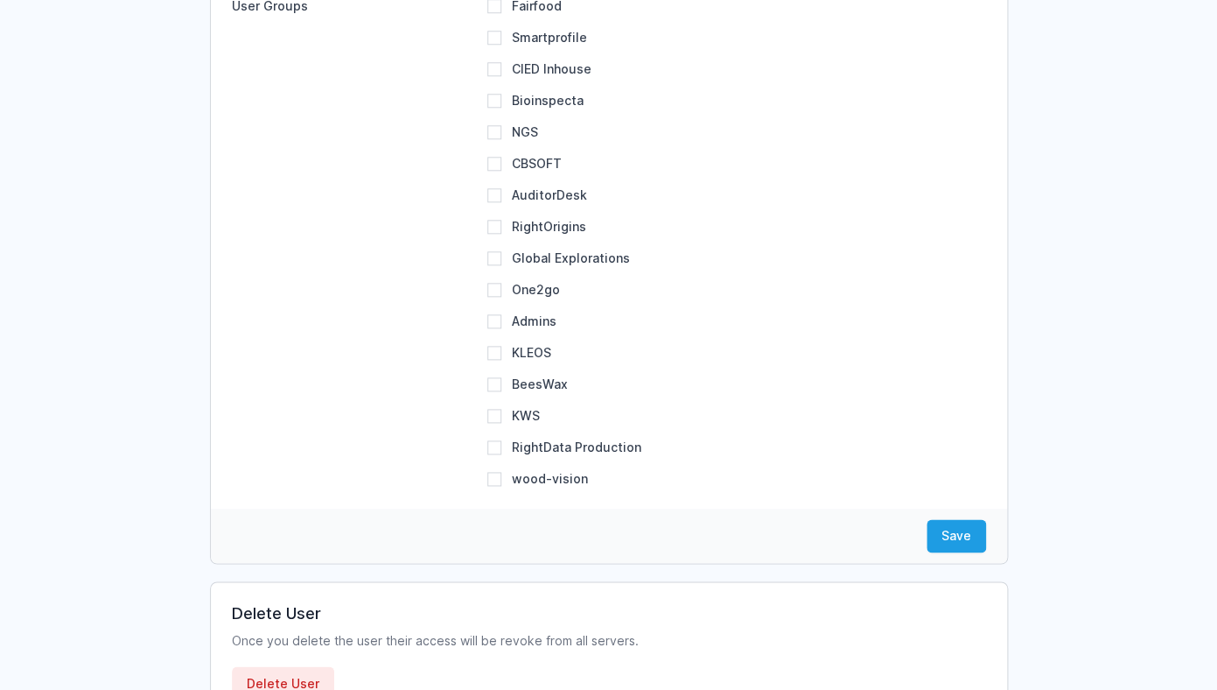
scroll to position [590, 0]
click at [501, 478] on input "wood-vision" at bounding box center [494, 477] width 14 height 14
checkbox input "true"
click at [950, 537] on button "Save" at bounding box center [957, 533] width 60 height 33
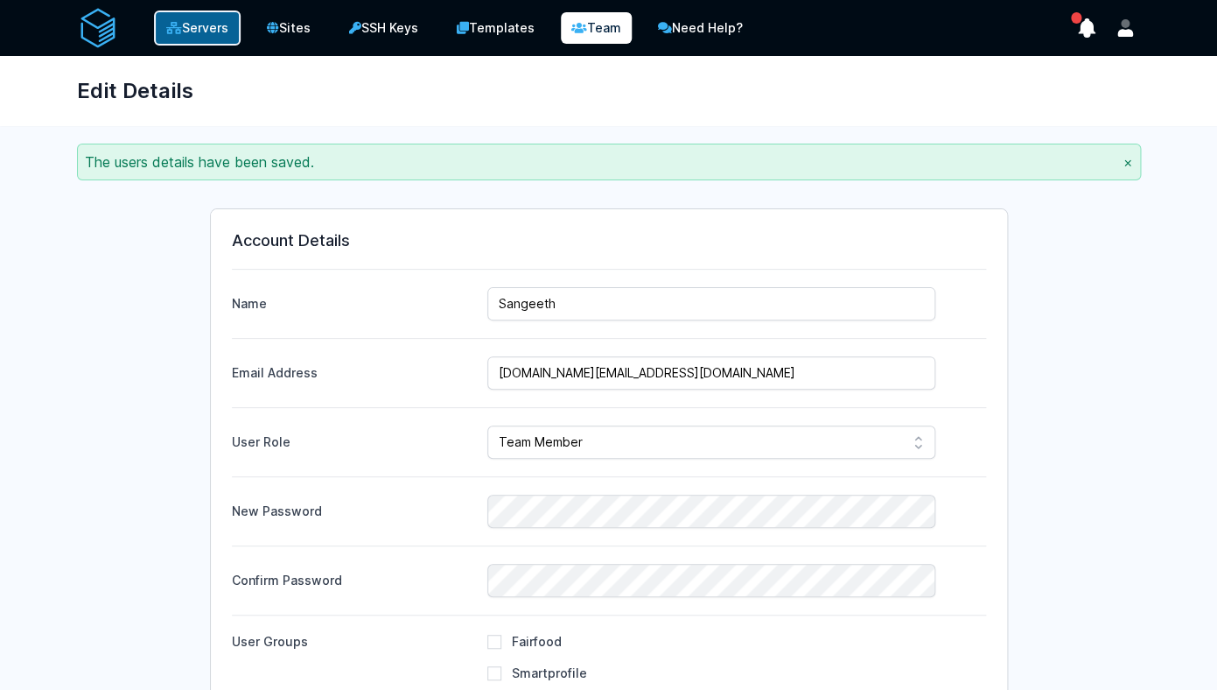
click at [182, 29] on link "Servers" at bounding box center [197, 28] width 87 height 35
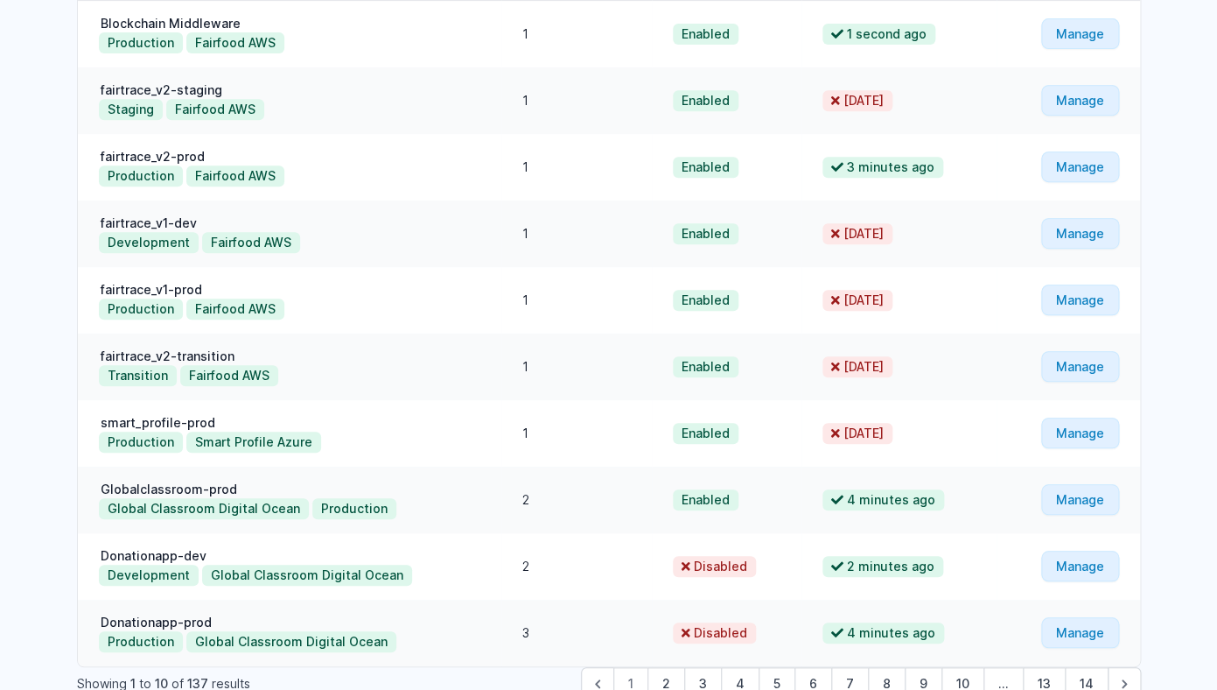
scroll to position [323, 0]
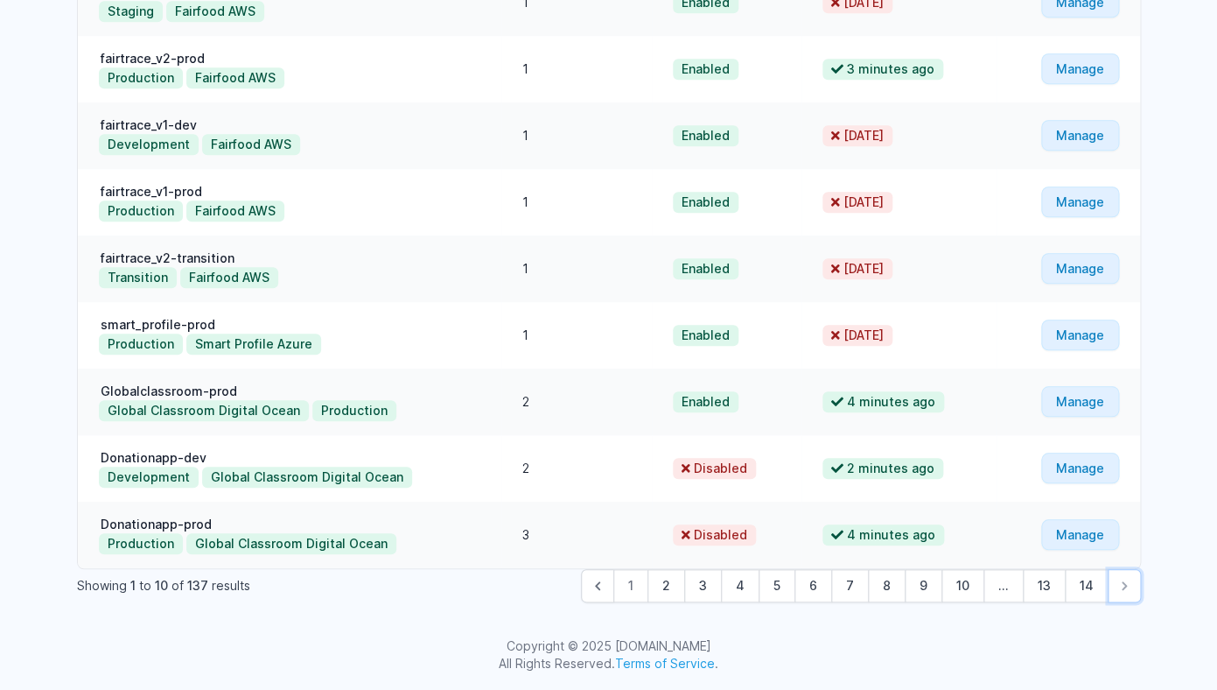
click at [1131, 586] on icon "Next &raquo;" at bounding box center [1125, 586] width 18 height 18
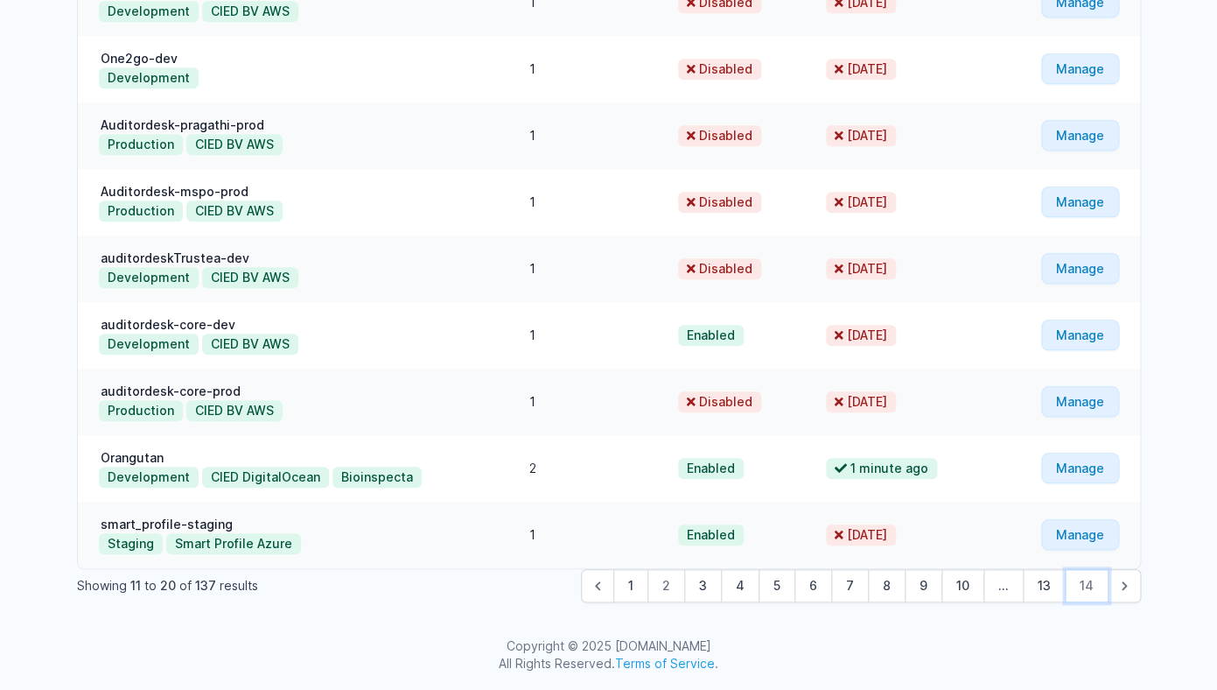
click at [1096, 585] on button "14" at bounding box center [1087, 585] width 44 height 33
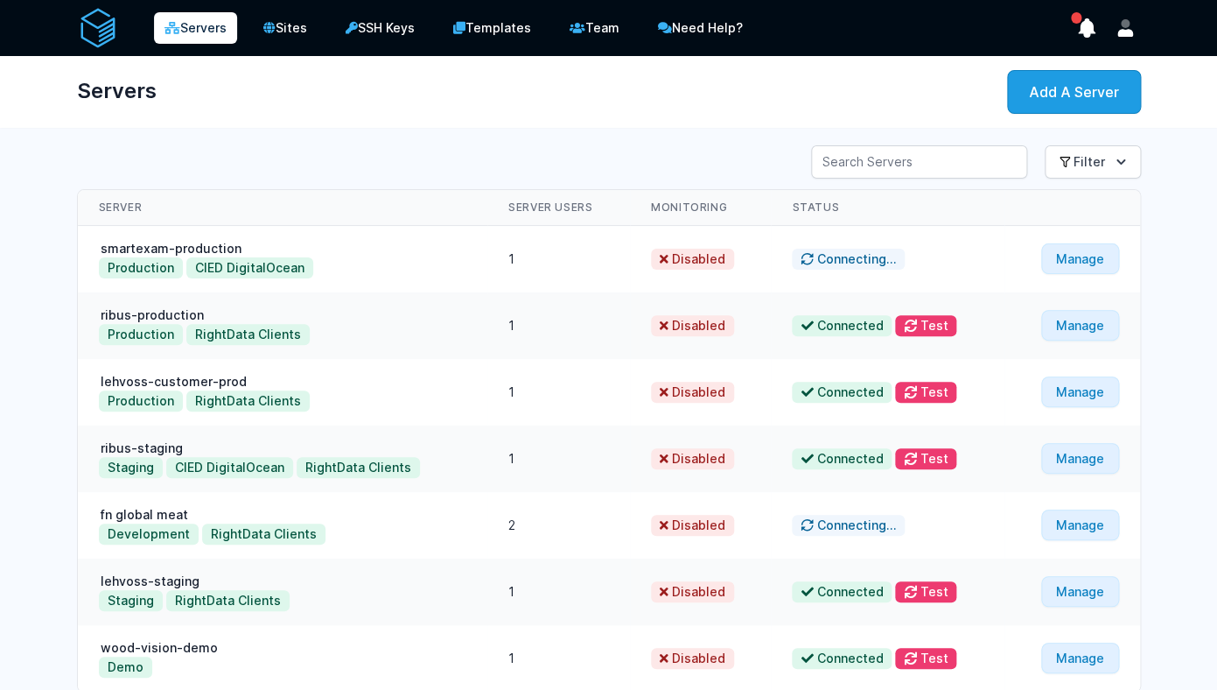
scroll to position [123, 0]
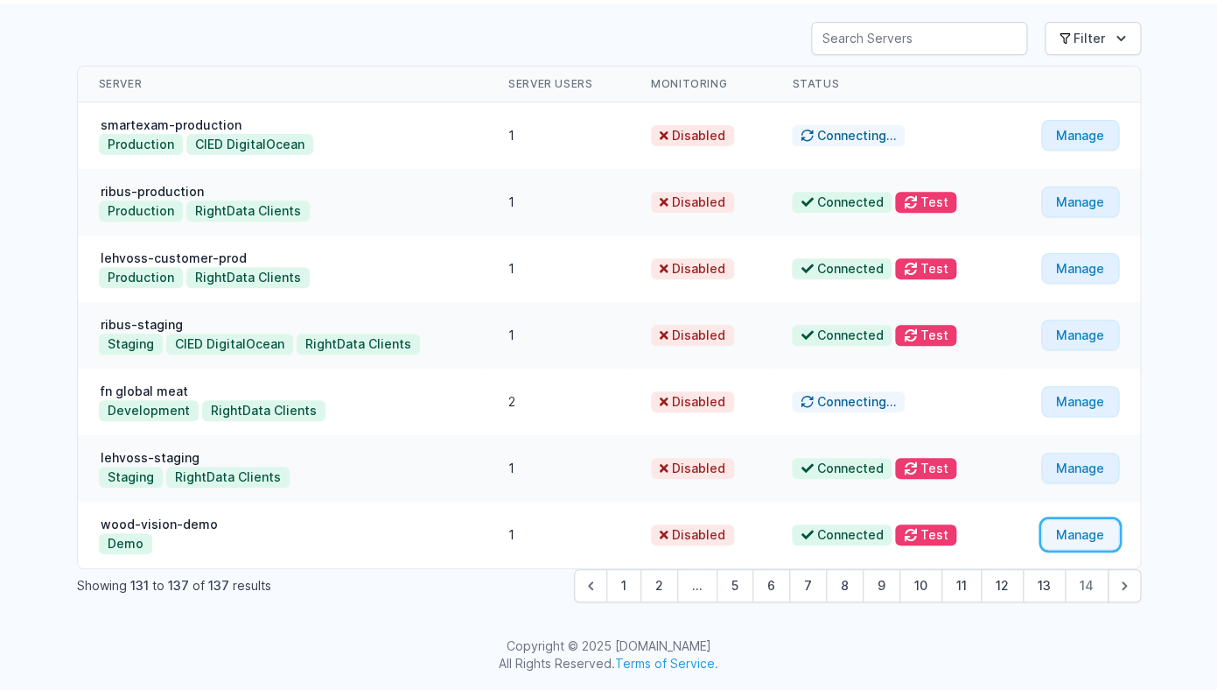
click at [1082, 540] on link "Manage" at bounding box center [1080, 534] width 78 height 31
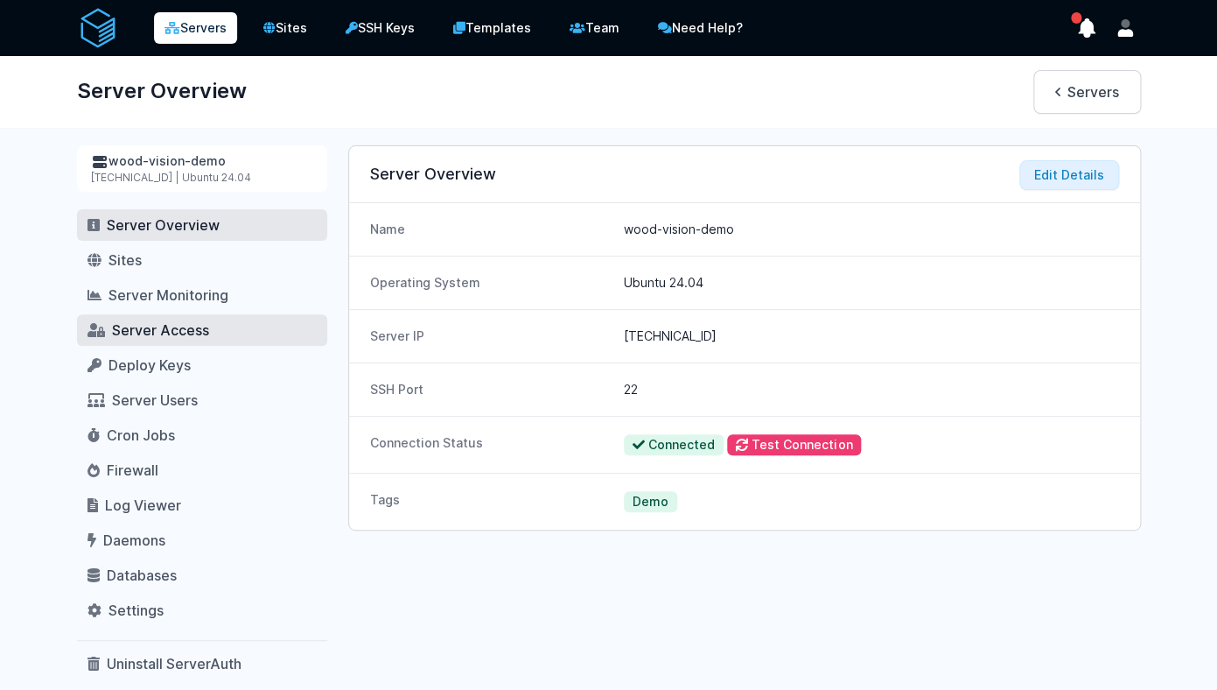
click at [178, 335] on span "Server Access" at bounding box center [160, 330] width 97 height 18
